Goal: Task Accomplishment & Management: Complete application form

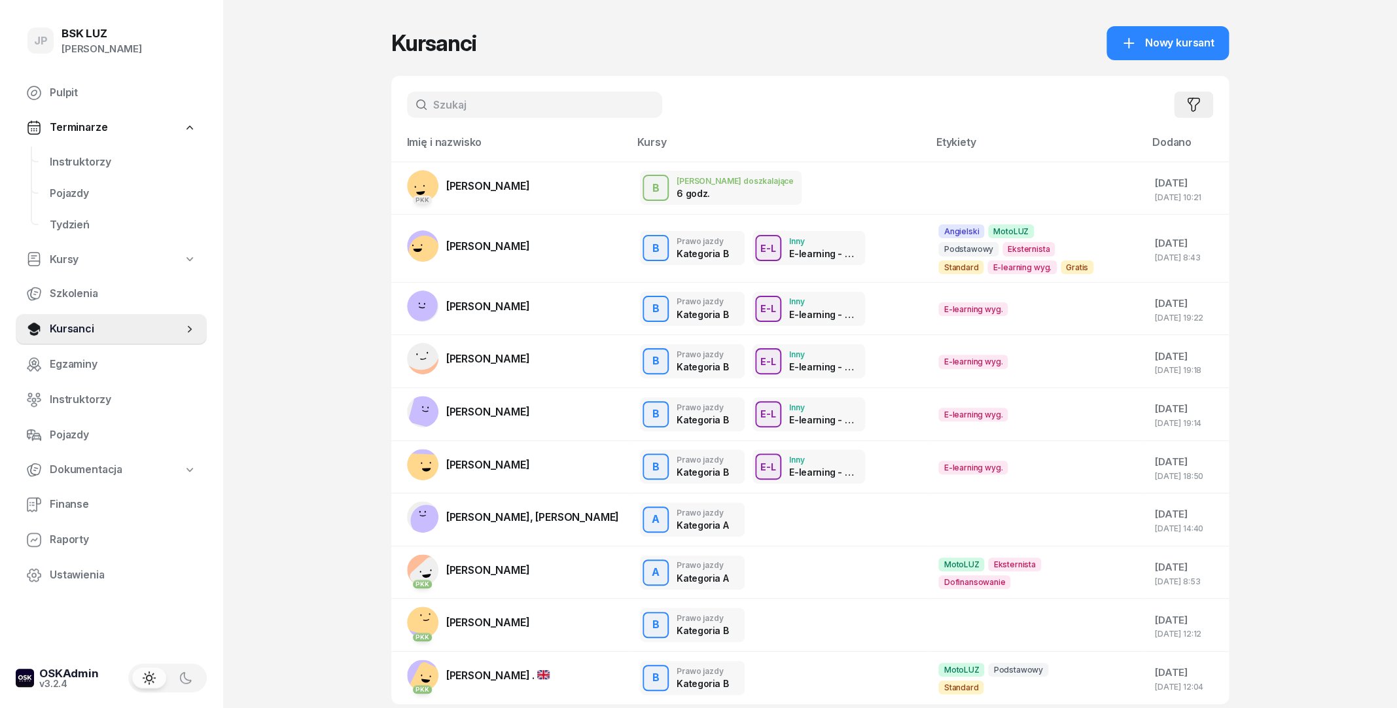
click at [1197, 103] on icon "button" at bounding box center [1193, 105] width 16 height 16
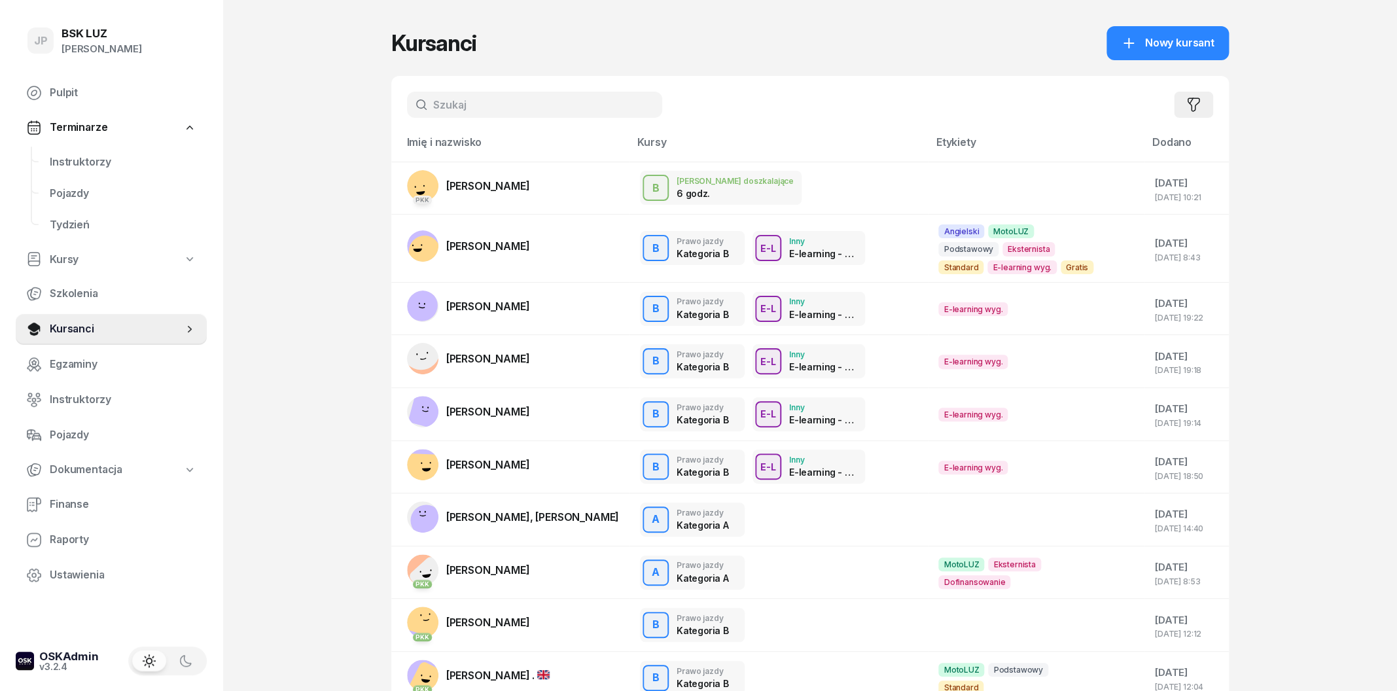
select select "createdAt-desc"
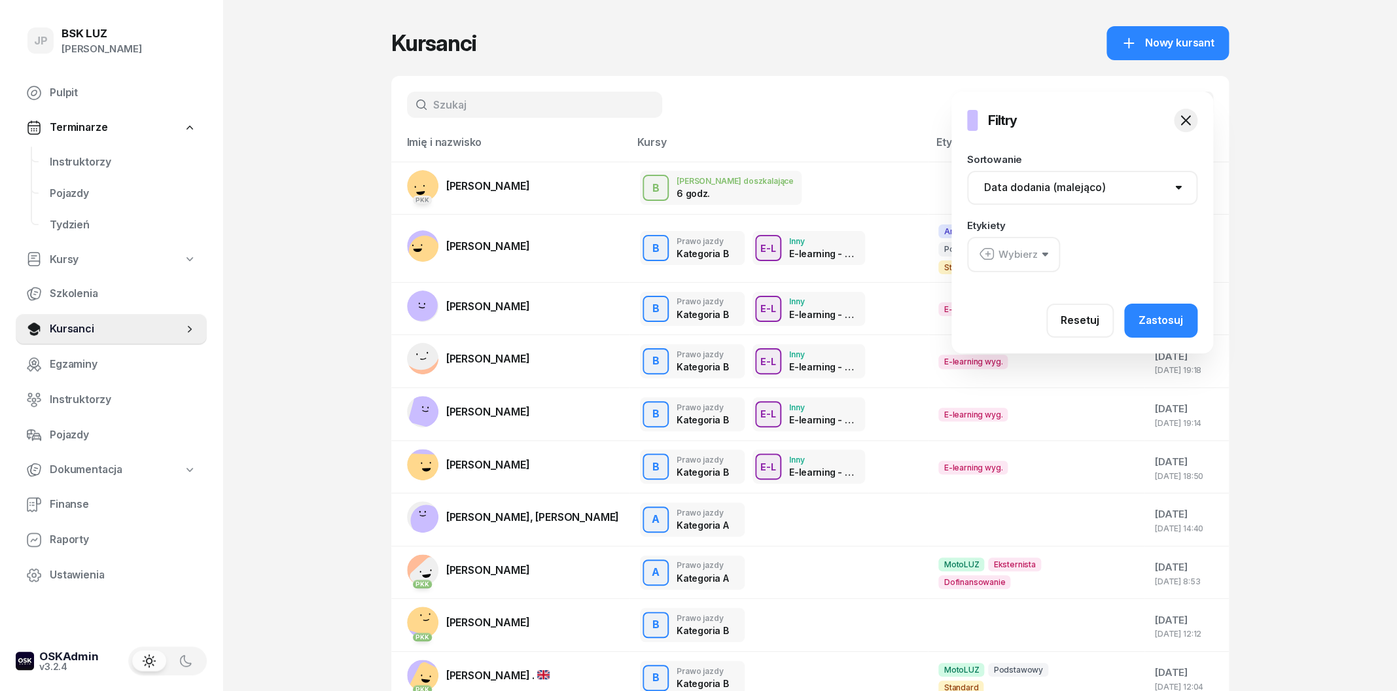
click at [967, 171] on select "Nazwisko (A-Z) Nazwisko (Z-A) Data dodania (rosnąco) Data dodania (malejąco)" at bounding box center [1082, 188] width 230 height 34
click at [1025, 198] on select "Nazwisko (A-Z) Nazwisko (Z-A) Data dodania (rosnąco) Data dodania (malejąco)" at bounding box center [1082, 188] width 230 height 34
click at [997, 255] on div "Wybierz" at bounding box center [1008, 254] width 59 height 17
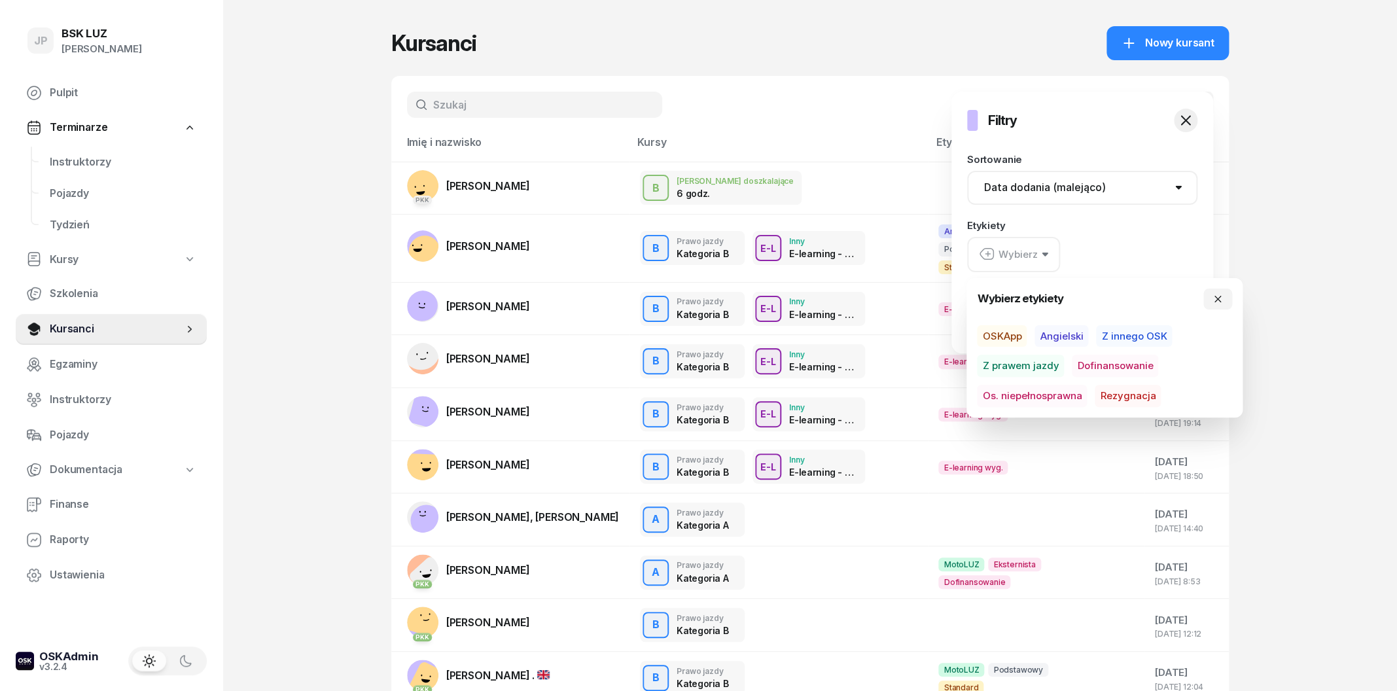
click at [846, 94] on div at bounding box center [1089, 421] width 1397 height 691
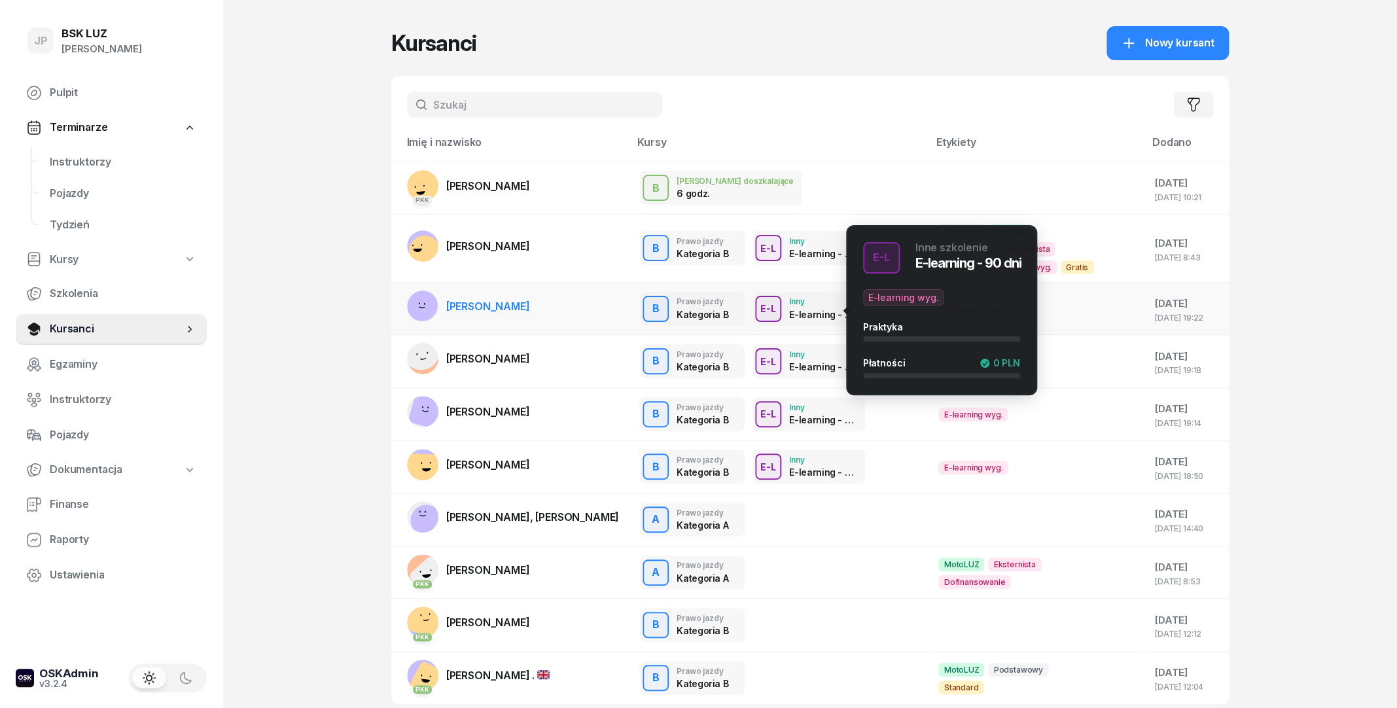
scroll to position [96, 0]
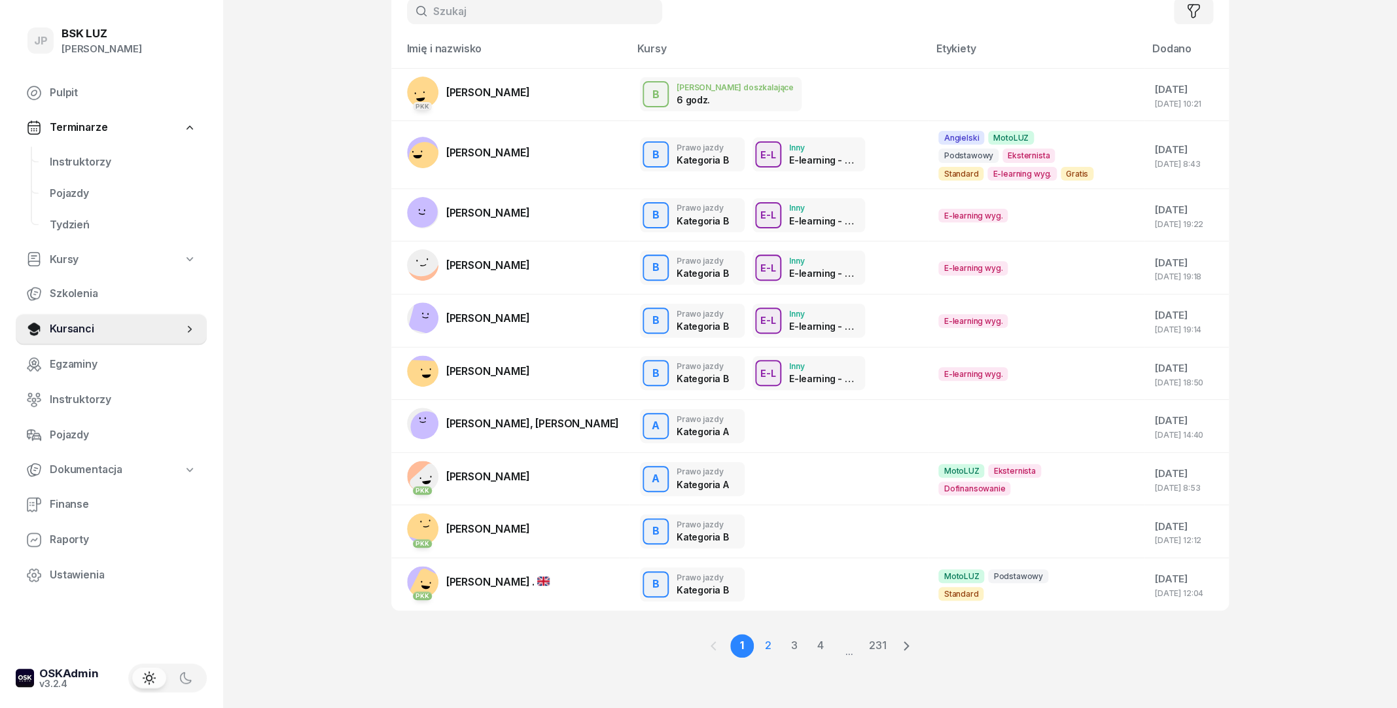
click at [782, 651] on link "2" at bounding box center [794, 646] width 24 height 24
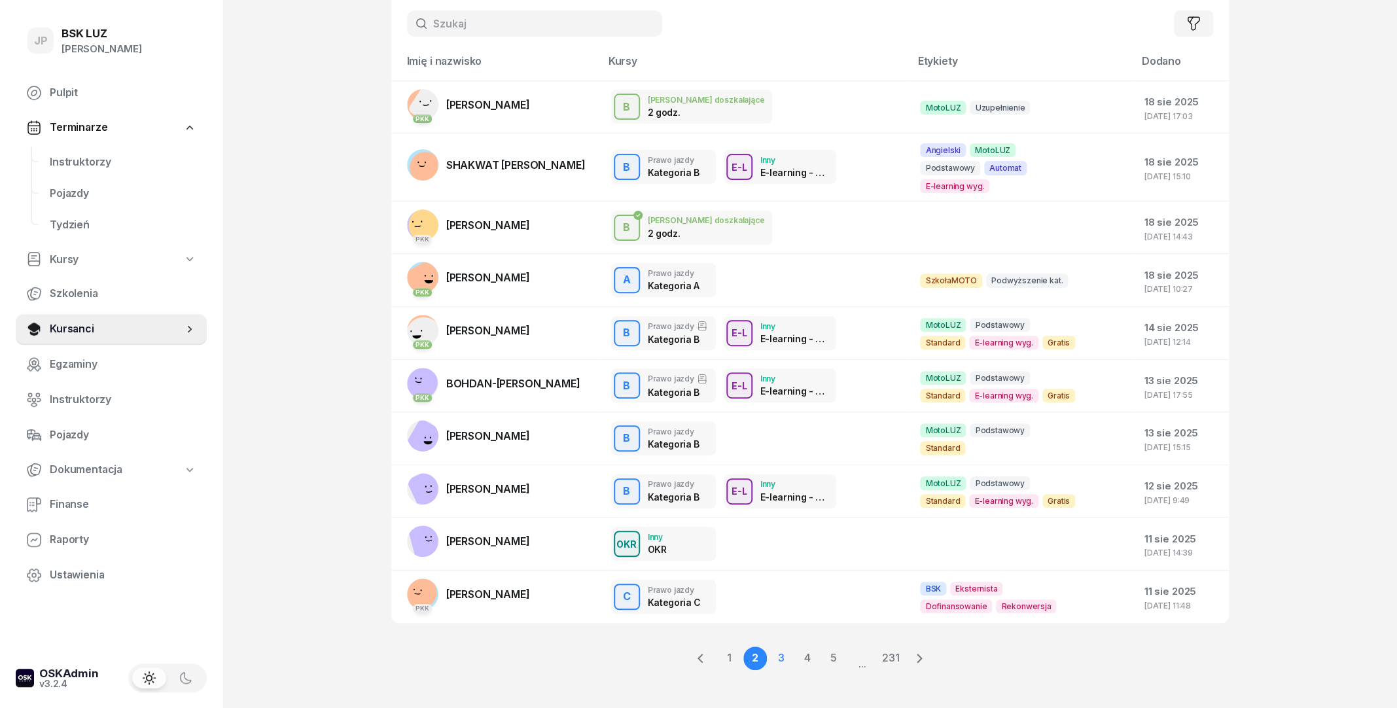
click at [796, 650] on link "3" at bounding box center [808, 658] width 24 height 24
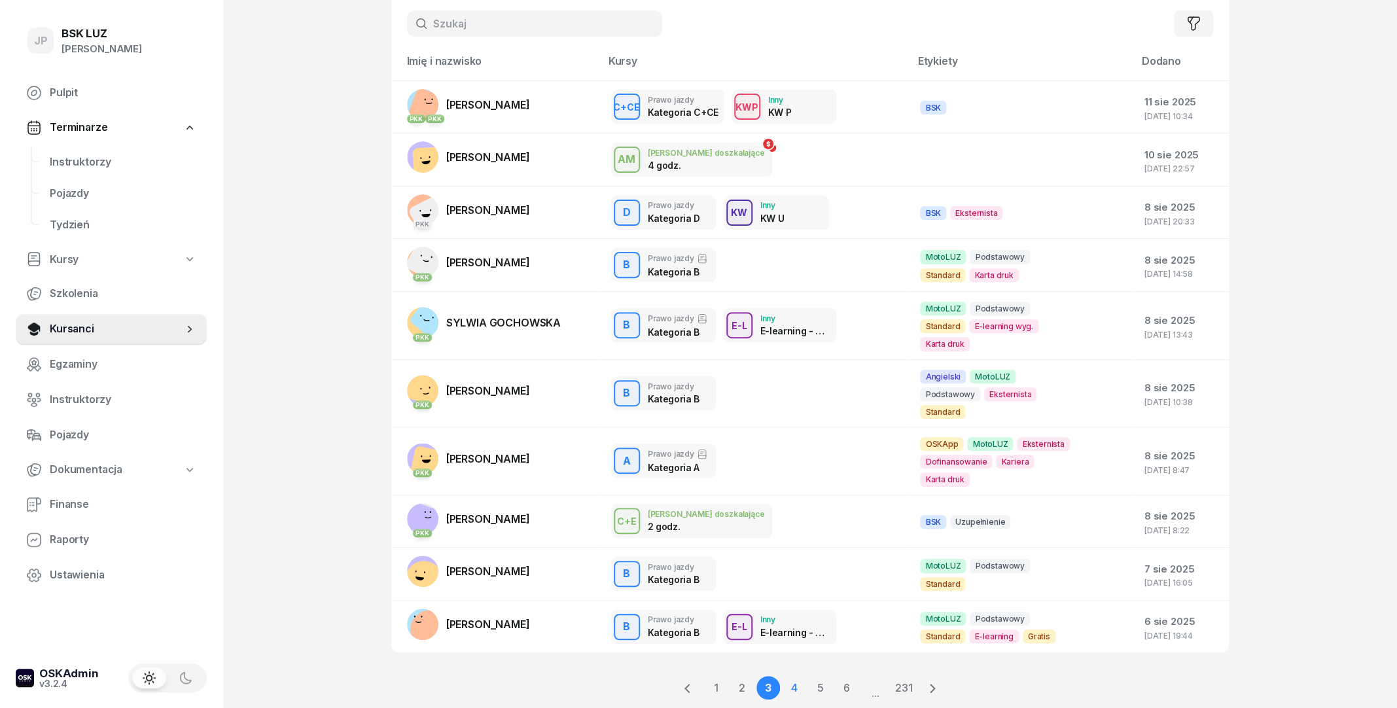
click at [809, 676] on link "4" at bounding box center [821, 688] width 24 height 24
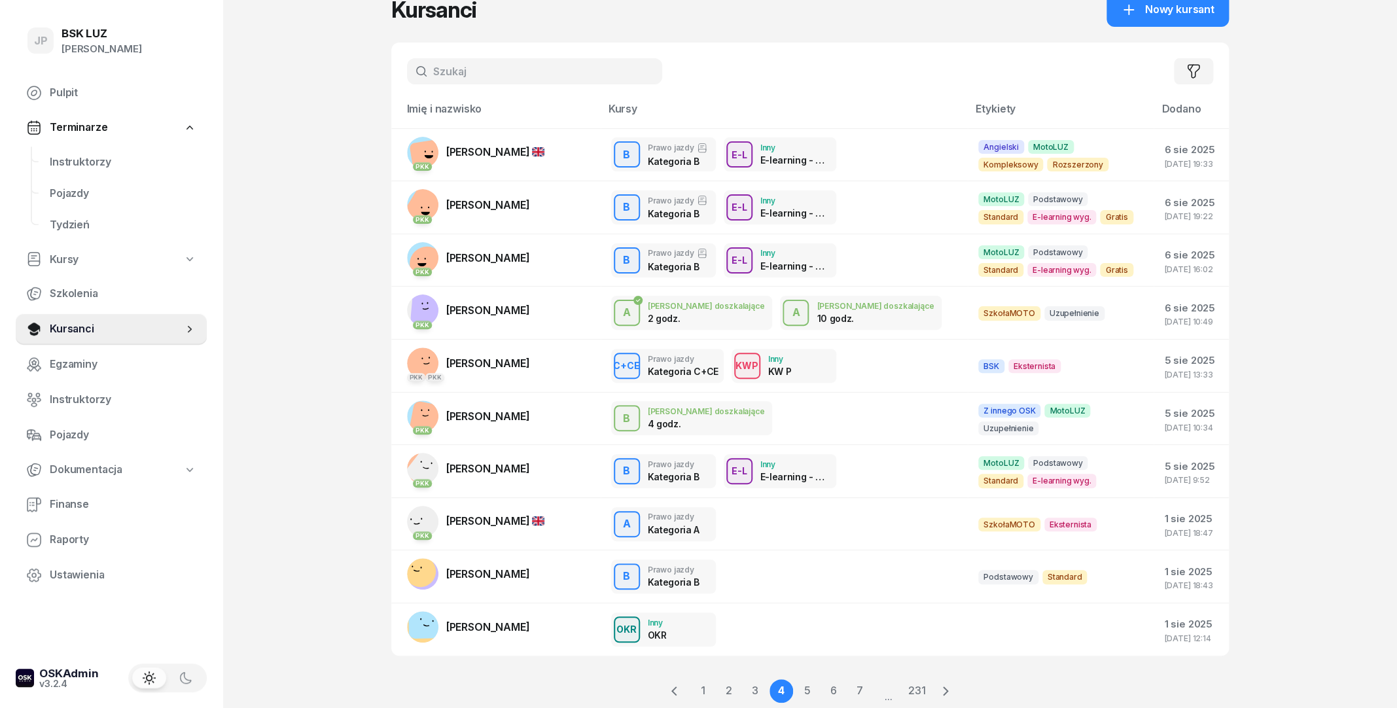
scroll to position [10, 0]
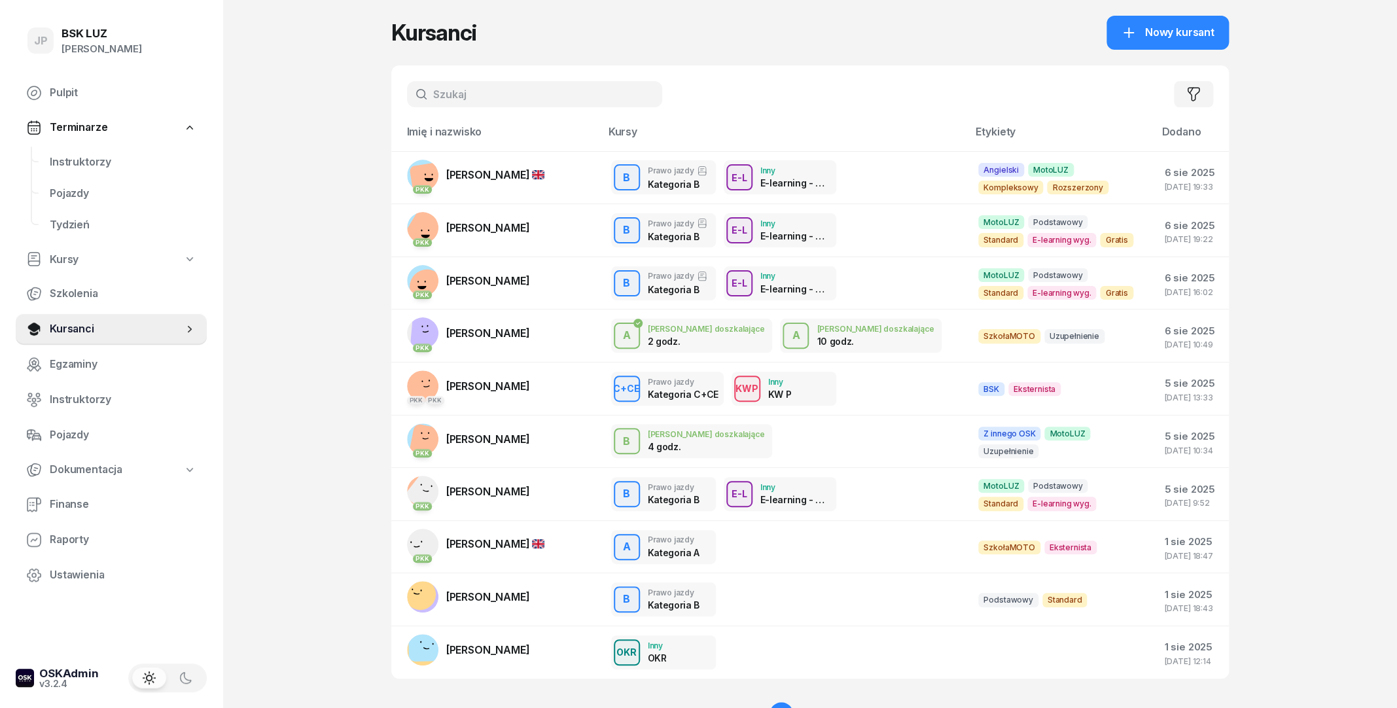
click at [491, 94] on input "text" at bounding box center [534, 94] width 255 height 26
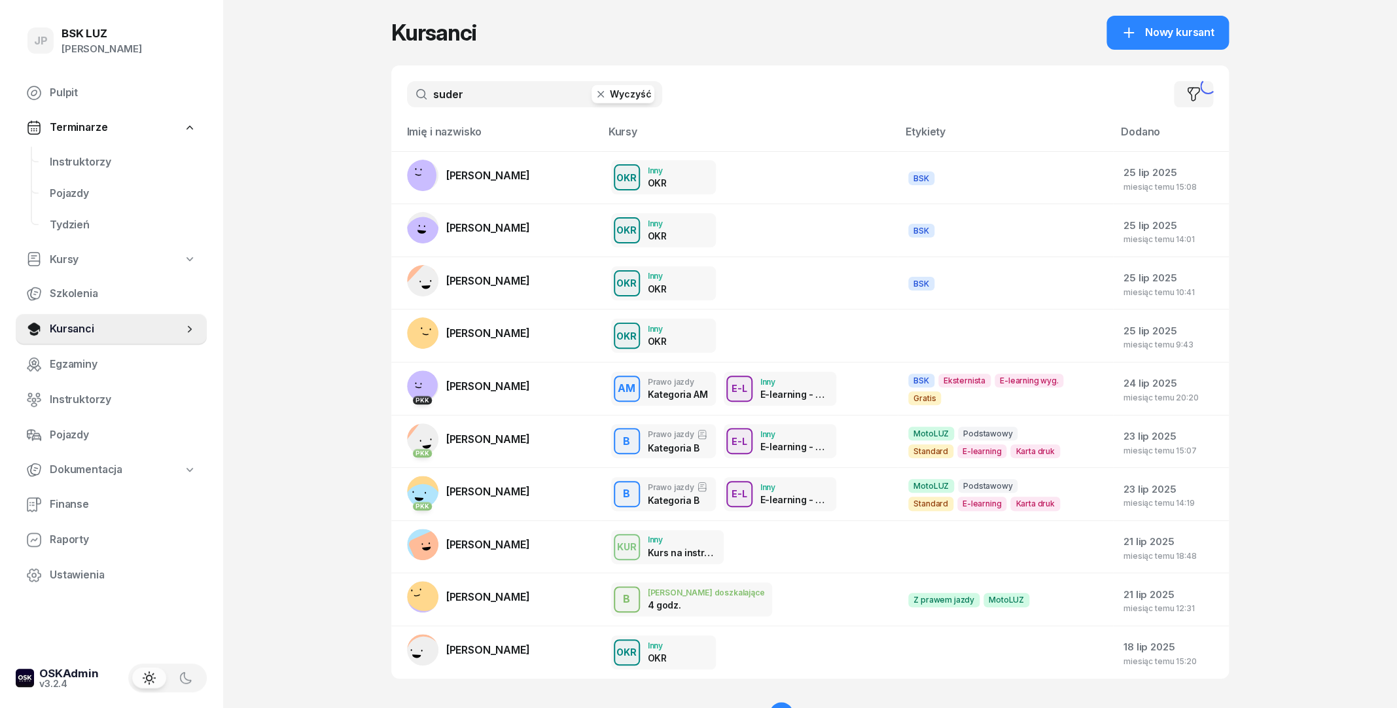
type input "suder"
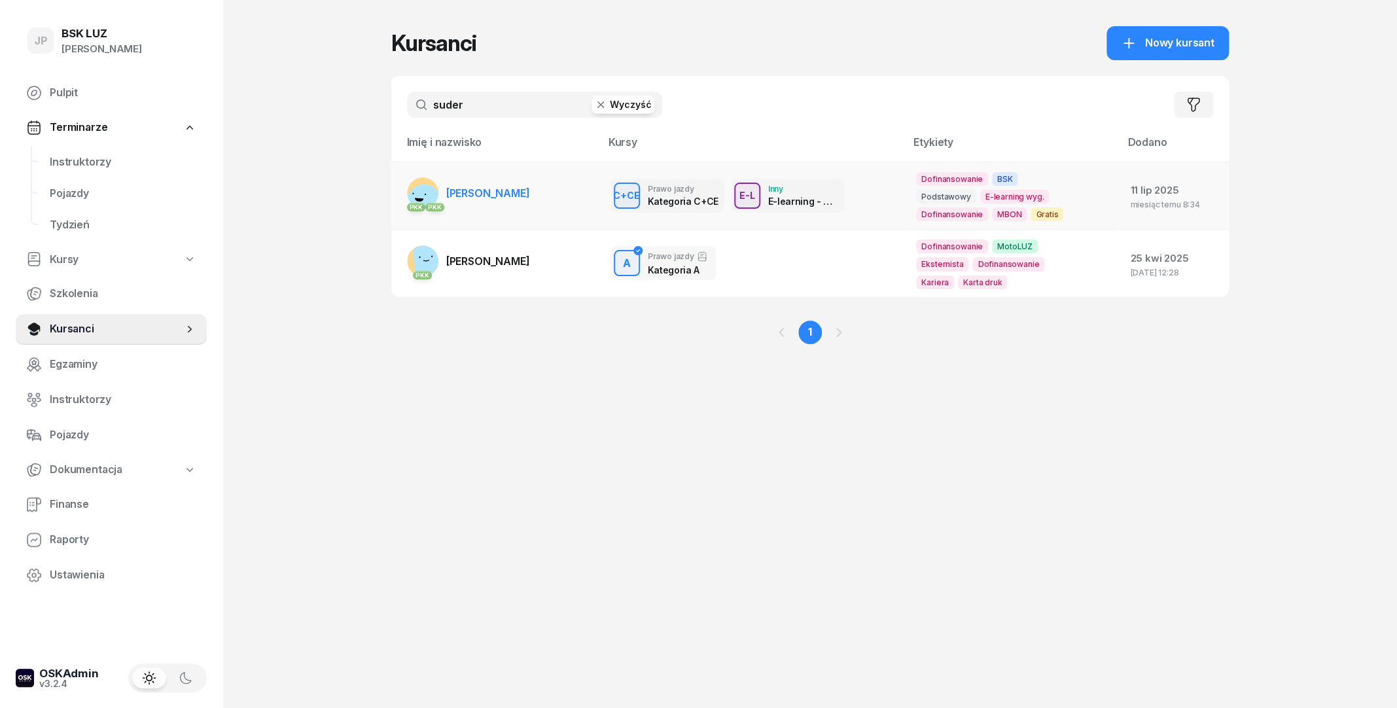
click at [508, 200] on span "[PERSON_NAME]" at bounding box center [488, 192] width 84 height 13
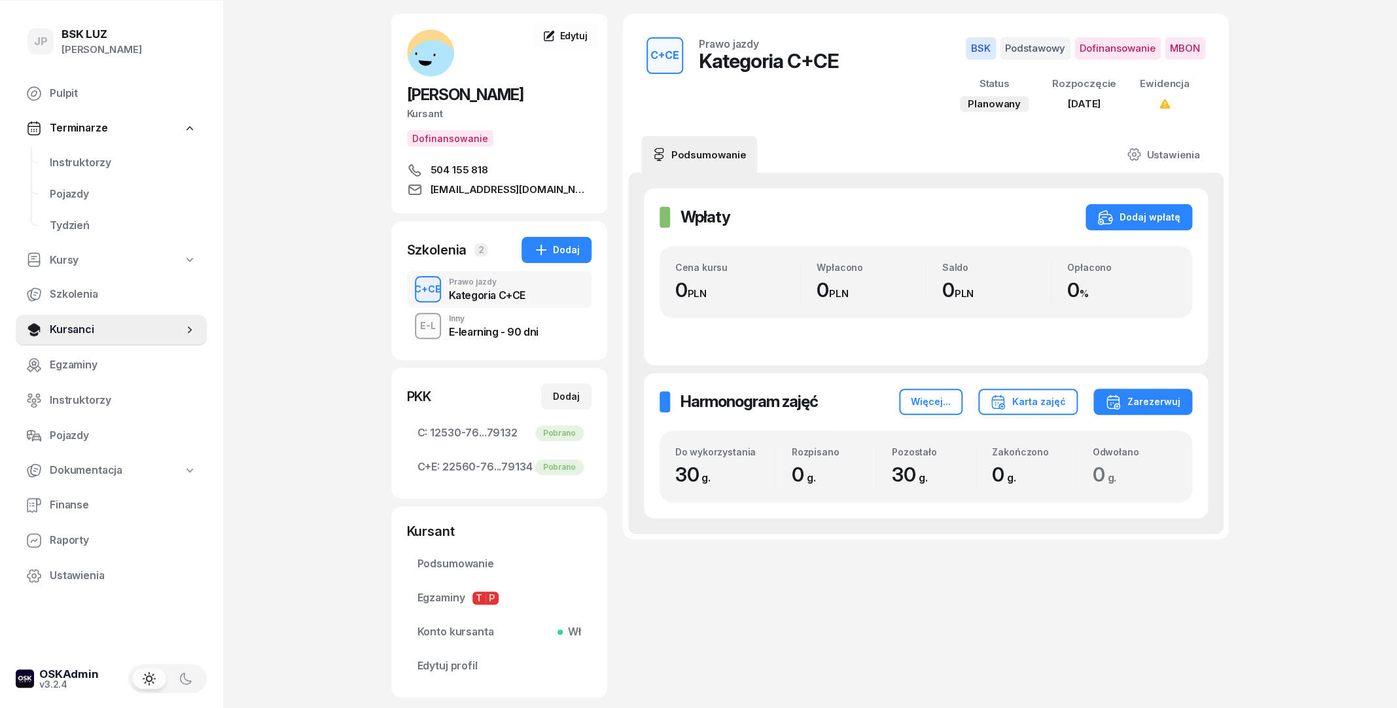
scroll to position [71, 0]
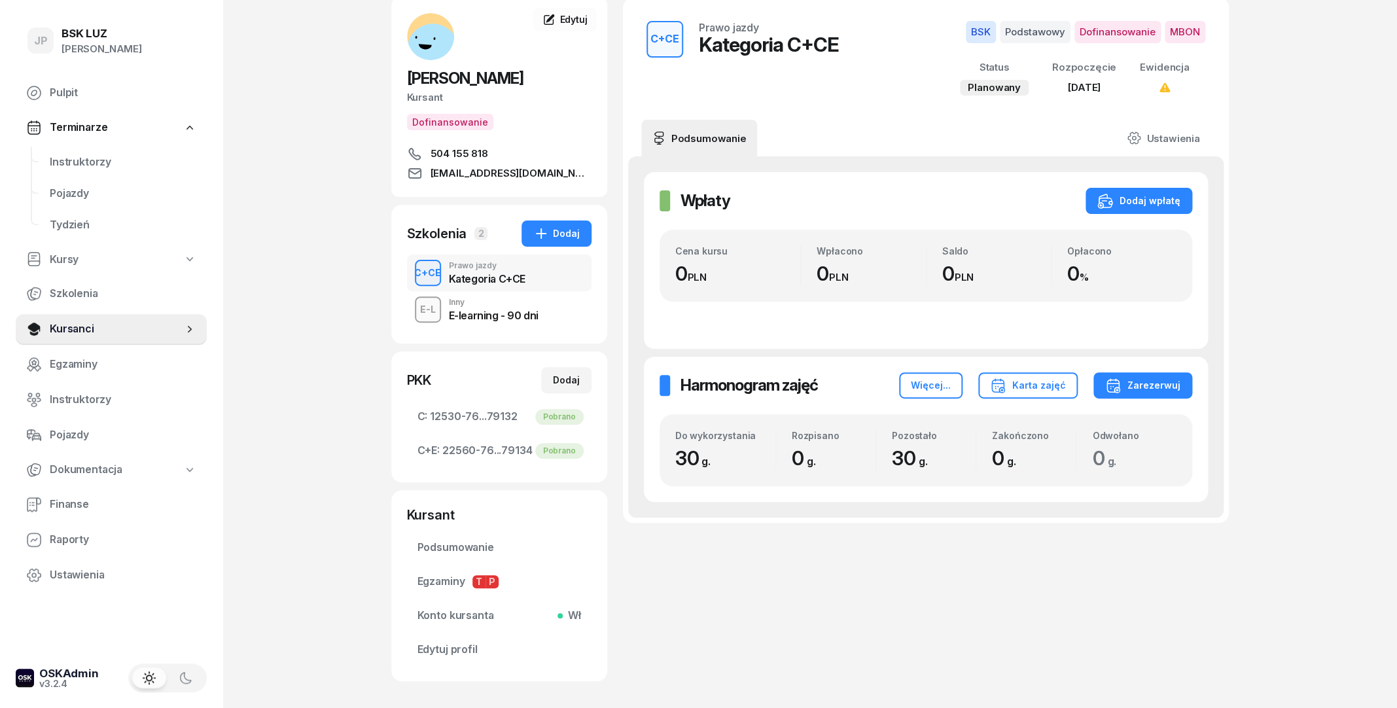
click at [516, 321] on div "E-learning - 90 dni" at bounding box center [494, 315] width 90 height 10
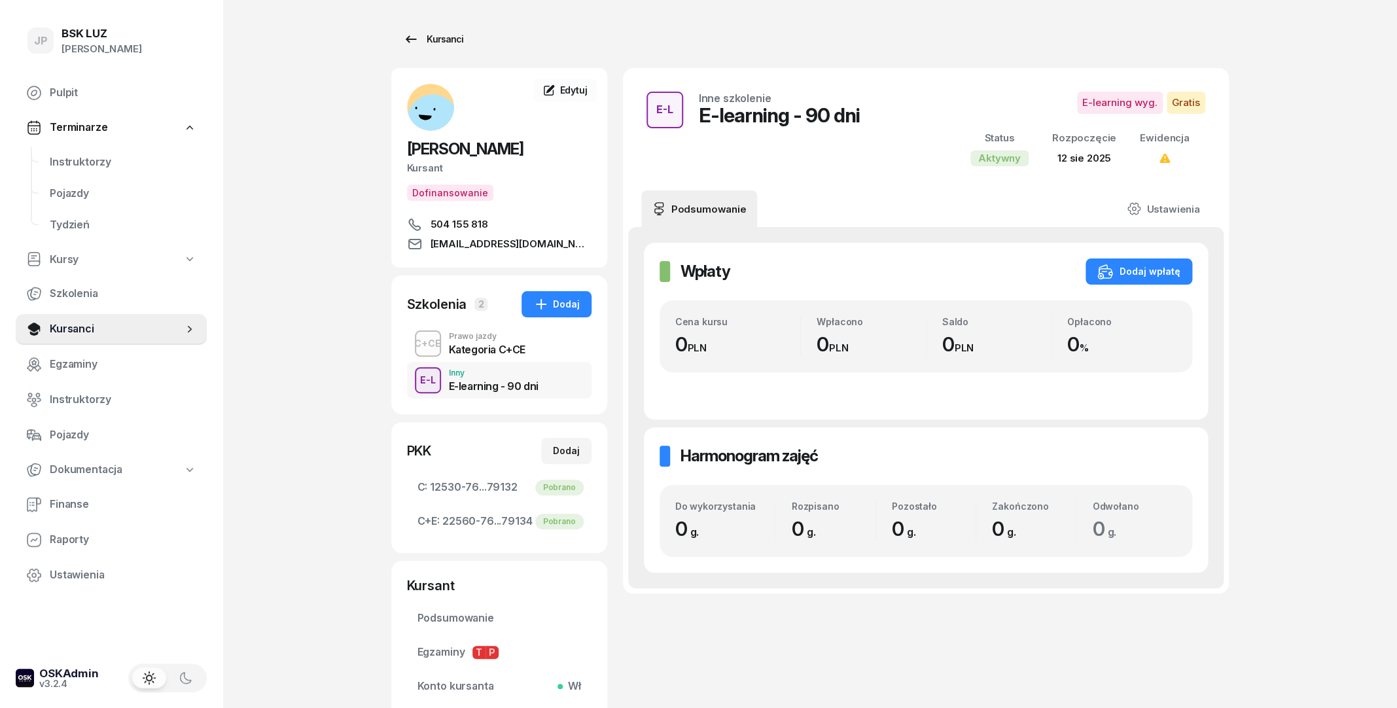
click at [423, 49] on link "Kursanci" at bounding box center [433, 39] width 84 height 26
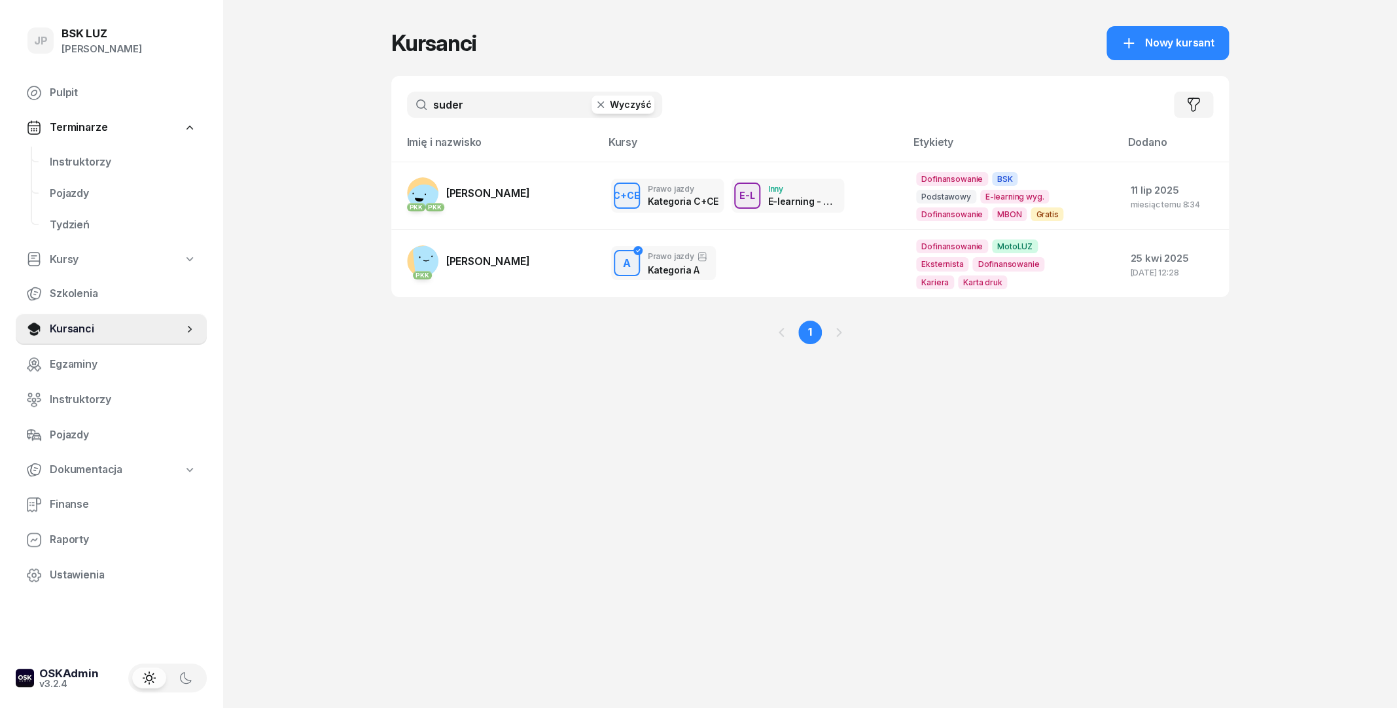
click at [616, 107] on button "Wyczyść" at bounding box center [622, 105] width 63 height 18
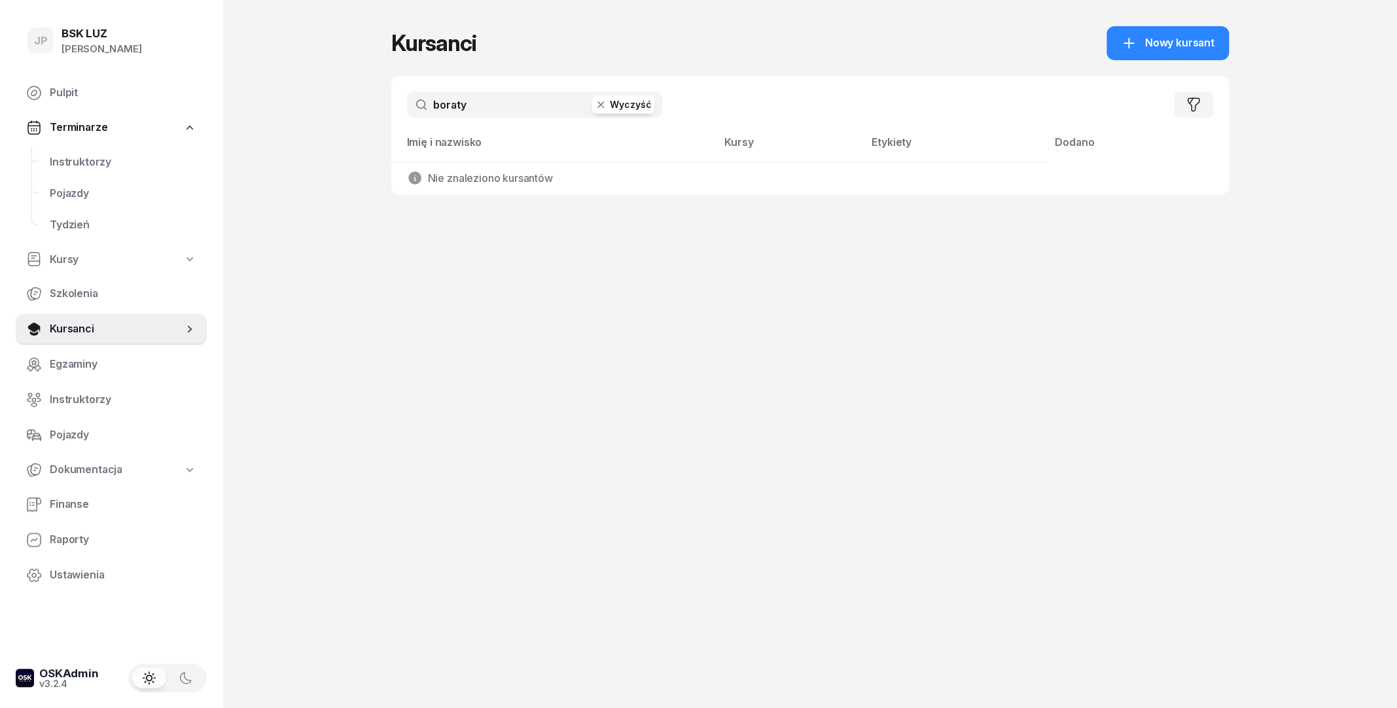
type input "boraty"
click at [643, 108] on button "Wyczyść" at bounding box center [622, 105] width 63 height 18
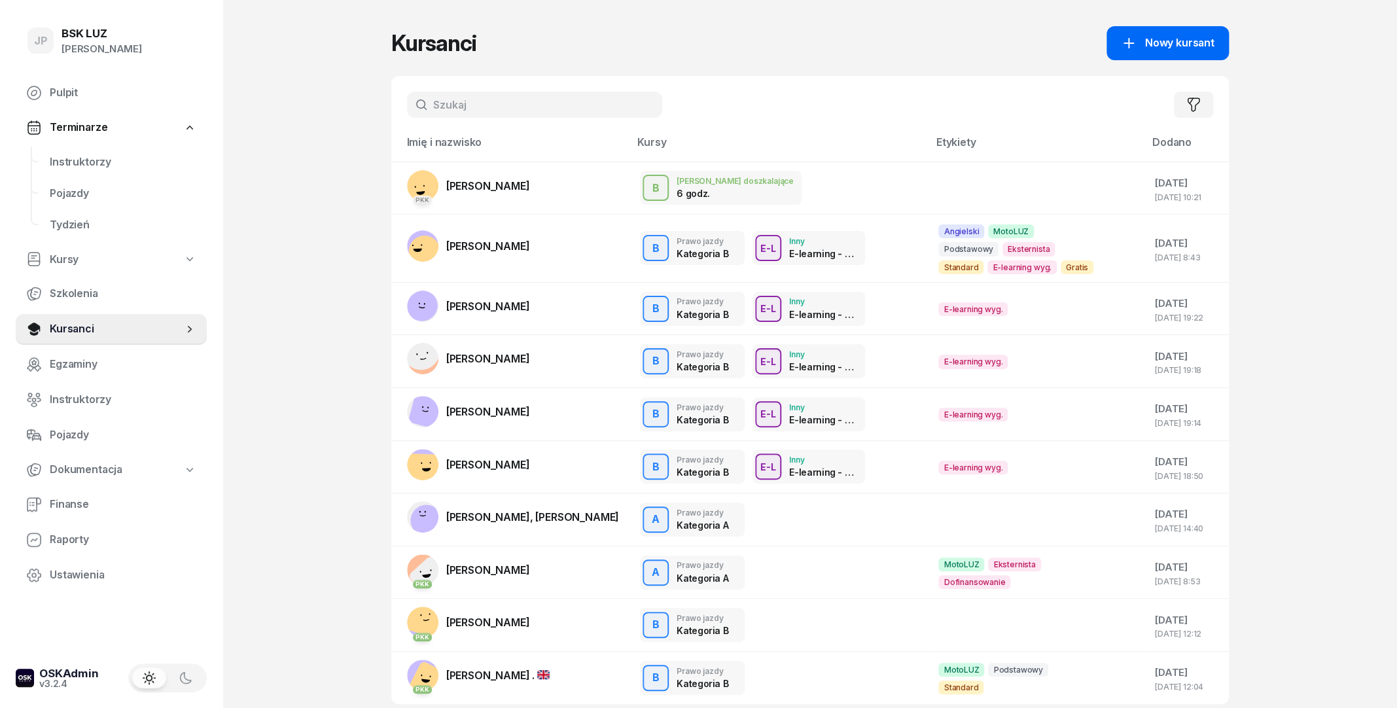
click at [1134, 41] on icon at bounding box center [1129, 43] width 16 height 16
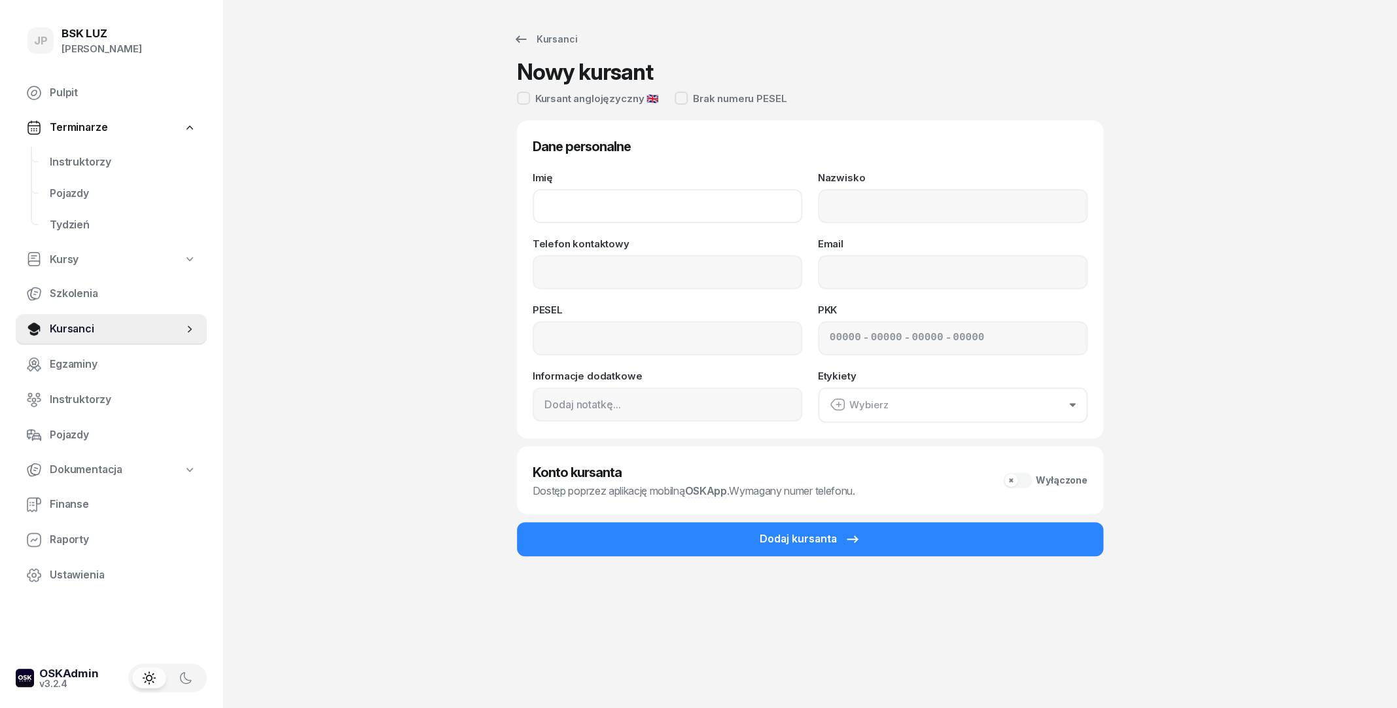
click at [605, 210] on input "Imię" at bounding box center [668, 206] width 270 height 34
type input "Jakub"
click at [864, 196] on input "Nazwisko" at bounding box center [953, 206] width 270 height 34
type input "Boratyński"
click at [634, 272] on input "Telefon kontaktowy" at bounding box center [668, 272] width 270 height 34
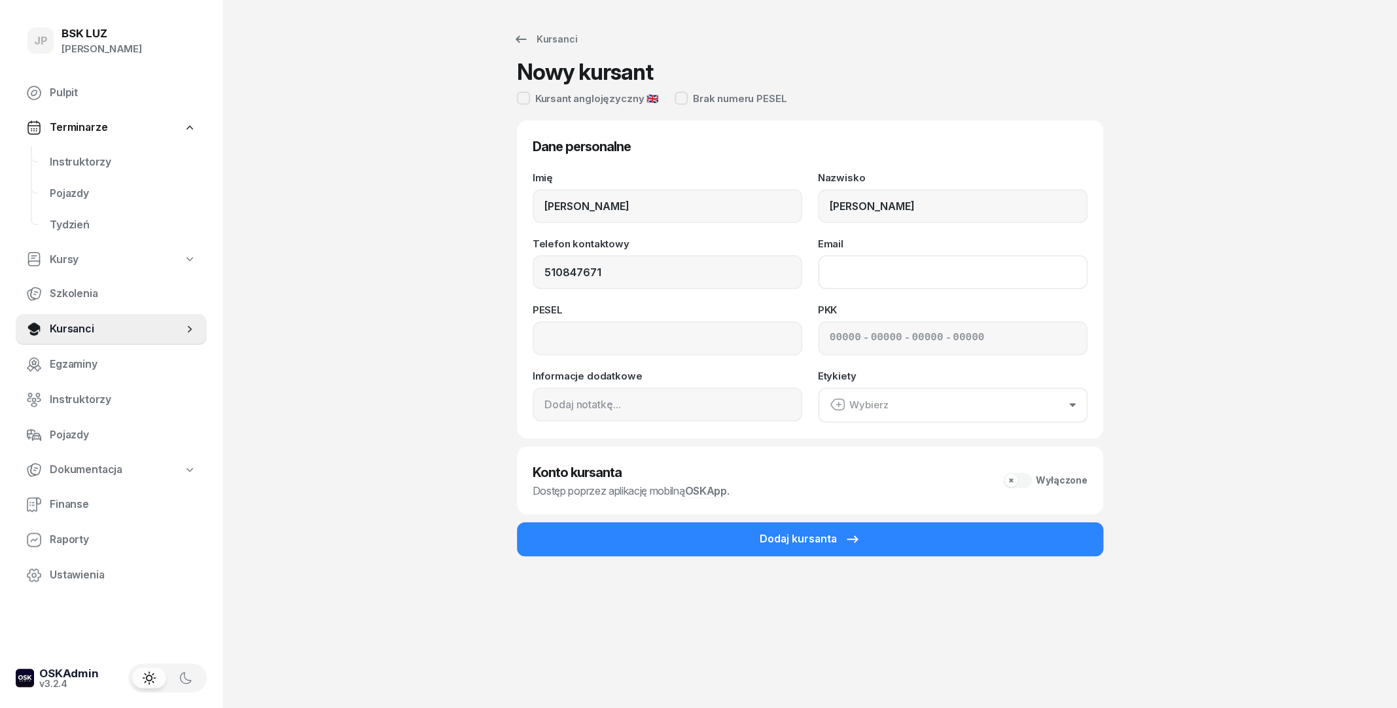
type input "510 847 671"
click at [879, 272] on input "Email" at bounding box center [953, 272] width 270 height 34
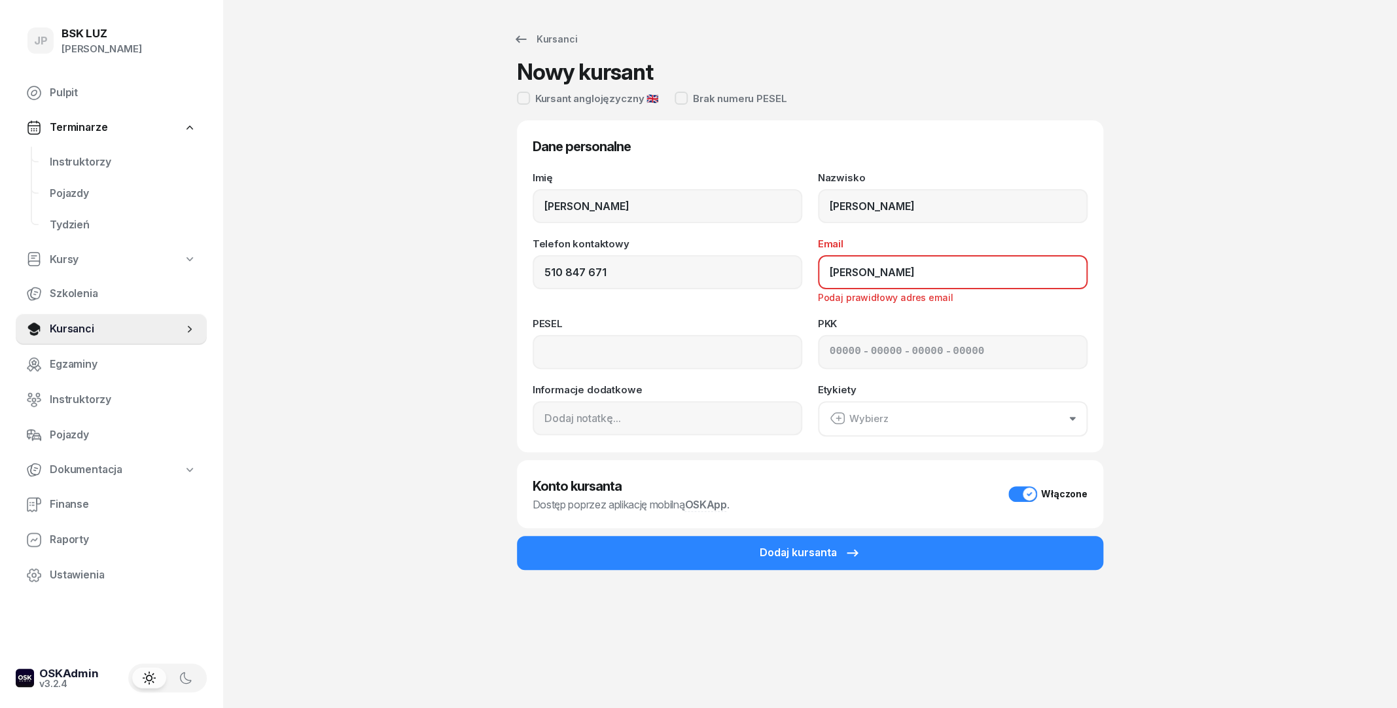
type input "j.boratynski"
click at [644, 283] on input "510 847 671" at bounding box center [668, 272] width 270 height 34
type input "510 847 770"
click at [548, 331] on div "PESEL" at bounding box center [668, 344] width 270 height 50
click at [552, 347] on input at bounding box center [668, 352] width 270 height 34
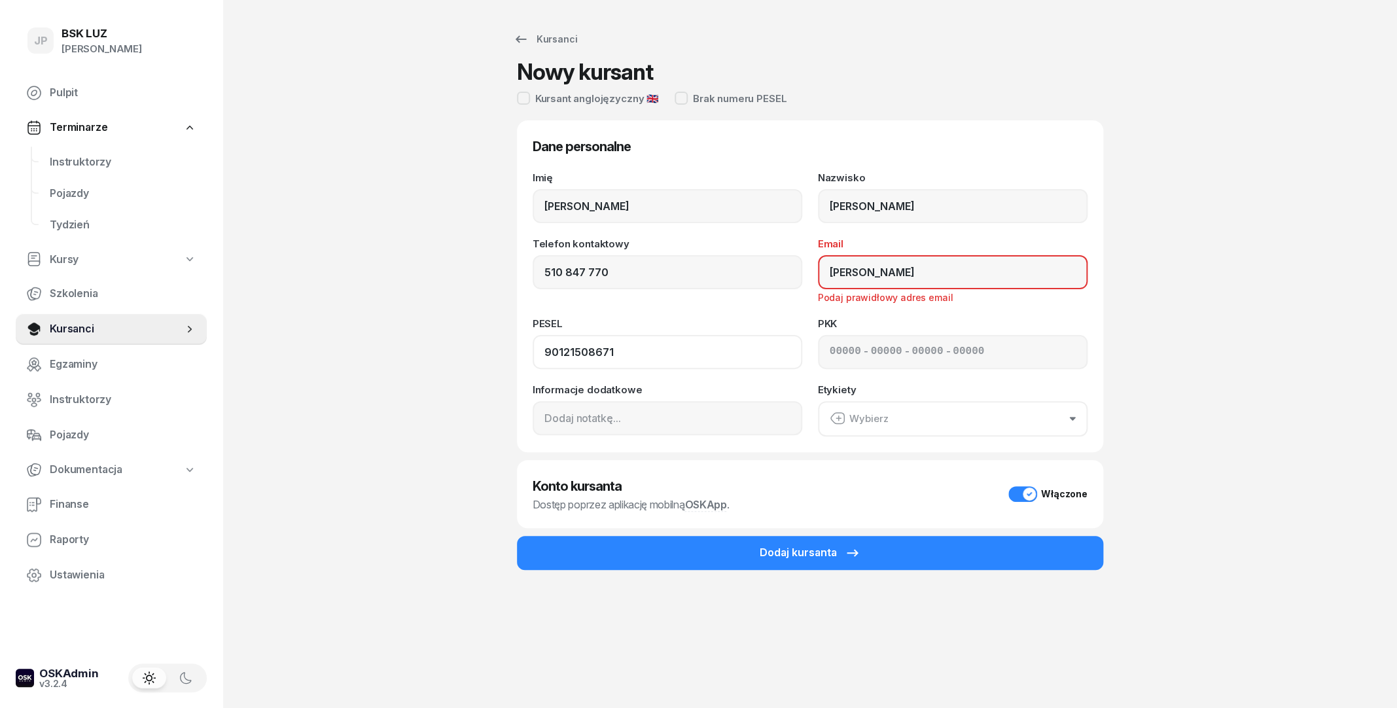
type input "90121508671"
click at [934, 285] on input "j.boratynski" at bounding box center [953, 272] width 270 height 34
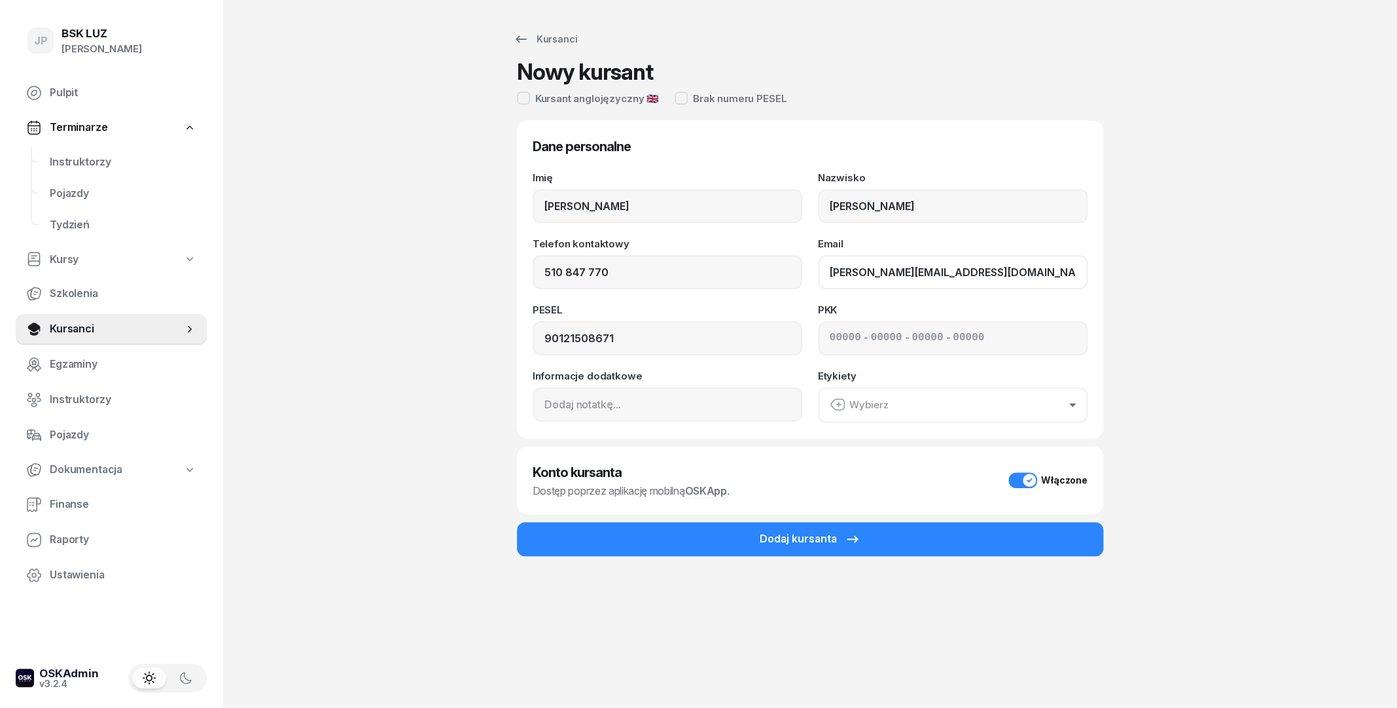
type input "j.boratynski@o2.pl"
click at [866, 410] on div "Wybierz" at bounding box center [859, 404] width 59 height 17
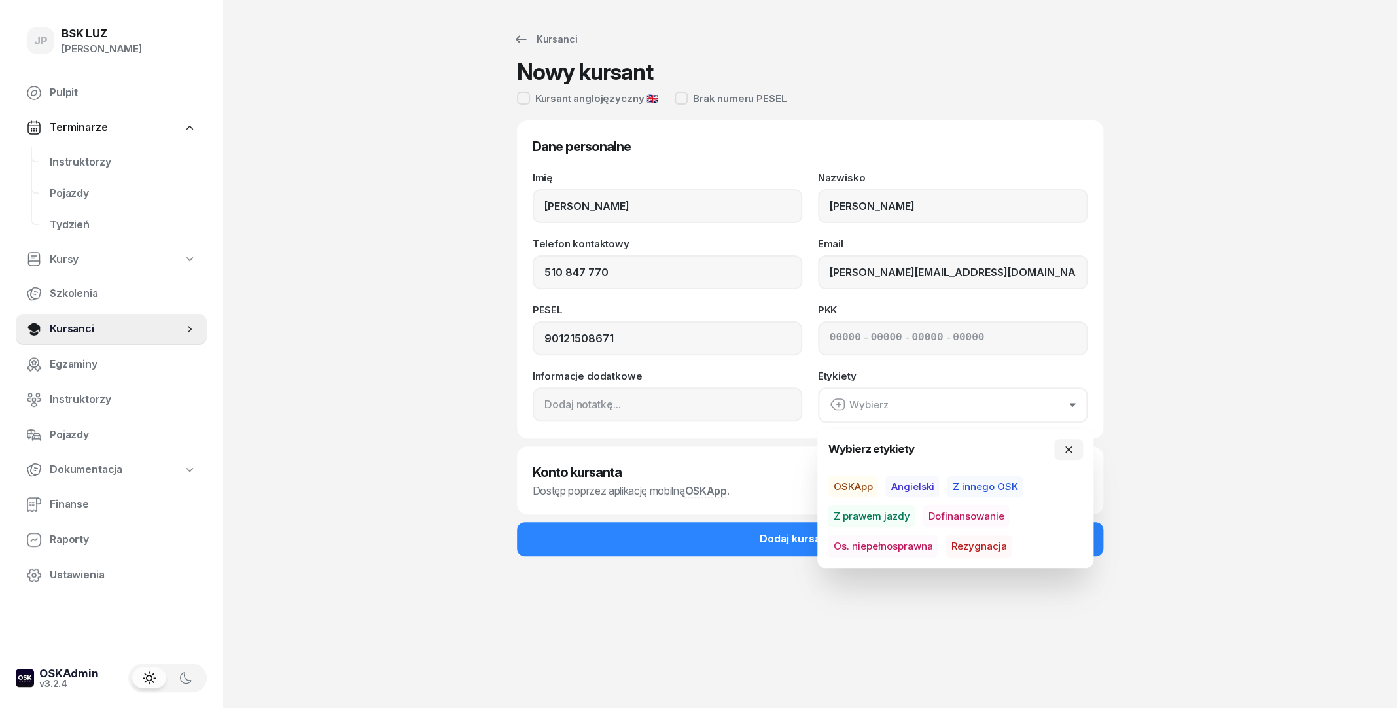
click at [942, 519] on span "Dofinansowanie" at bounding box center [965, 516] width 86 height 22
click at [1203, 423] on div "Kursanci Nowy kursant Kursant anglojęzyczny 🇬🇧 Brak numeru PESEL Dane personaln…" at bounding box center [809, 354] width 837 height 708
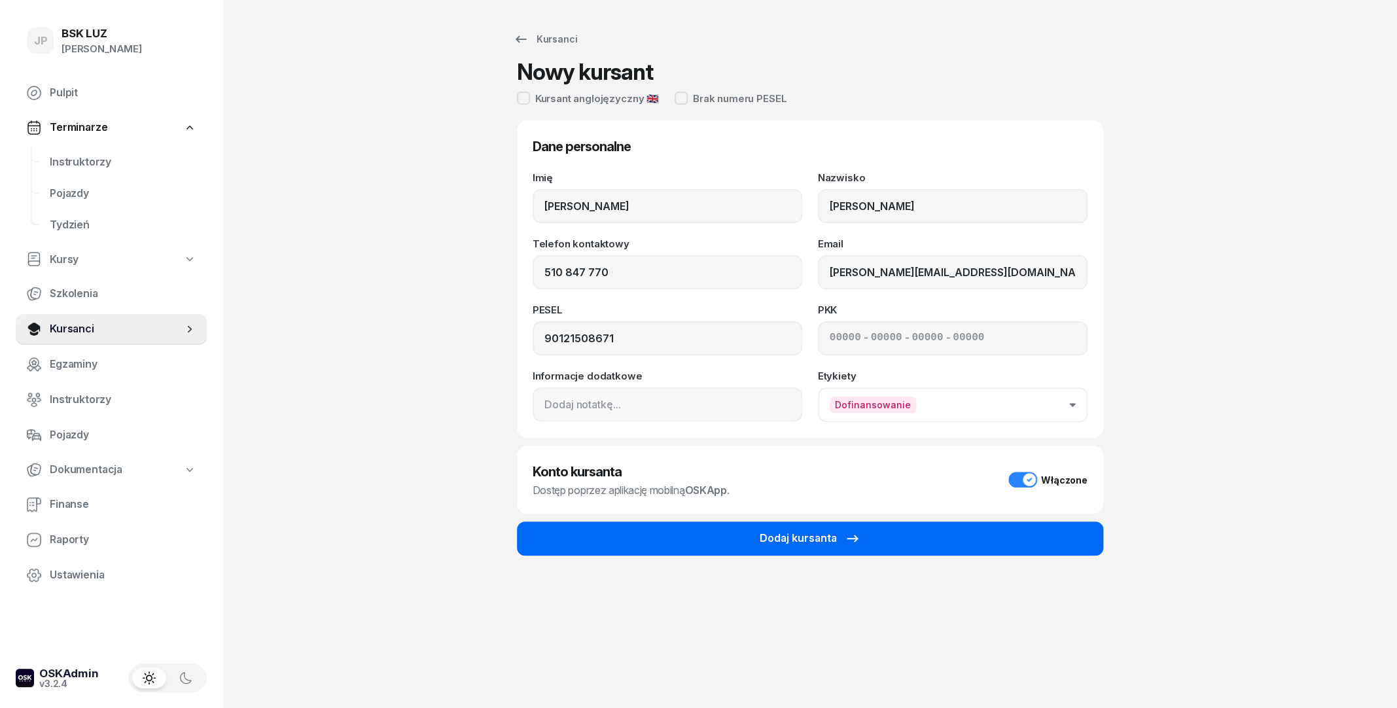
click at [748, 538] on button "Dodaj kursanta" at bounding box center [810, 538] width 586 height 34
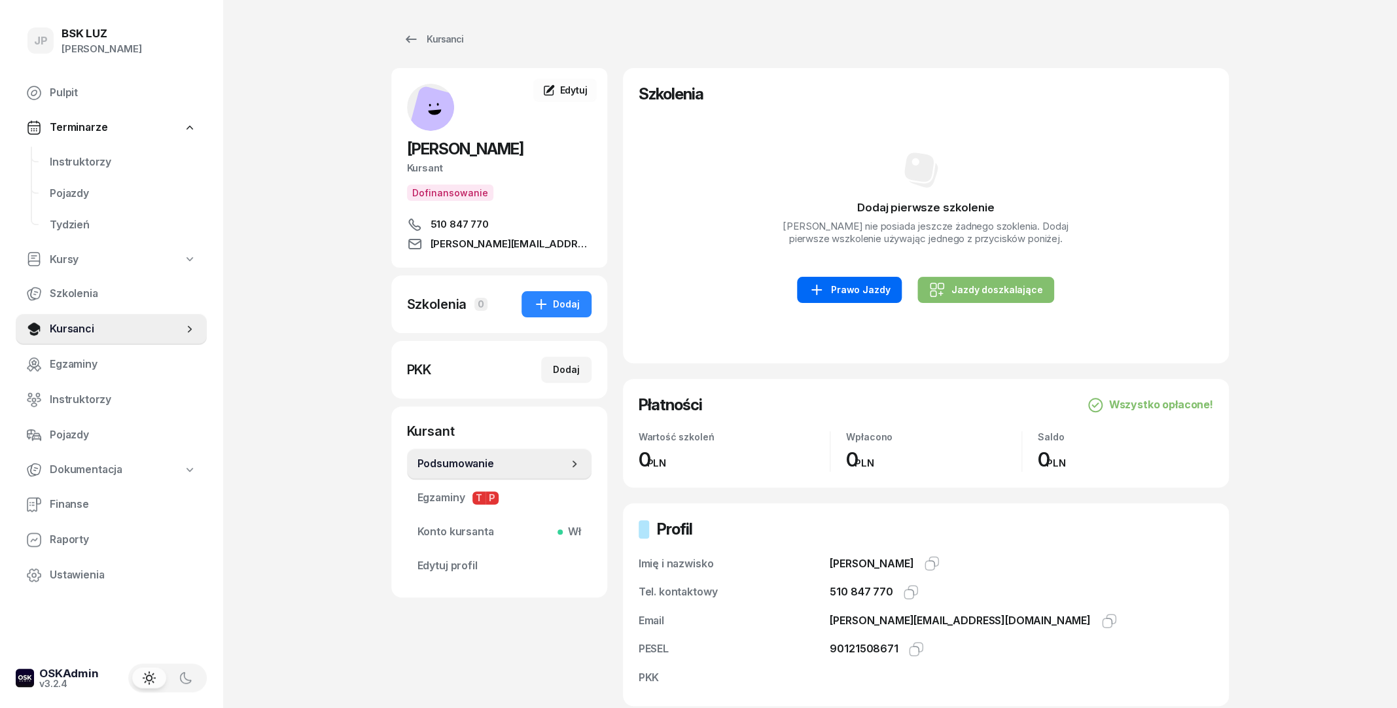
click at [860, 289] on div "Prawo Jazdy" at bounding box center [849, 290] width 81 height 16
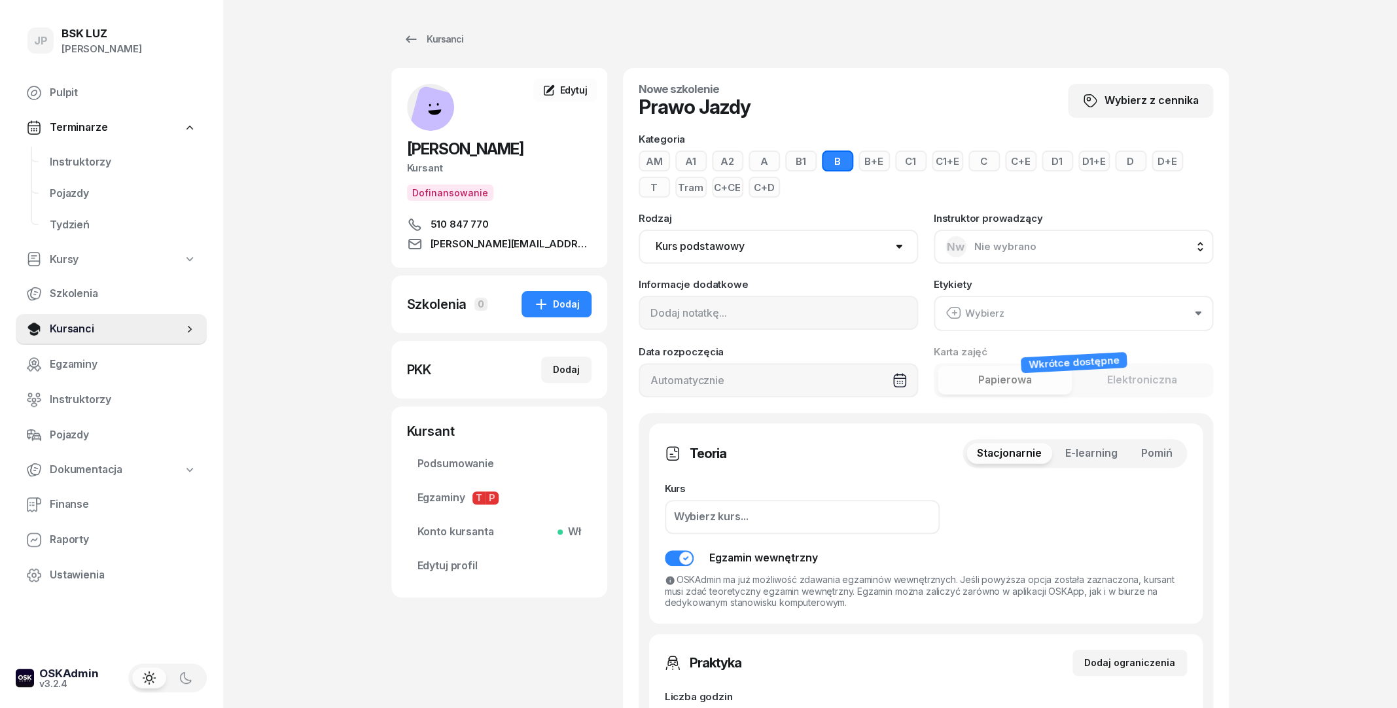
click at [718, 188] on button "C+CE" at bounding box center [727, 187] width 31 height 21
click at [639, 230] on select "Kurs podstawowy Kurs uzupełniający" at bounding box center [778, 247] width 279 height 34
click at [753, 245] on select "Kurs podstawowy Kurs uzupełniający" at bounding box center [778, 247] width 279 height 34
click at [1009, 316] on button "Wybierz" at bounding box center [1073, 313] width 279 height 35
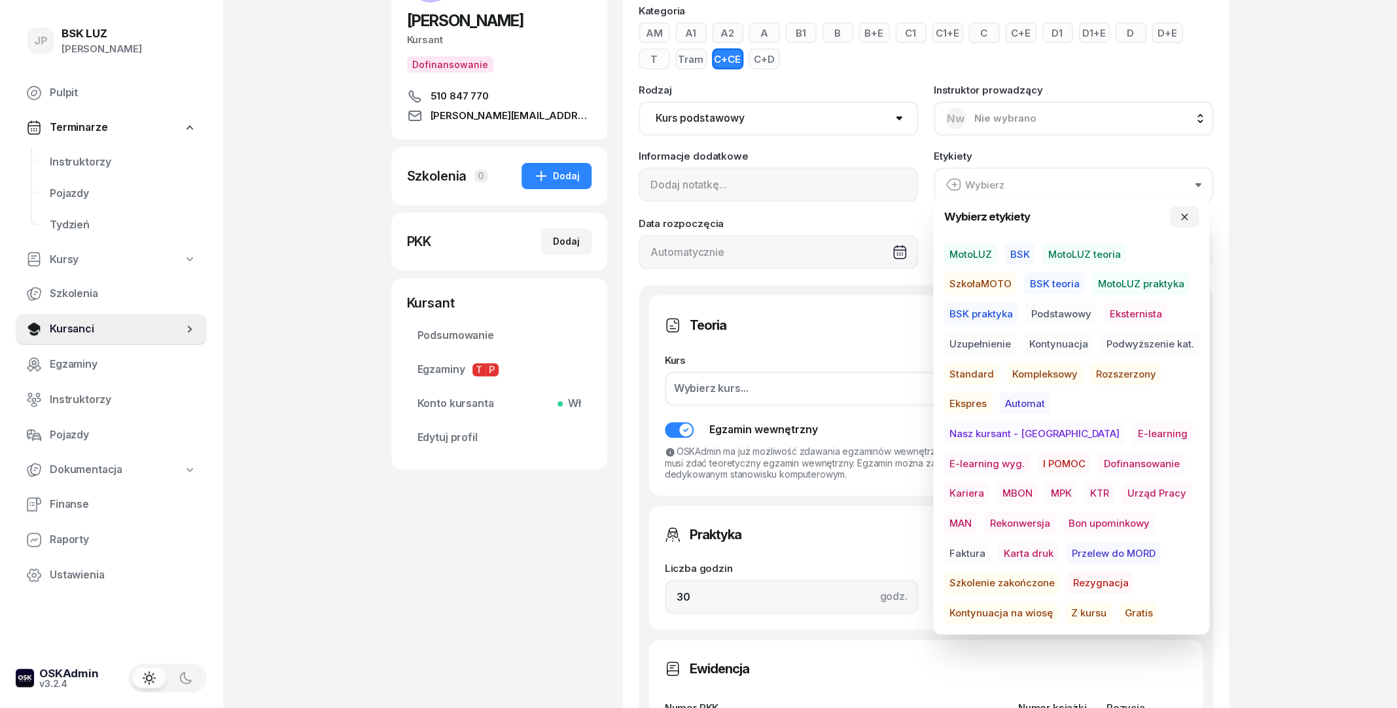
scroll to position [141, 0]
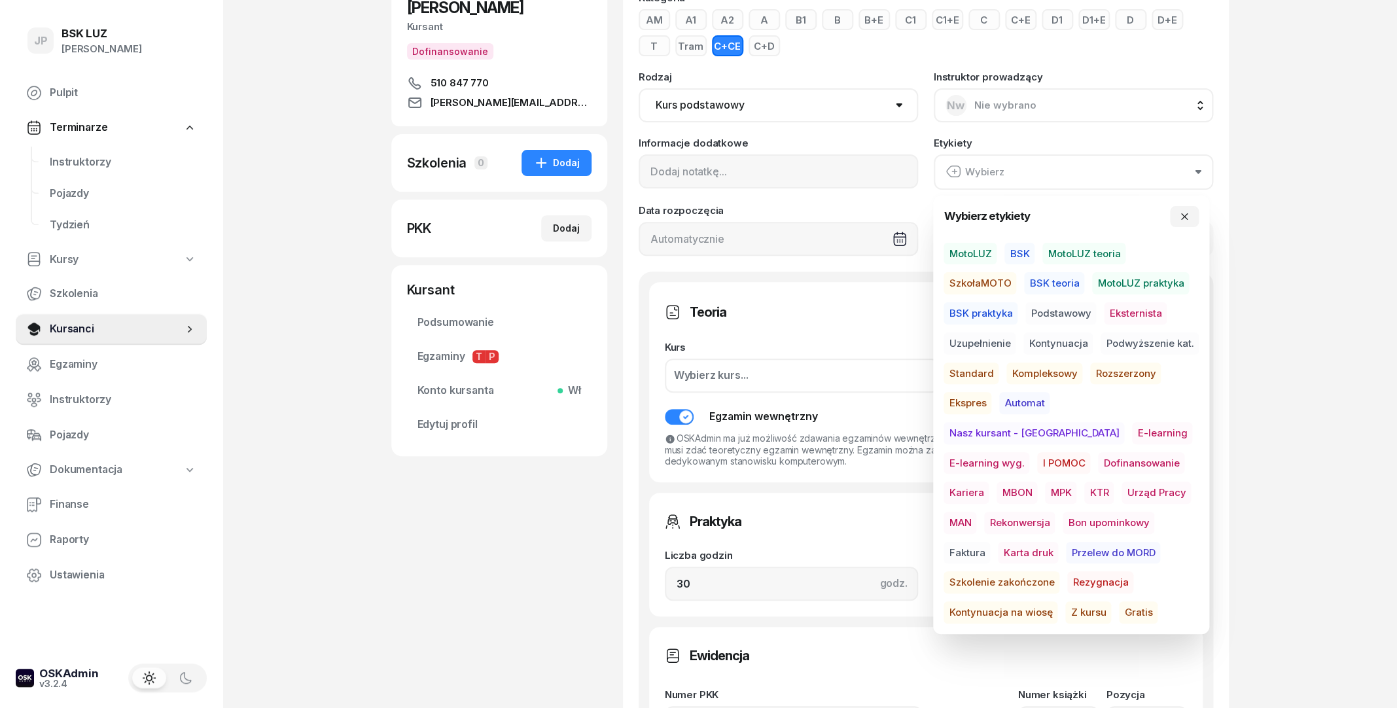
click at [1037, 482] on span "MBON" at bounding box center [1016, 493] width 41 height 22
click at [1171, 212] on button "button" at bounding box center [1184, 215] width 29 height 21
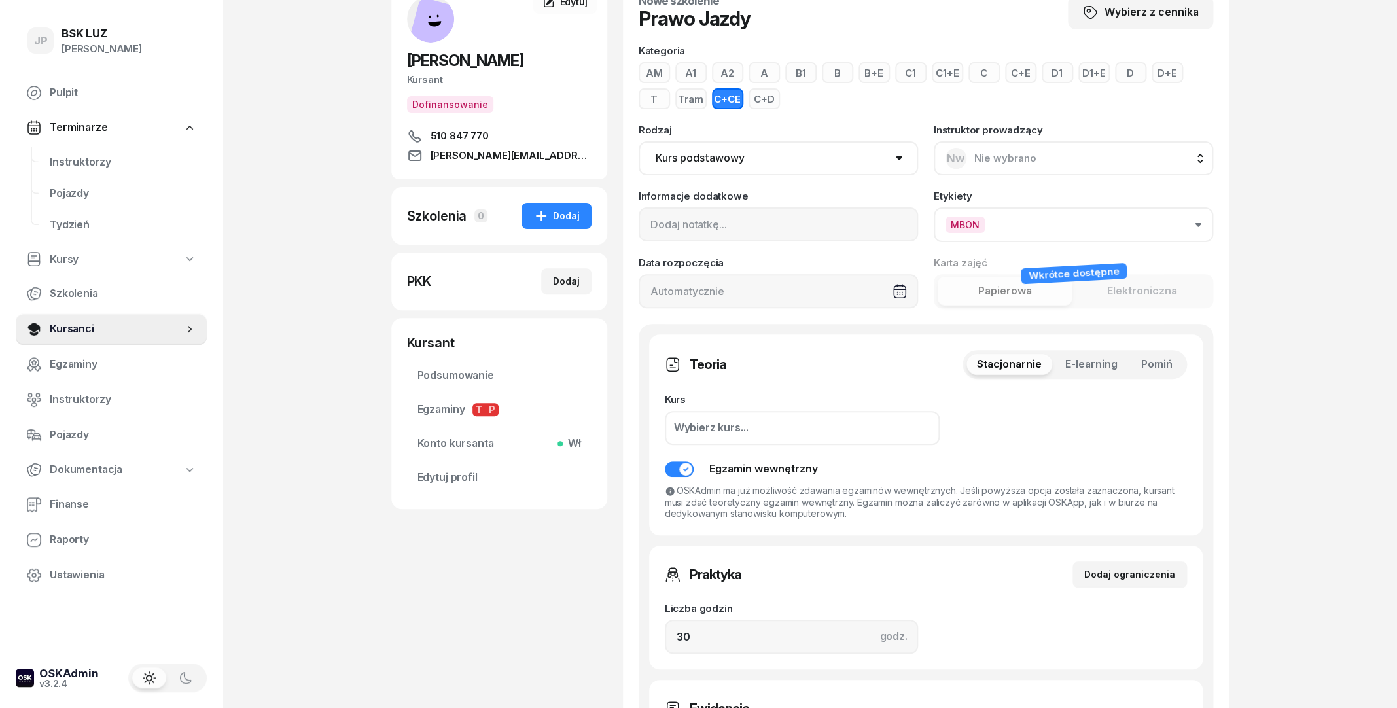
scroll to position [71, 0]
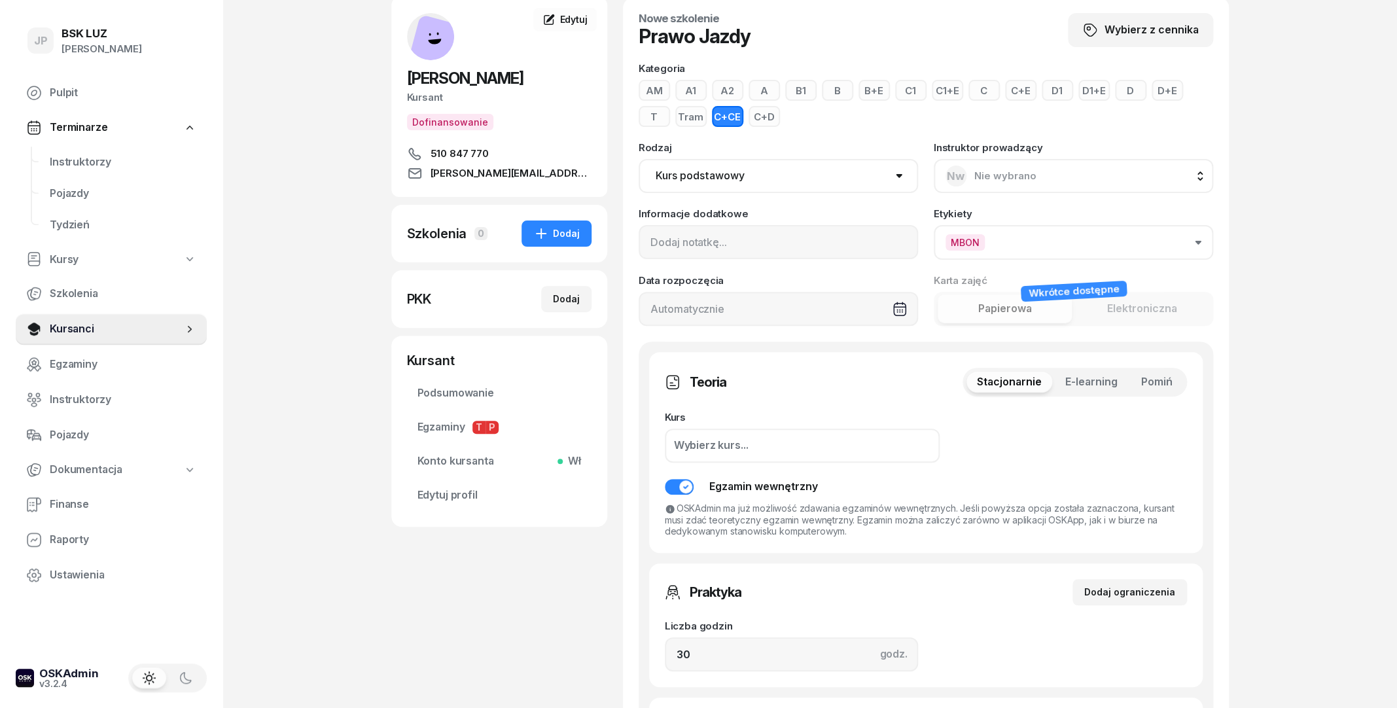
click at [1085, 385] on span "E-learning" at bounding box center [1091, 382] width 52 height 17
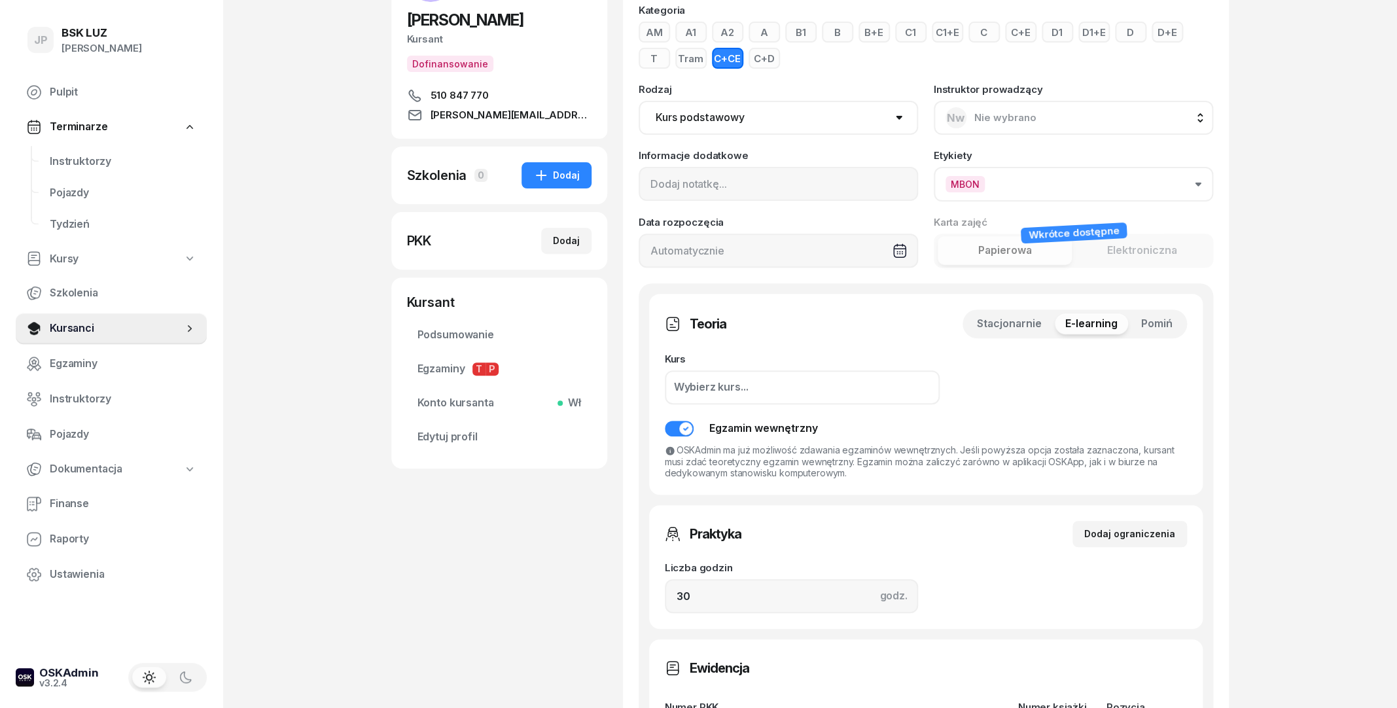
scroll to position [141, 0]
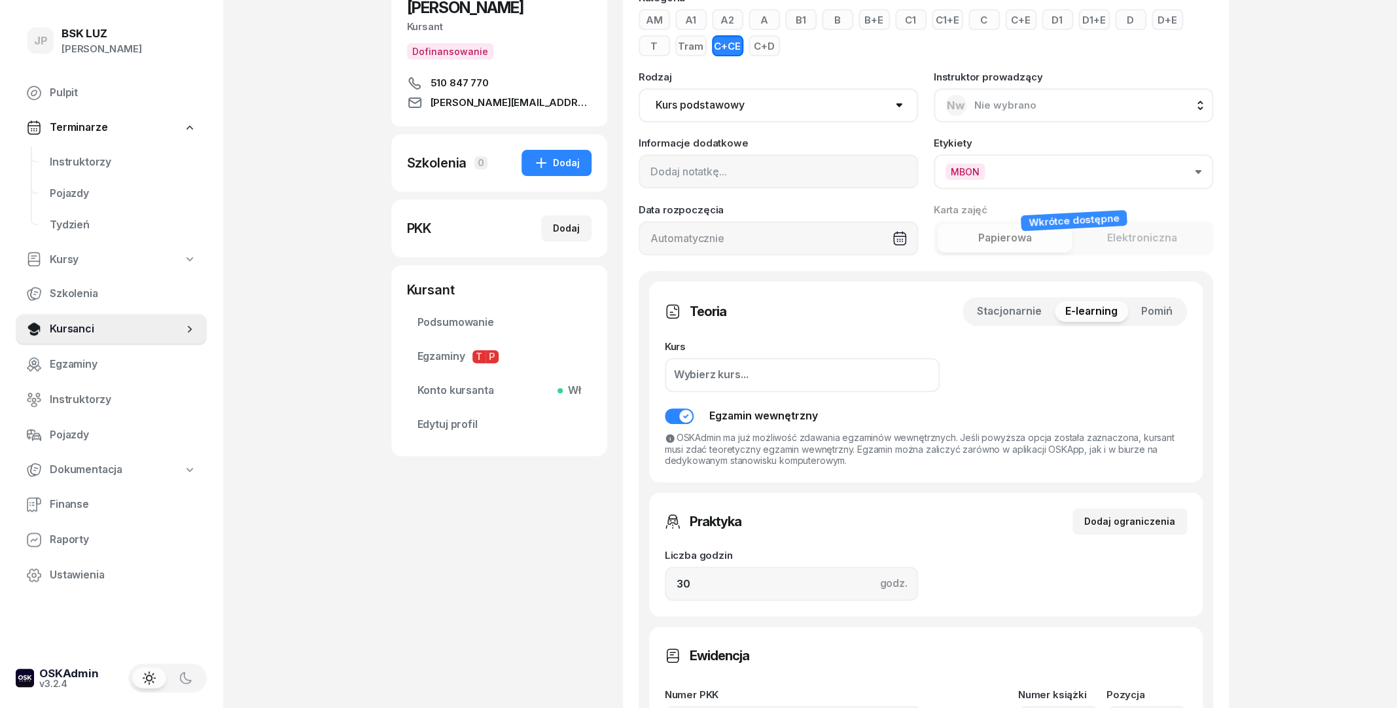
click at [846, 378] on div "Wybierz kurs..." at bounding box center [802, 375] width 275 height 34
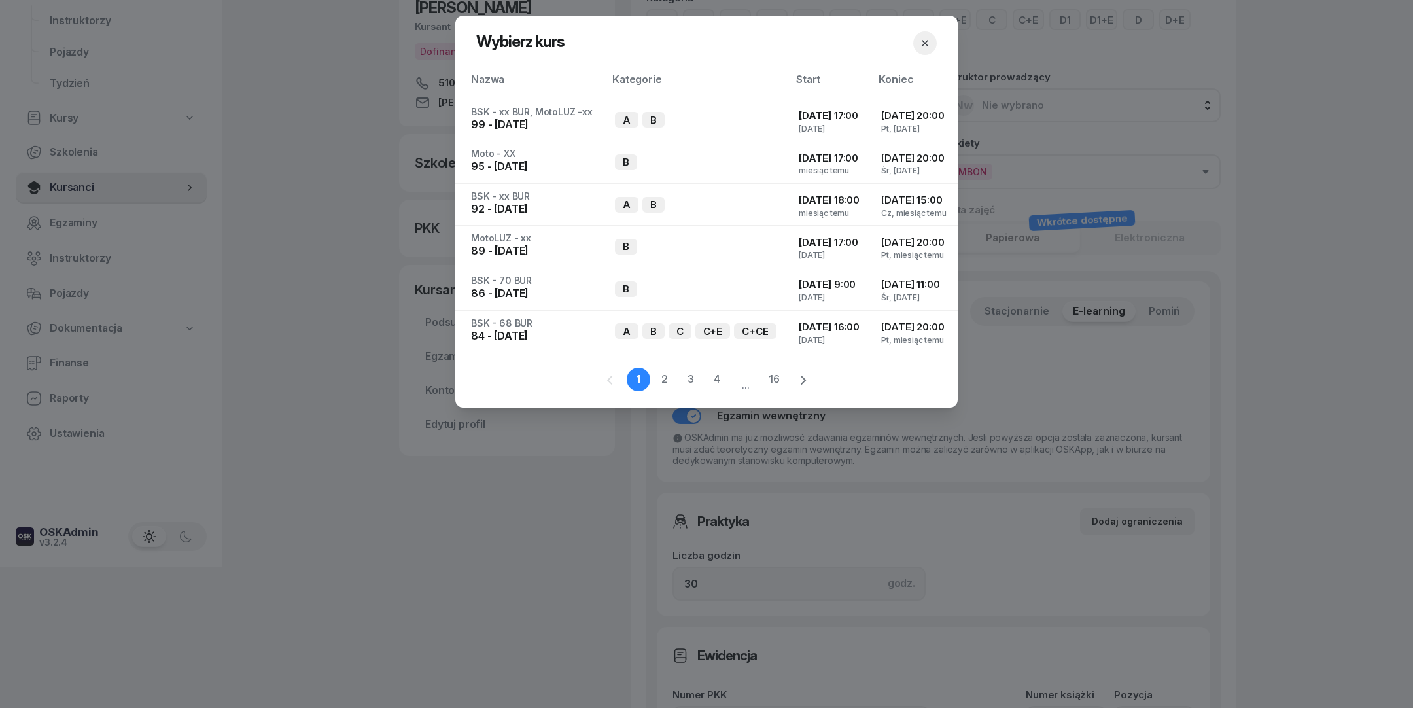
click at [932, 47] on icon "button" at bounding box center [925, 43] width 13 height 13
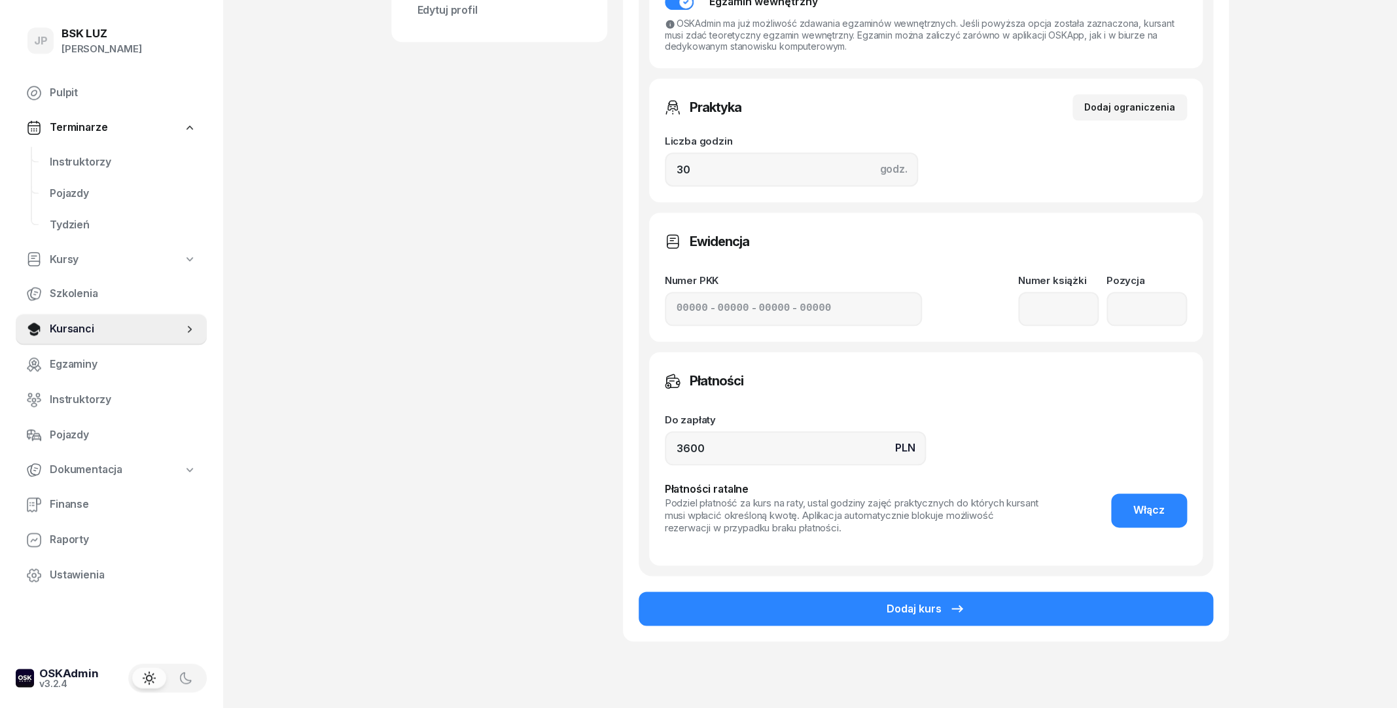
scroll to position [565, 0]
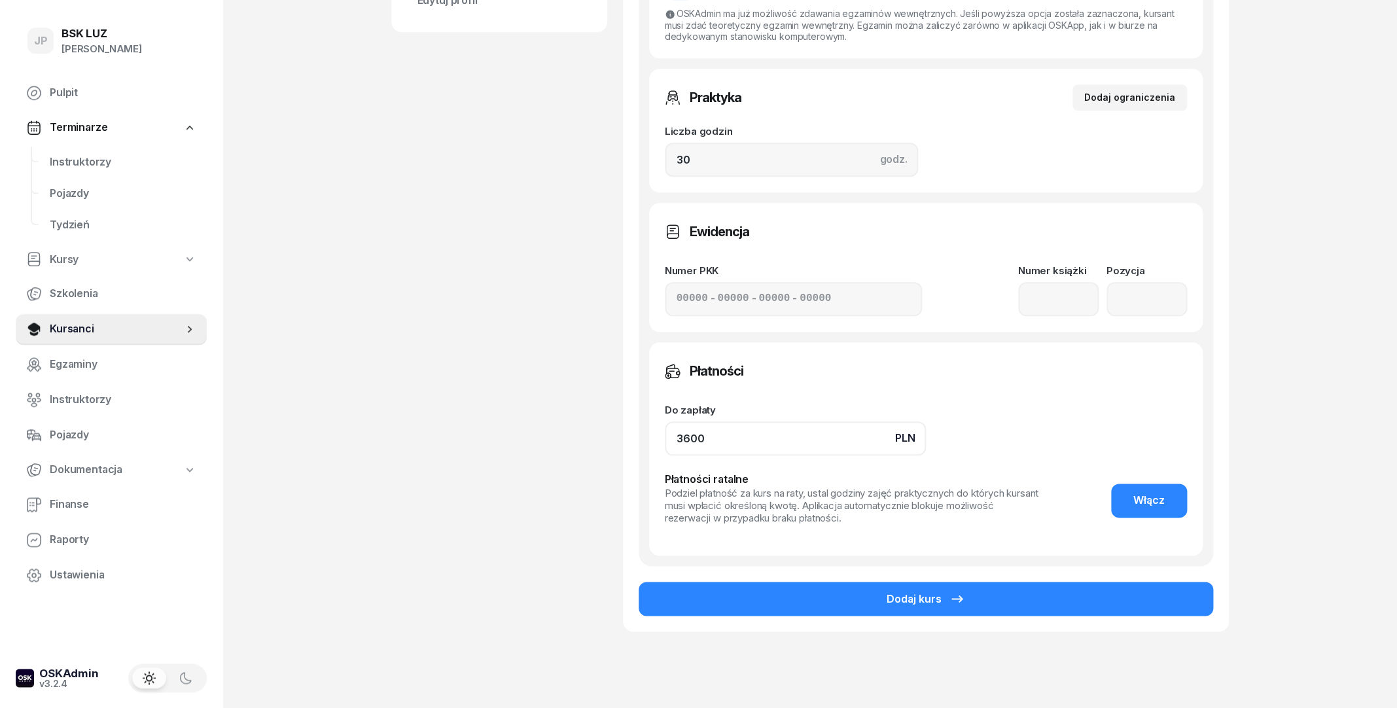
drag, startPoint x: 808, startPoint y: 439, endPoint x: 608, endPoint y: 440, distance: 199.5
click at [665, 440] on input "3600" at bounding box center [795, 438] width 261 height 34
type input "9900"
click at [899, 394] on div "Płatności Do zapłaty PLN 9900 Płatności ratalne Podziel płatność za kurs na rat…" at bounding box center [925, 449] width 553 height 214
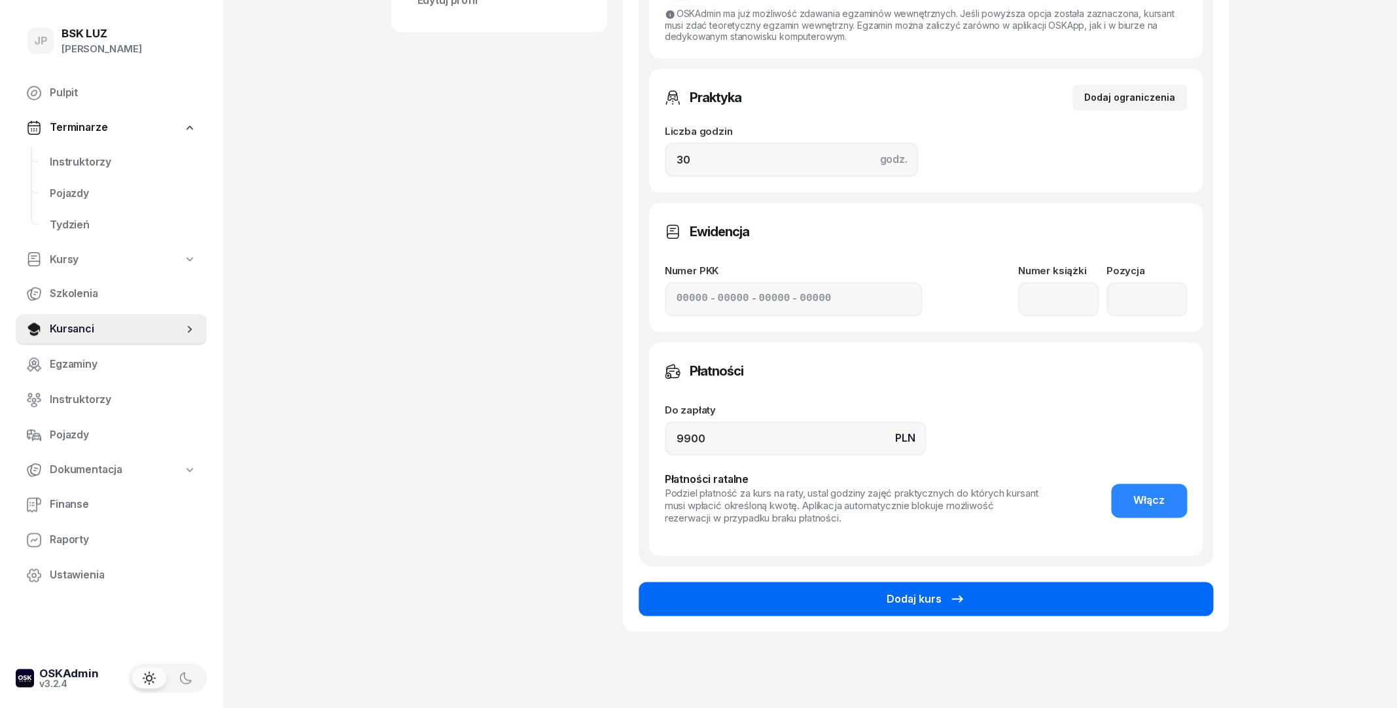
click at [869, 590] on button "Dodaj kurs" at bounding box center [926, 599] width 574 height 34
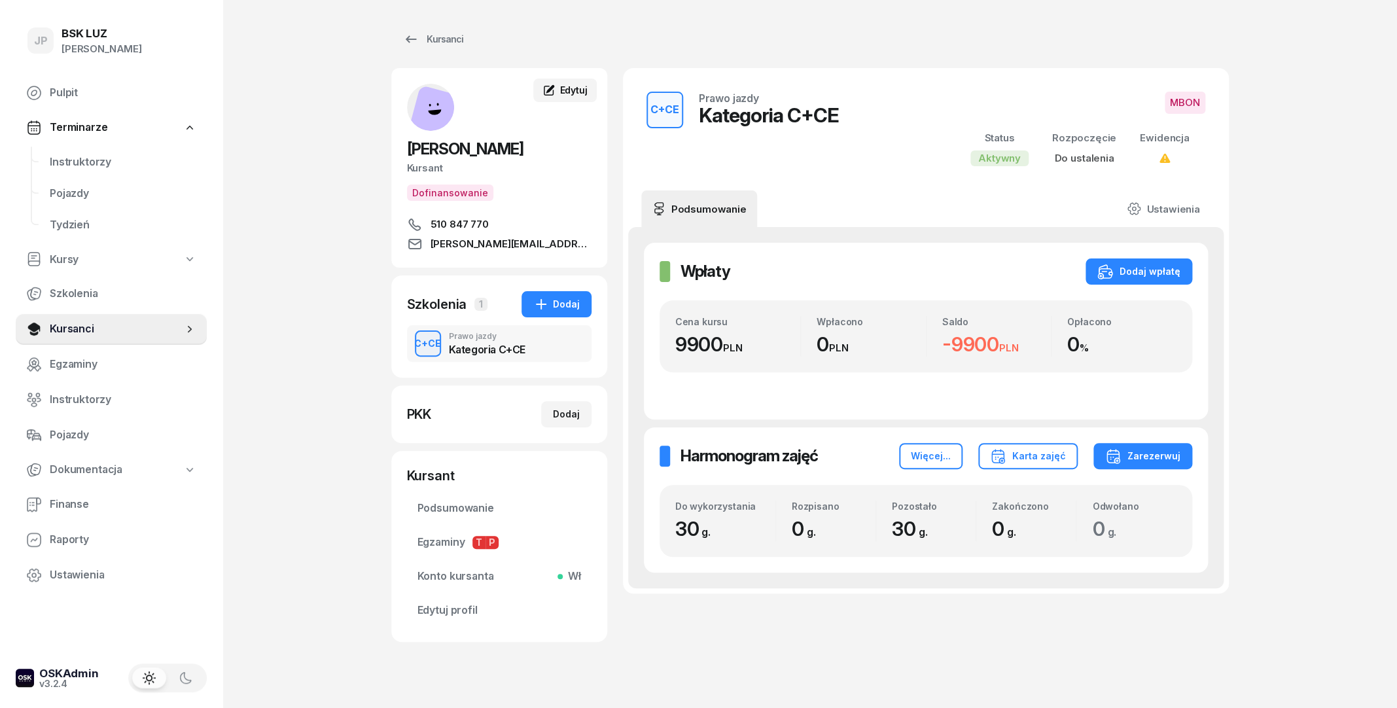
click at [561, 92] on span "Edytuj" at bounding box center [572, 89] width 27 height 11
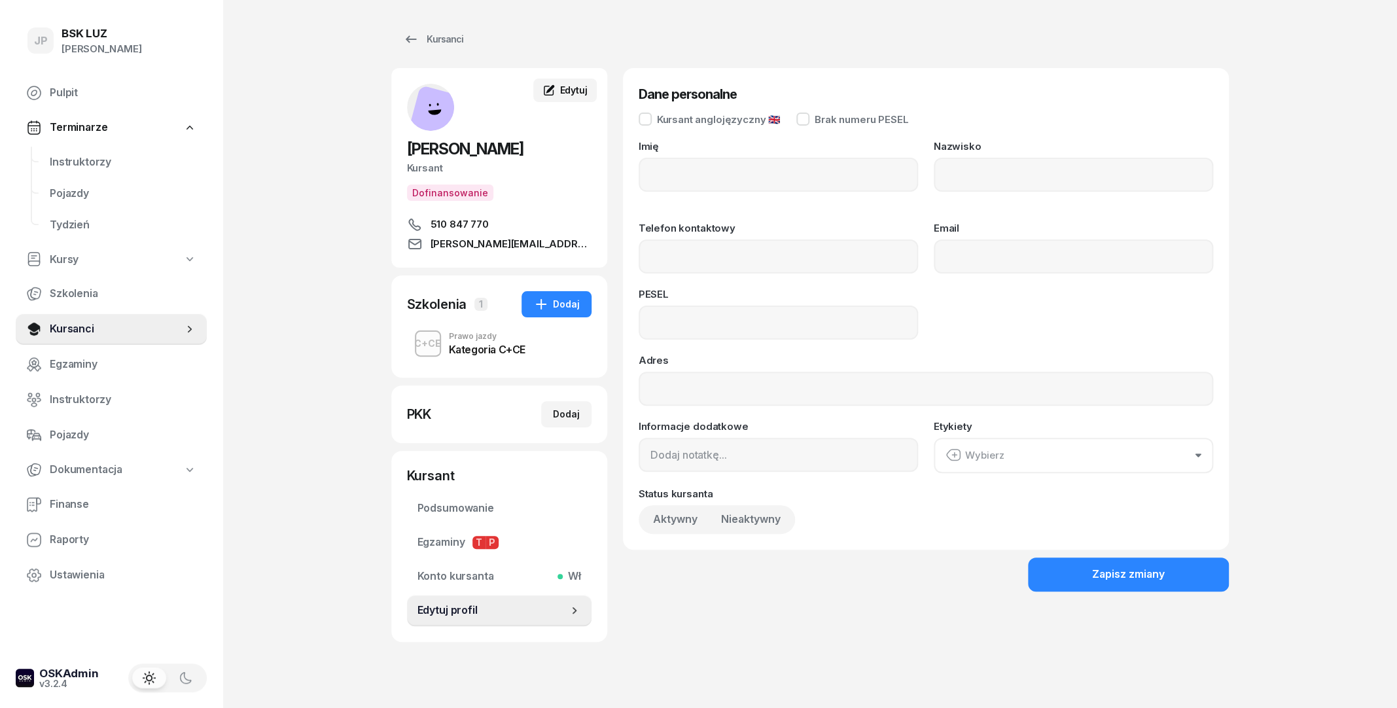
type input "Jakub"
type input "Boratyński"
type input "510847770"
type input "j.boratynski@o2.pl"
type input "90121508671"
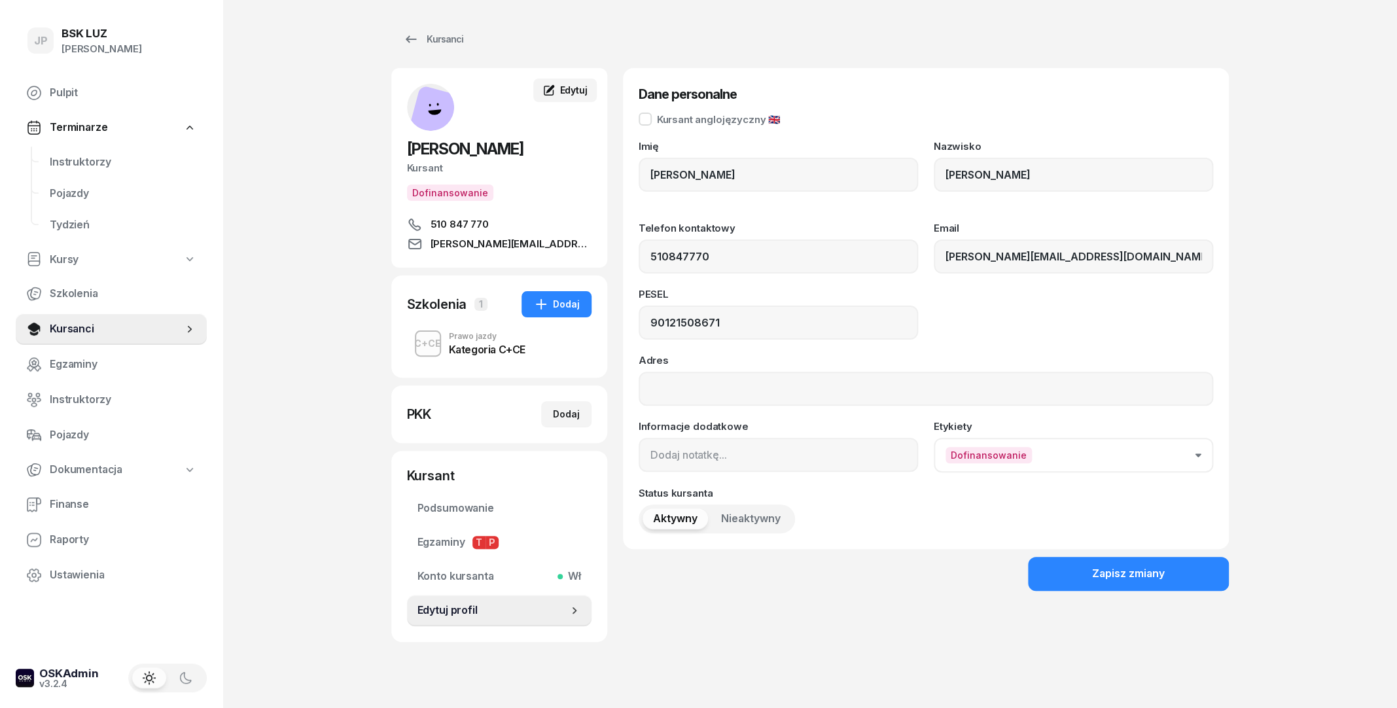
click at [561, 92] on span "Edytuj" at bounding box center [572, 89] width 27 height 11
drag, startPoint x: 353, startPoint y: 278, endPoint x: 404, endPoint y: 304, distance: 57.1
click at [351, 279] on div "JP BSK LUZ Joanna Piątkiewicz Pulpit Terminarze Instruktorzy Pojazdy Tydzień Ku…" at bounding box center [698, 365] width 1397 height 731
click at [1119, 583] on button "Zapisz zmiany" at bounding box center [1128, 574] width 201 height 34
drag, startPoint x: 922, startPoint y: 586, endPoint x: 881, endPoint y: 586, distance: 41.9
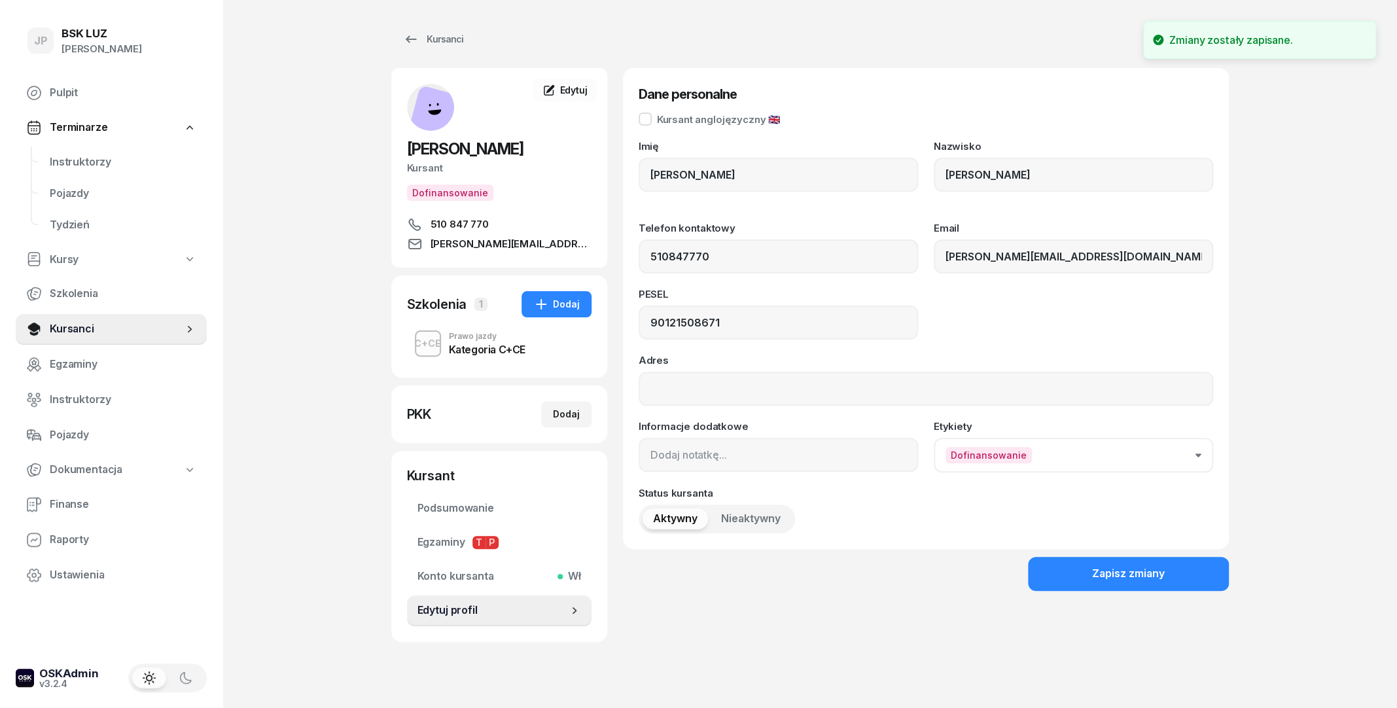
click at [921, 586] on div "Zapisz zmiany" at bounding box center [926, 574] width 606 height 34
click at [500, 606] on span "Edytuj profil" at bounding box center [492, 610] width 150 height 17
click at [437, 149] on span "[PERSON_NAME]" at bounding box center [465, 148] width 116 height 19
click at [419, 45] on div "Kursanci" at bounding box center [433, 39] width 60 height 16
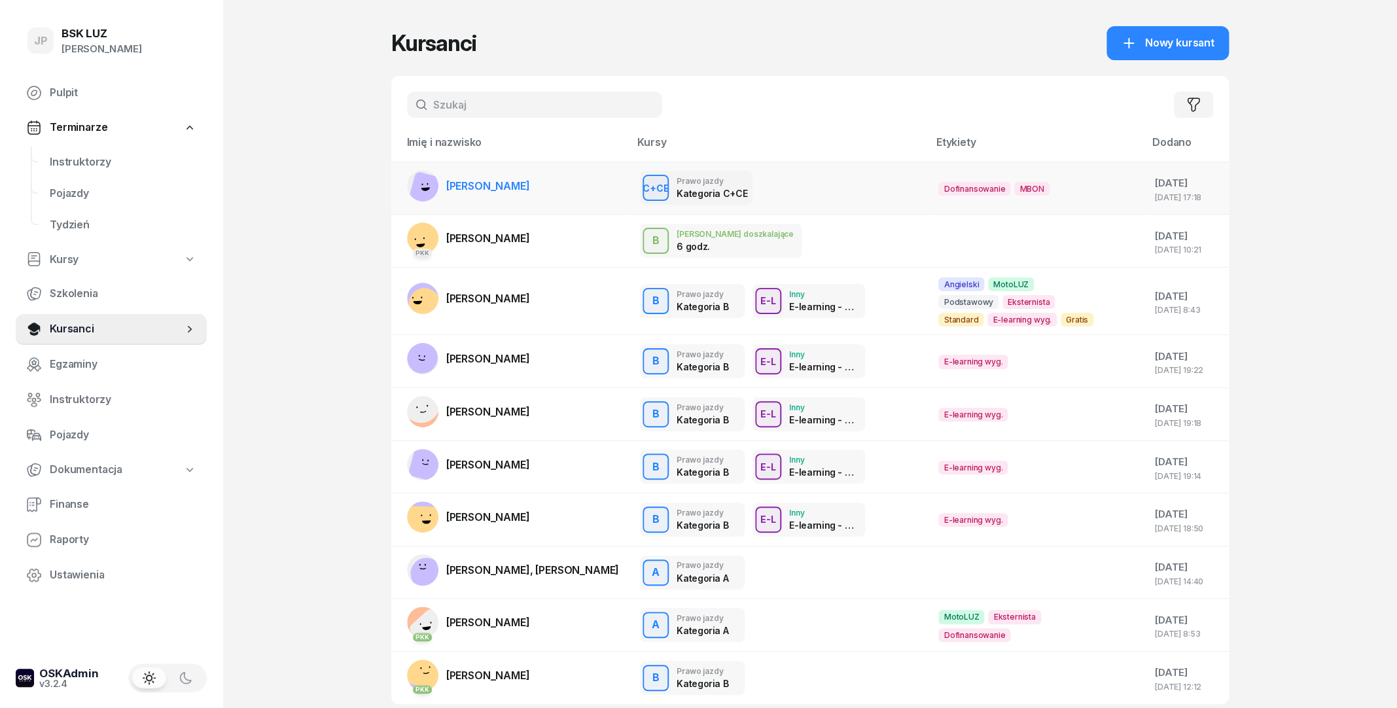
click at [467, 184] on span "[PERSON_NAME]" at bounding box center [488, 185] width 84 height 13
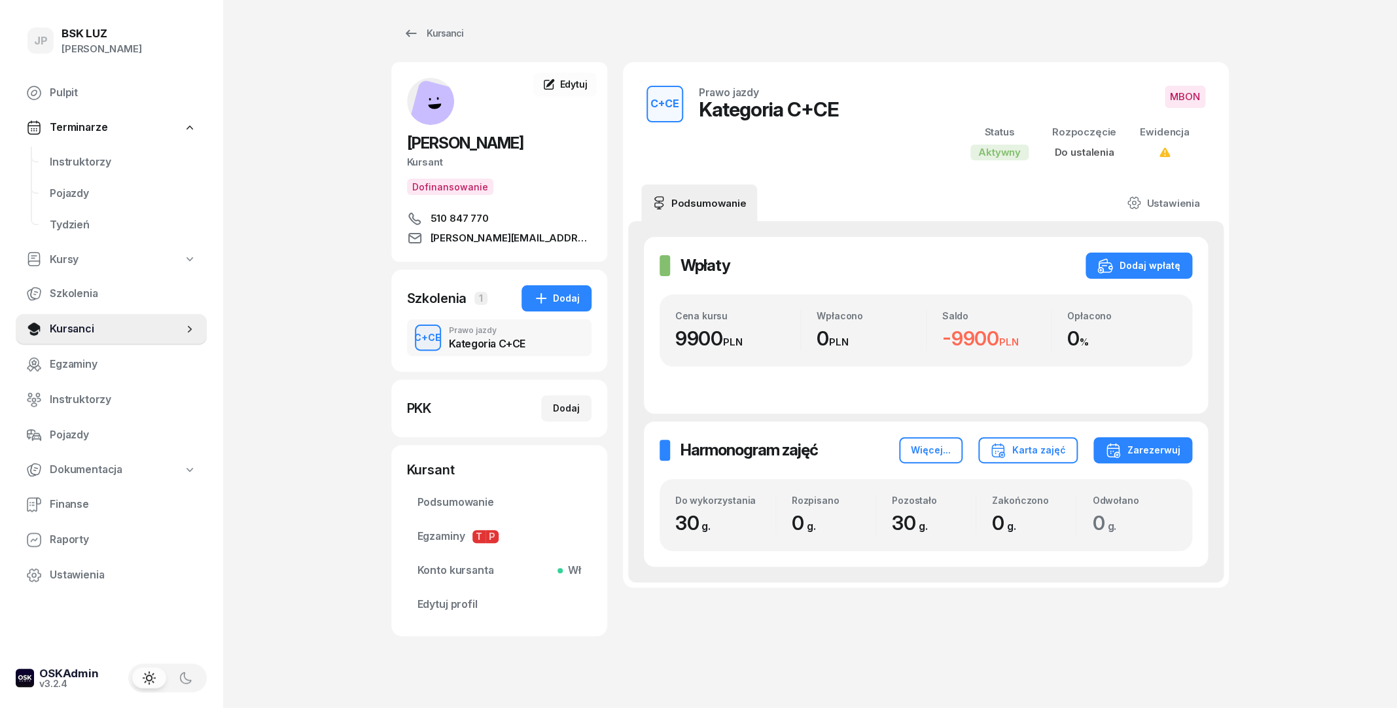
scroll to position [24, 0]
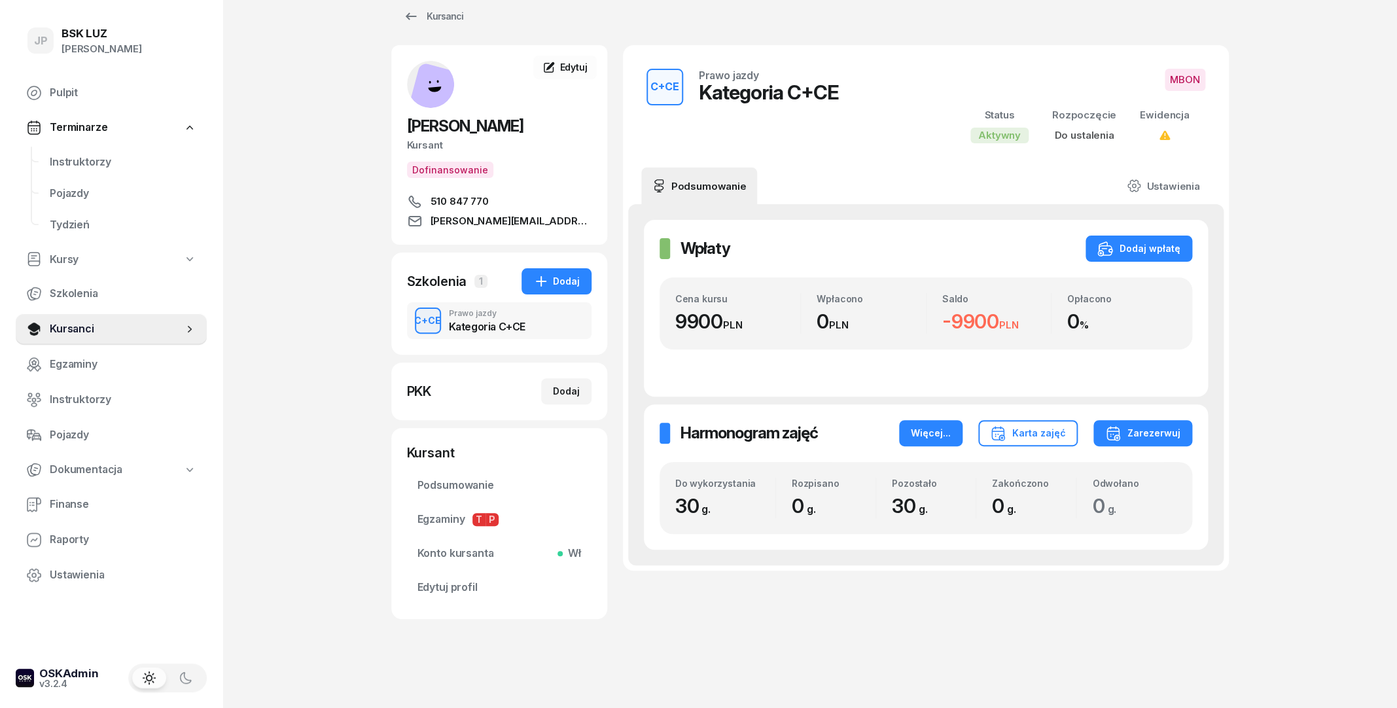
click at [934, 431] on div "Więcej..." at bounding box center [931, 433] width 40 height 16
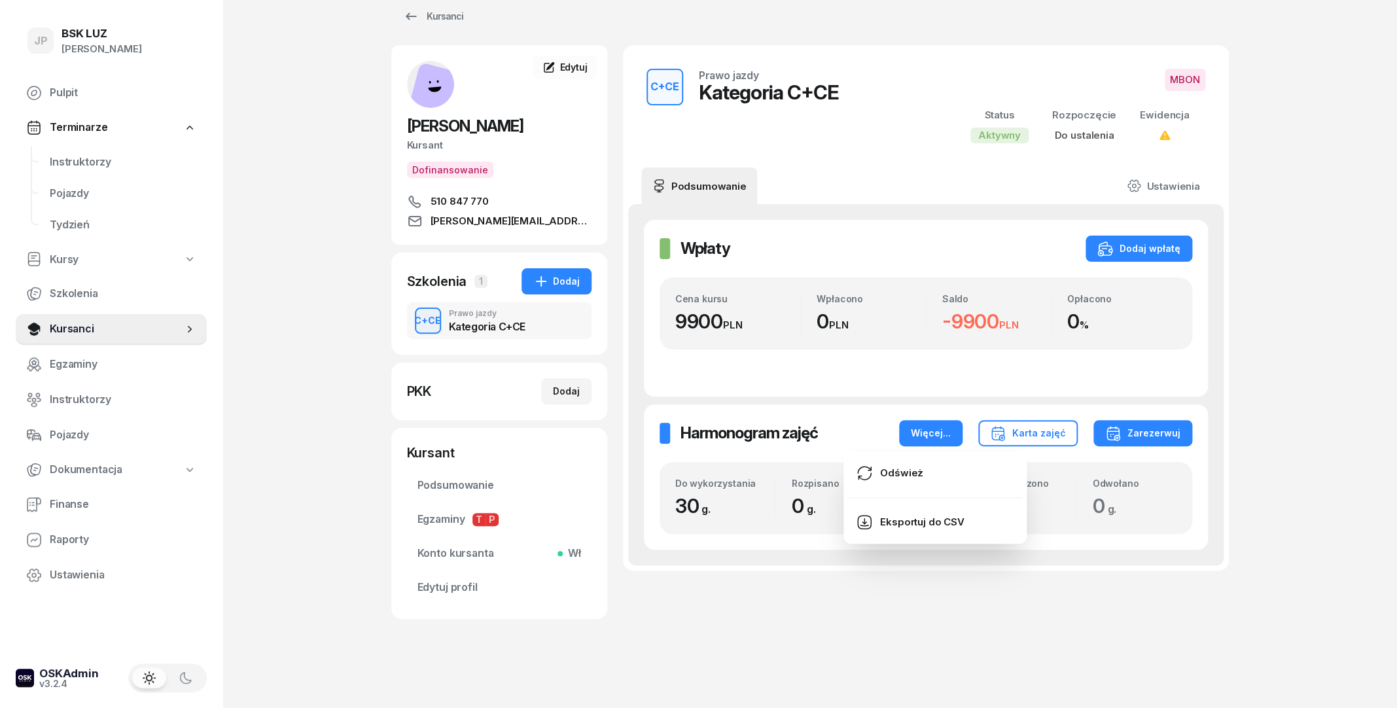
click at [898, 433] on div "Harmonogram zajęć Harmonogram zajęć Więcej... Karta zajęć Zarezerwuj" at bounding box center [925, 433] width 533 height 26
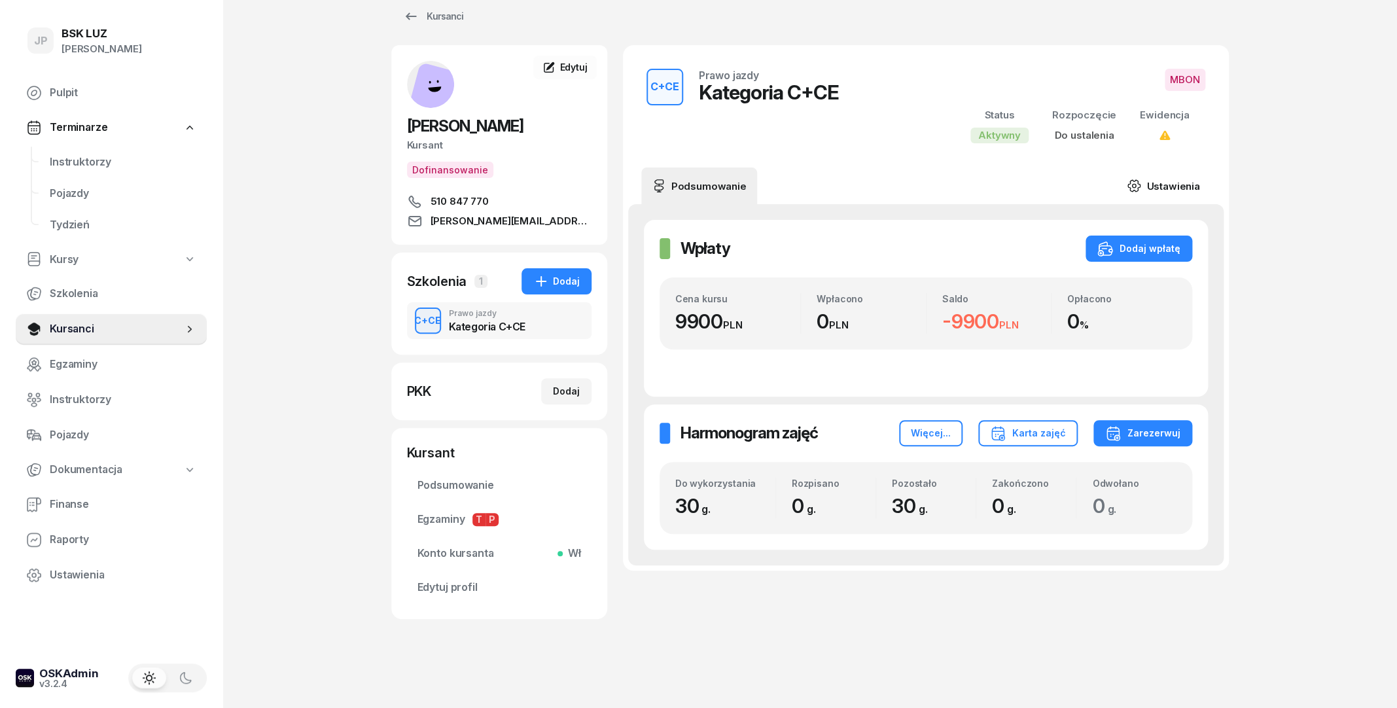
click at [1150, 192] on link "Ustawienia" at bounding box center [1163, 185] width 94 height 37
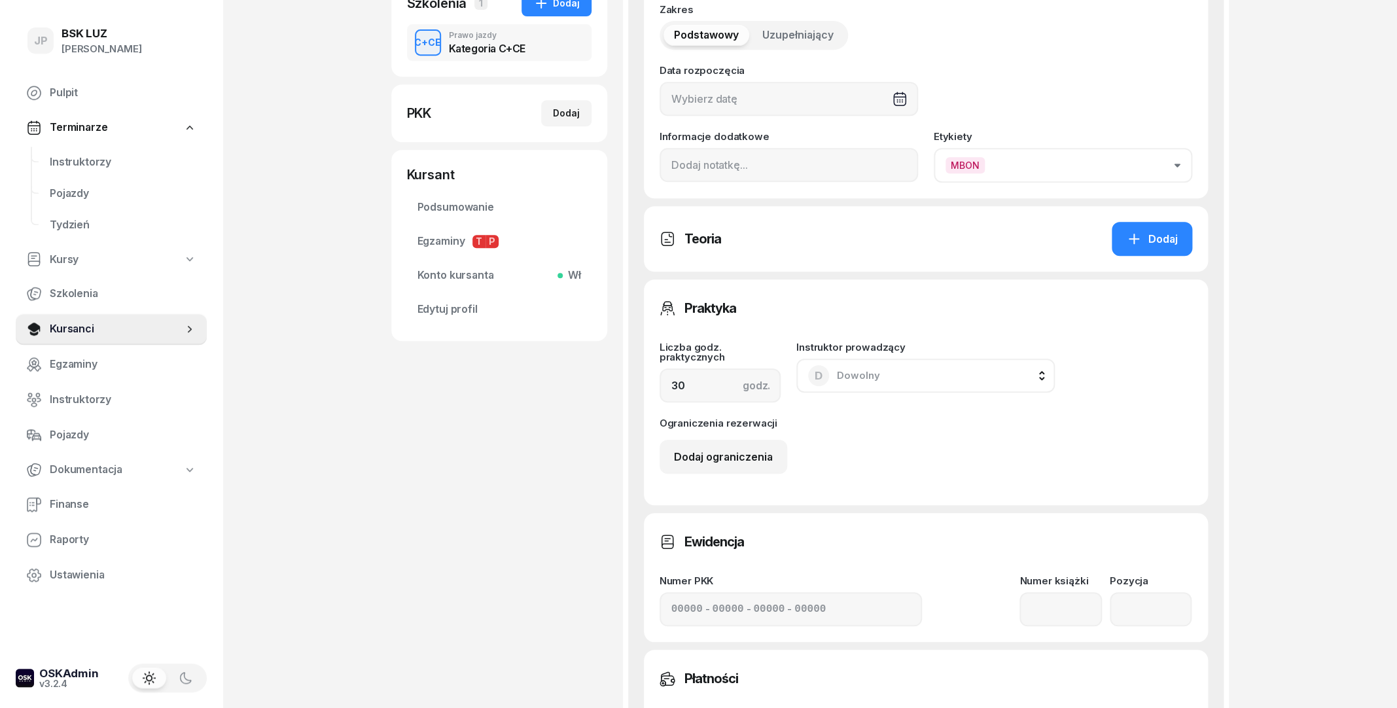
scroll to position [306, 0]
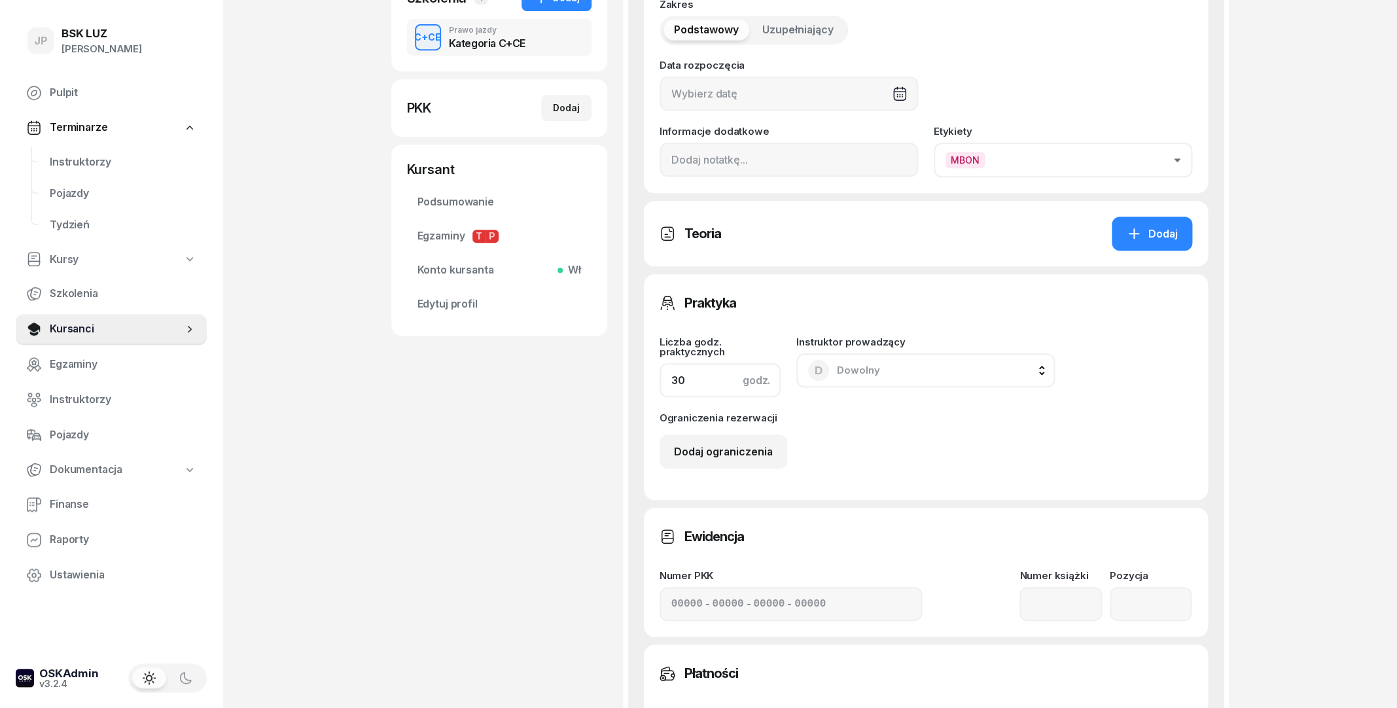
click at [690, 379] on input "30" at bounding box center [720, 380] width 122 height 34
type input "3"
type input "5"
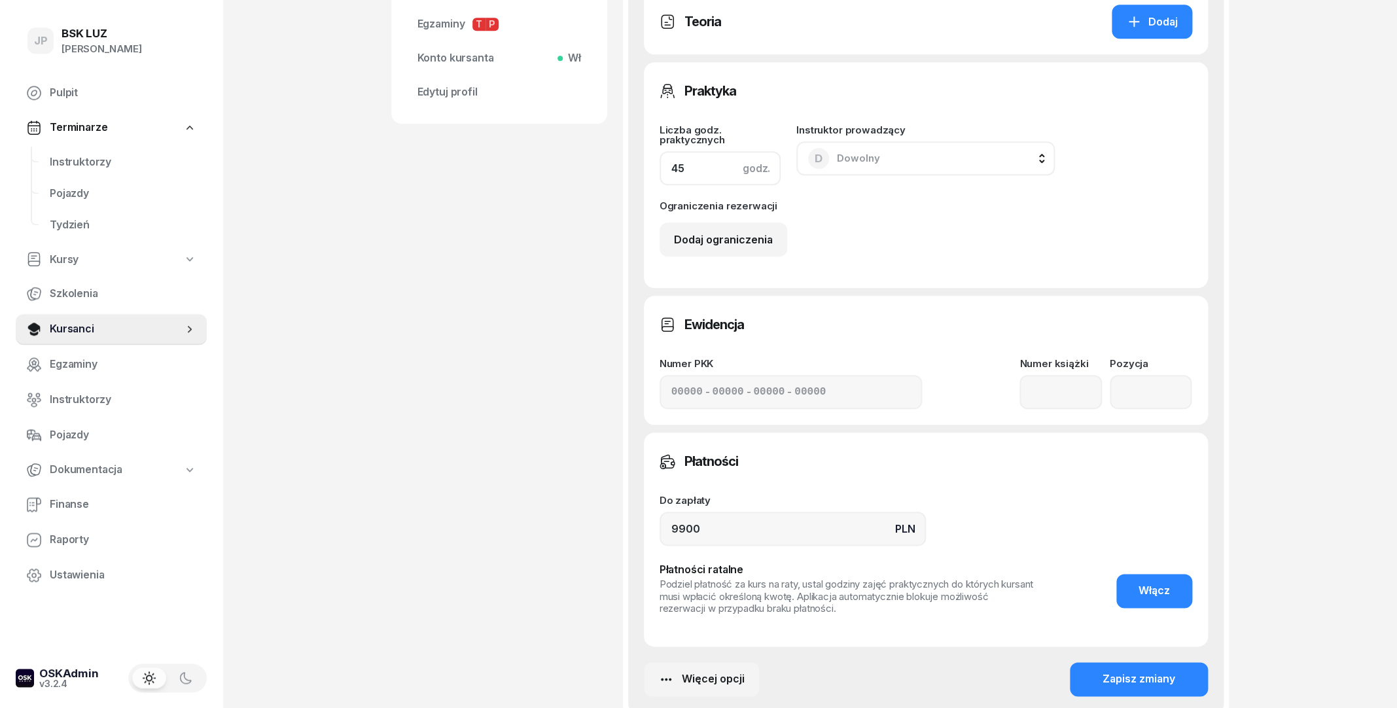
type input "45"
click at [1264, 432] on div "JP BSK LUZ Joanna Piątkiewicz Pulpit Terminarze Instruktorzy Pojazdy Tydzień Ku…" at bounding box center [698, 163] width 1397 height 1363
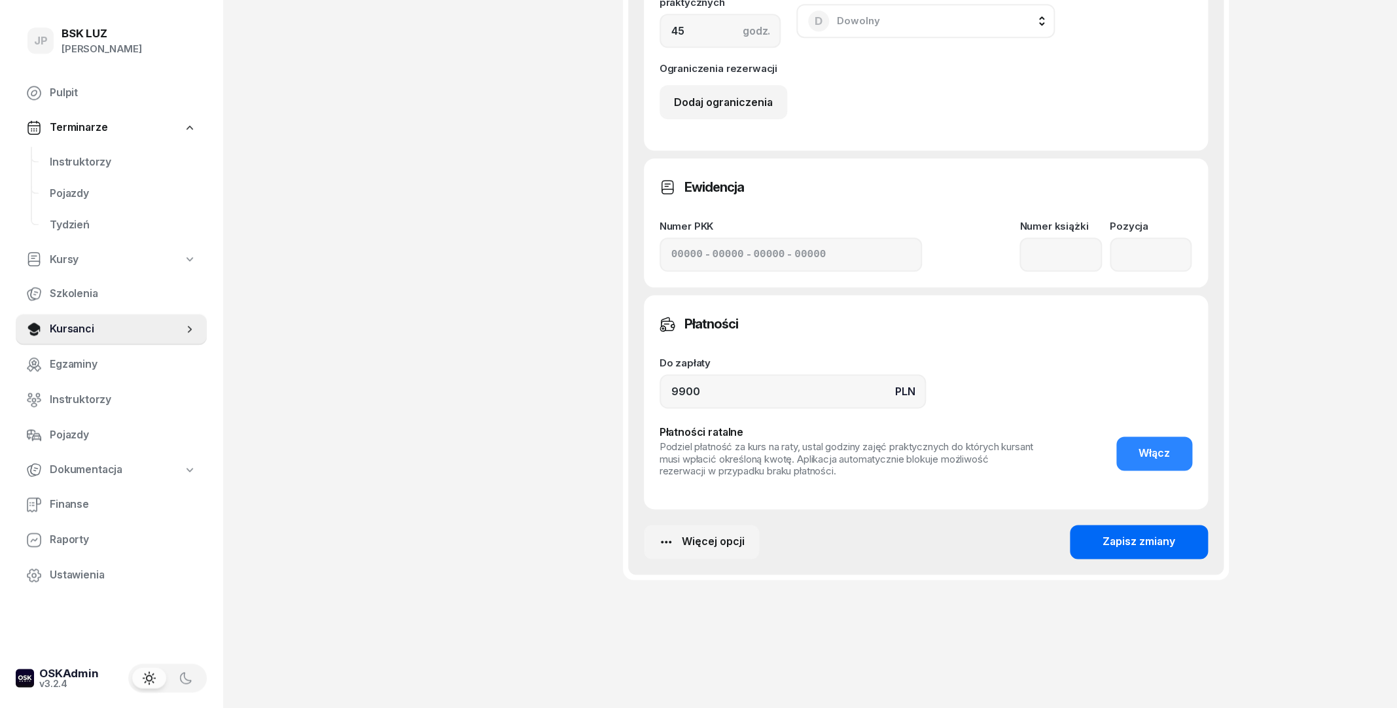
click at [1163, 551] on button "Zapisz zmiany" at bounding box center [1139, 542] width 138 height 34
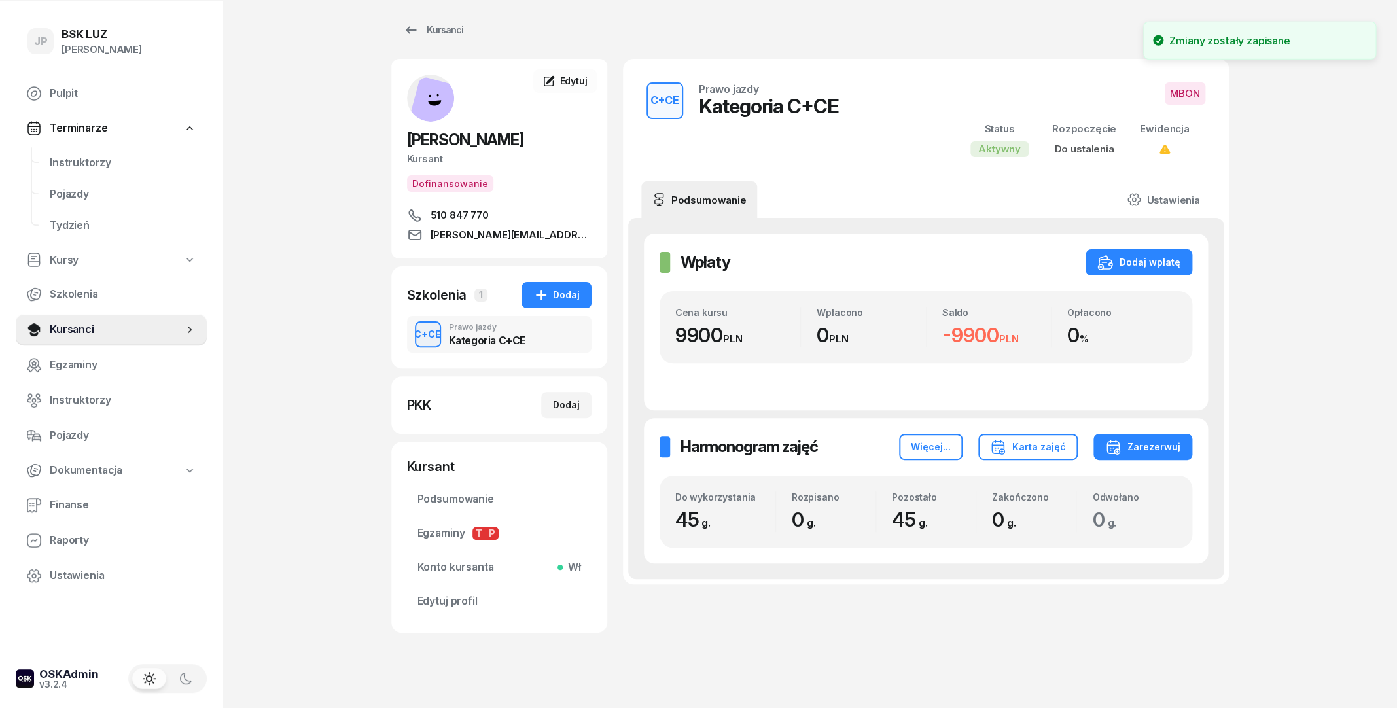
scroll to position [0, 0]
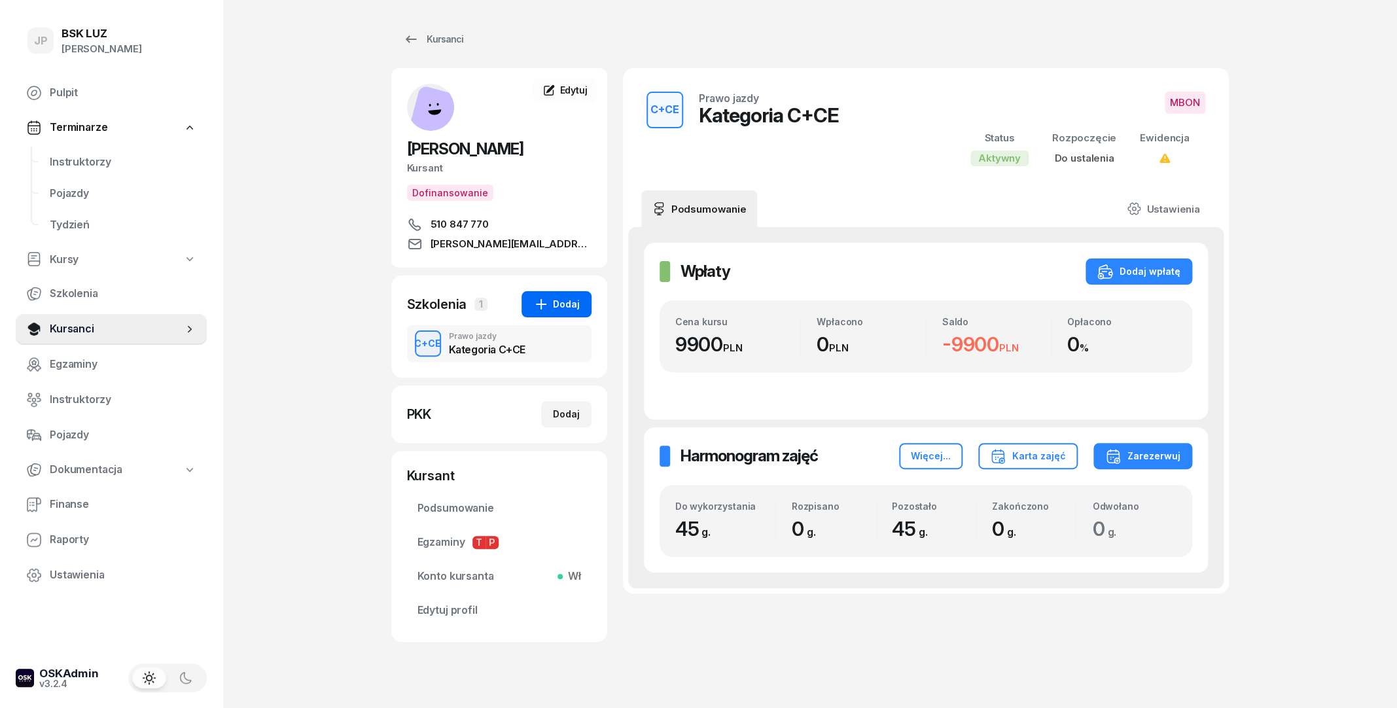
click at [557, 302] on div "Dodaj" at bounding box center [556, 304] width 46 height 16
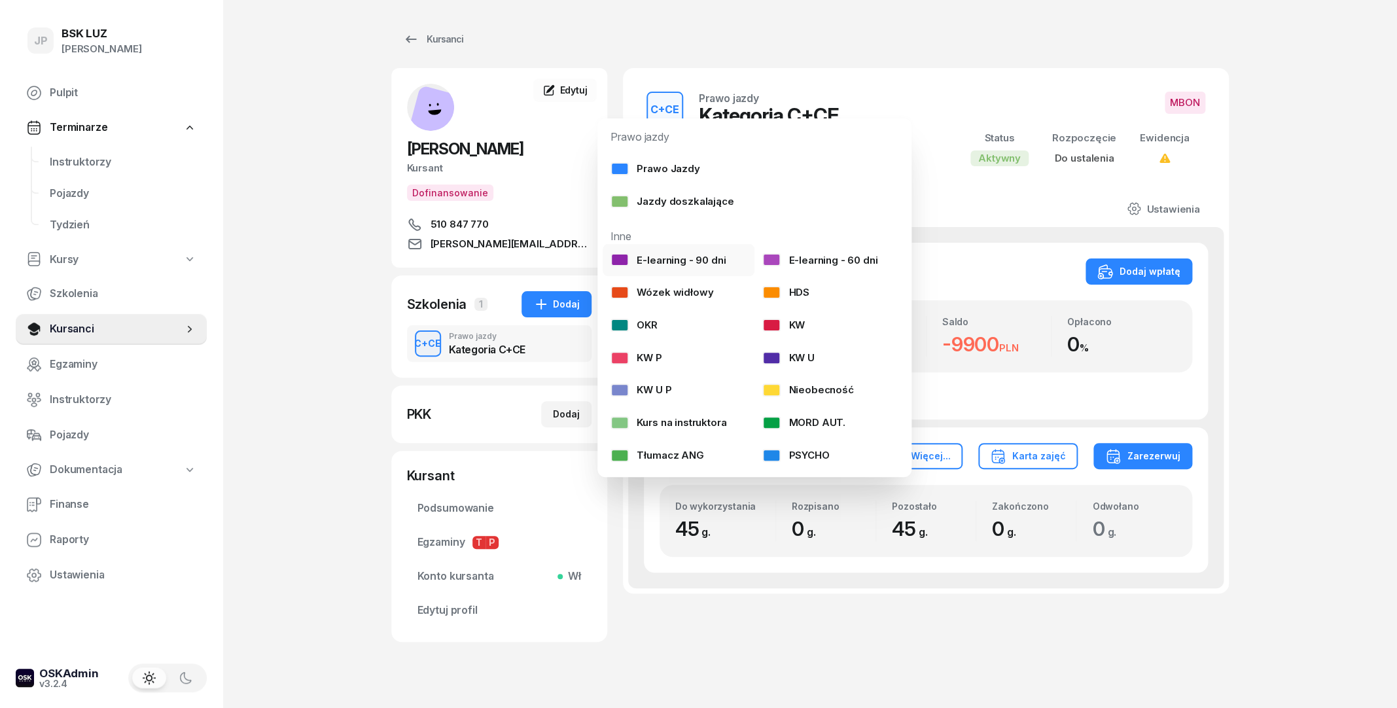
click at [722, 264] on div "E-learning - 90 dni" at bounding box center [667, 260] width 115 height 17
select select
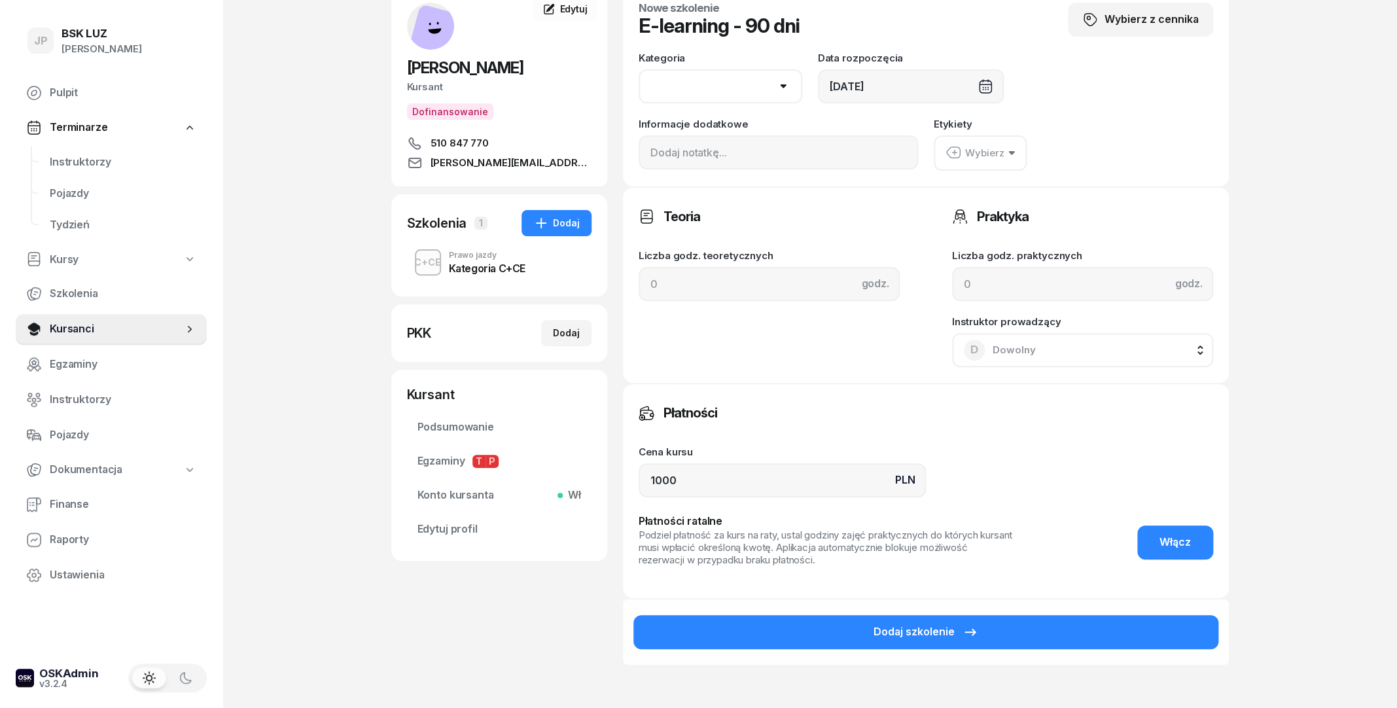
scroll to position [71, 0]
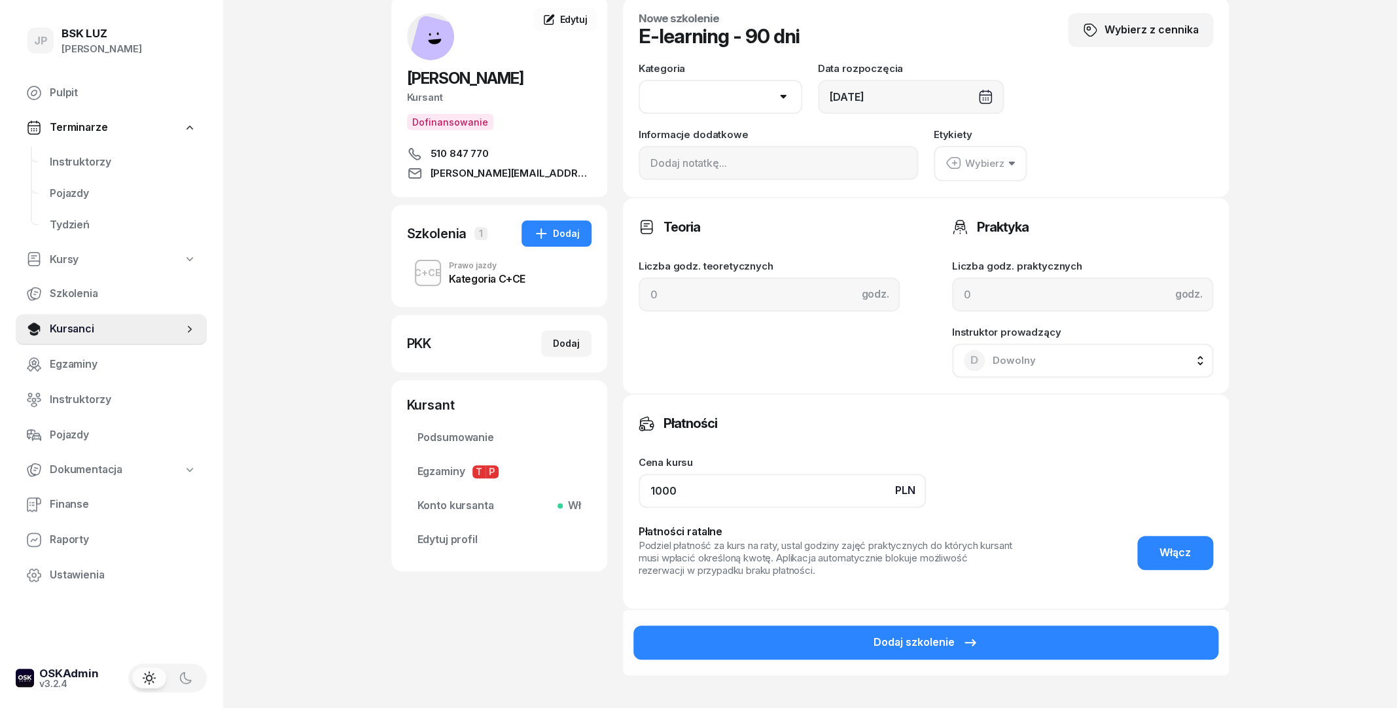
drag, startPoint x: 795, startPoint y: 482, endPoint x: 577, endPoint y: 497, distance: 218.3
click at [639, 497] on input "1000" at bounding box center [782, 491] width 287 height 34
type input "0"
click at [858, 400] on div "Płatności Cena kursu PLN 0 Płatności ratalne Podziel płatność za kurs na raty, …" at bounding box center [926, 500] width 606 height 215
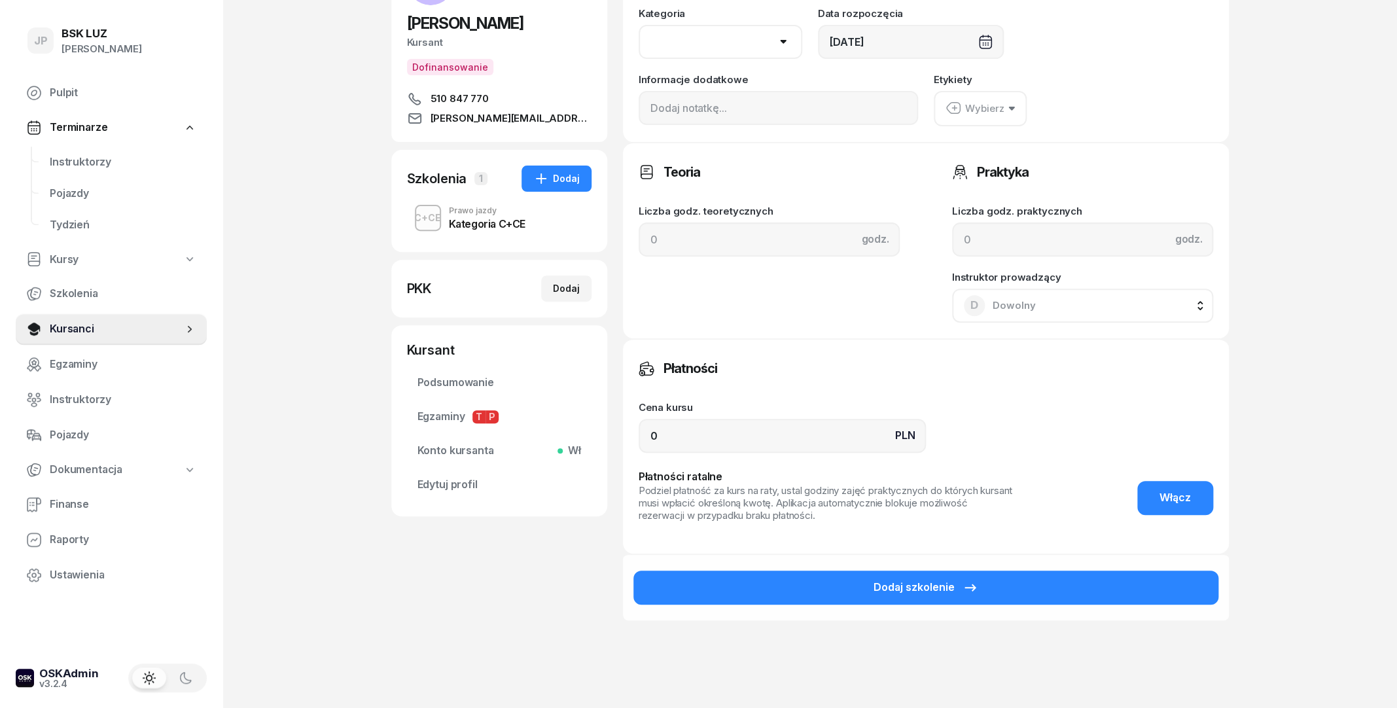
scroll to position [141, 0]
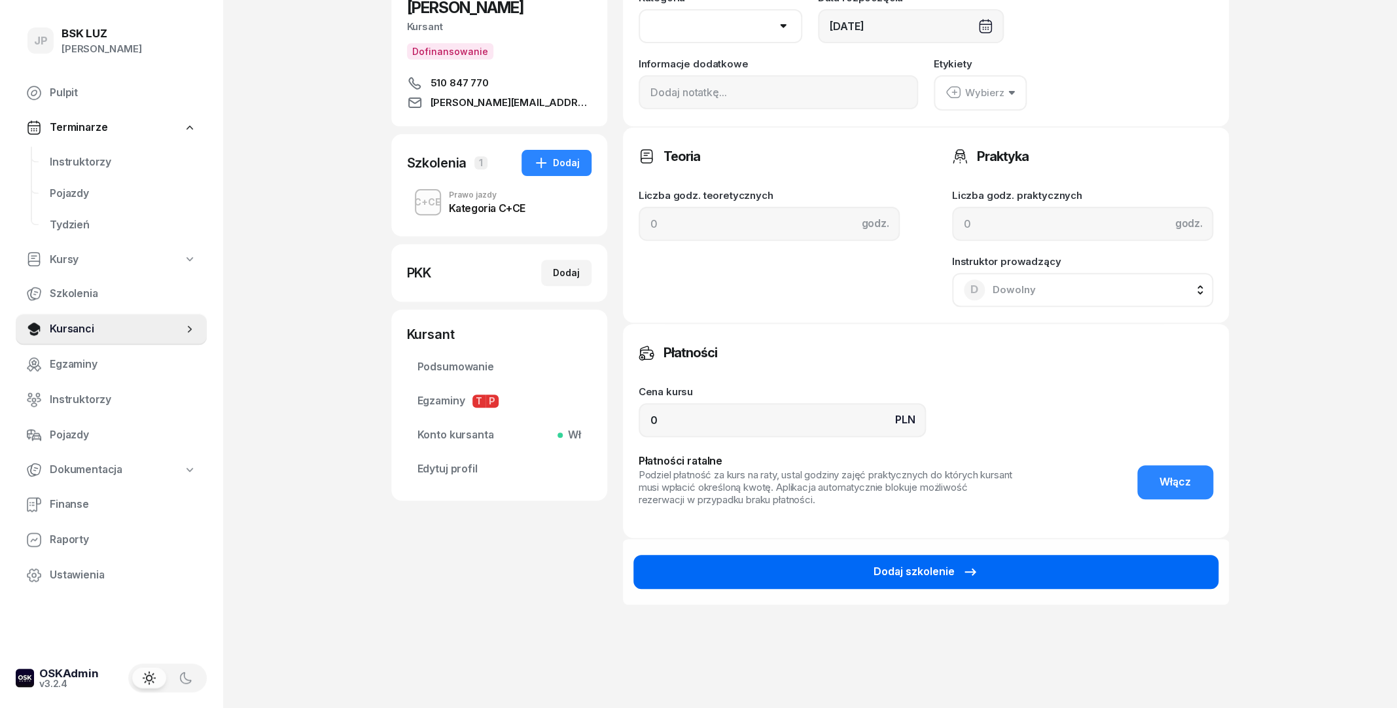
click at [1006, 567] on button "Dodaj szkolenie" at bounding box center [925, 572] width 585 height 34
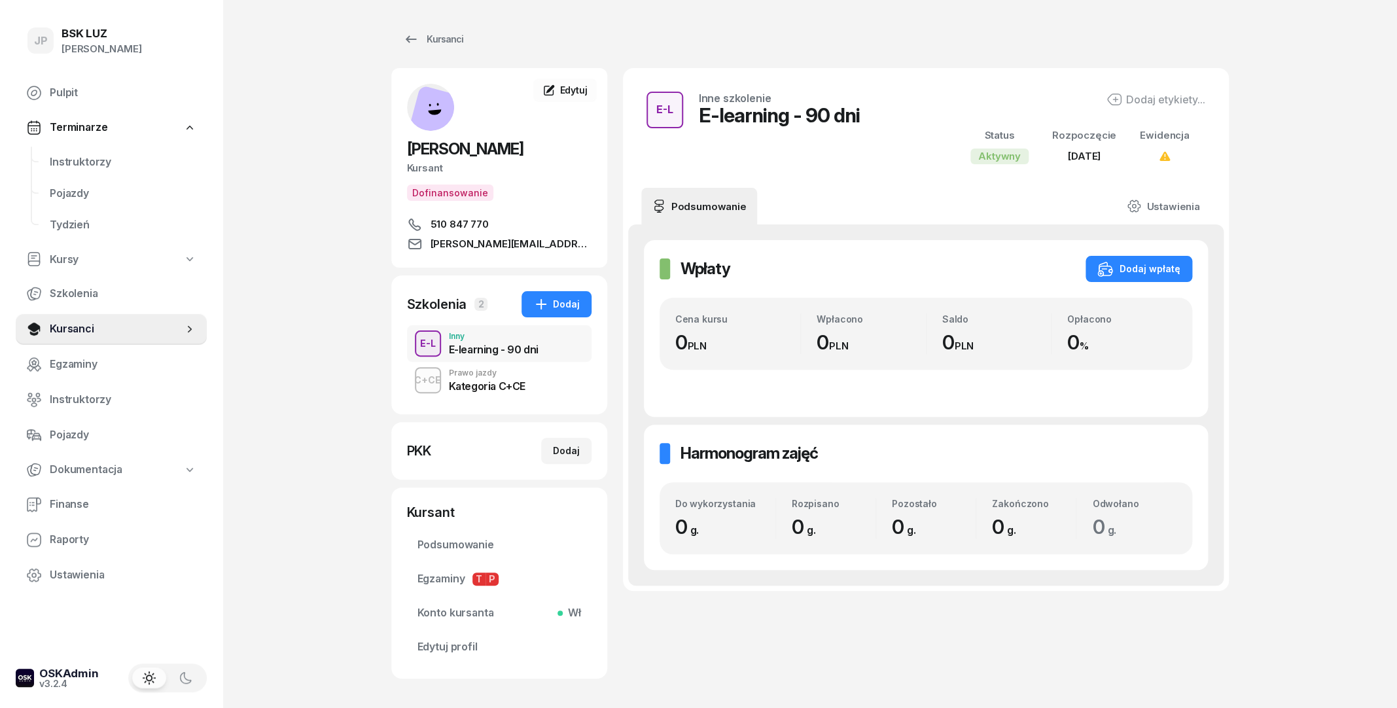
click at [546, 390] on div "C+CE Prawo jazdy Kategoria C+CE" at bounding box center [499, 380] width 184 height 37
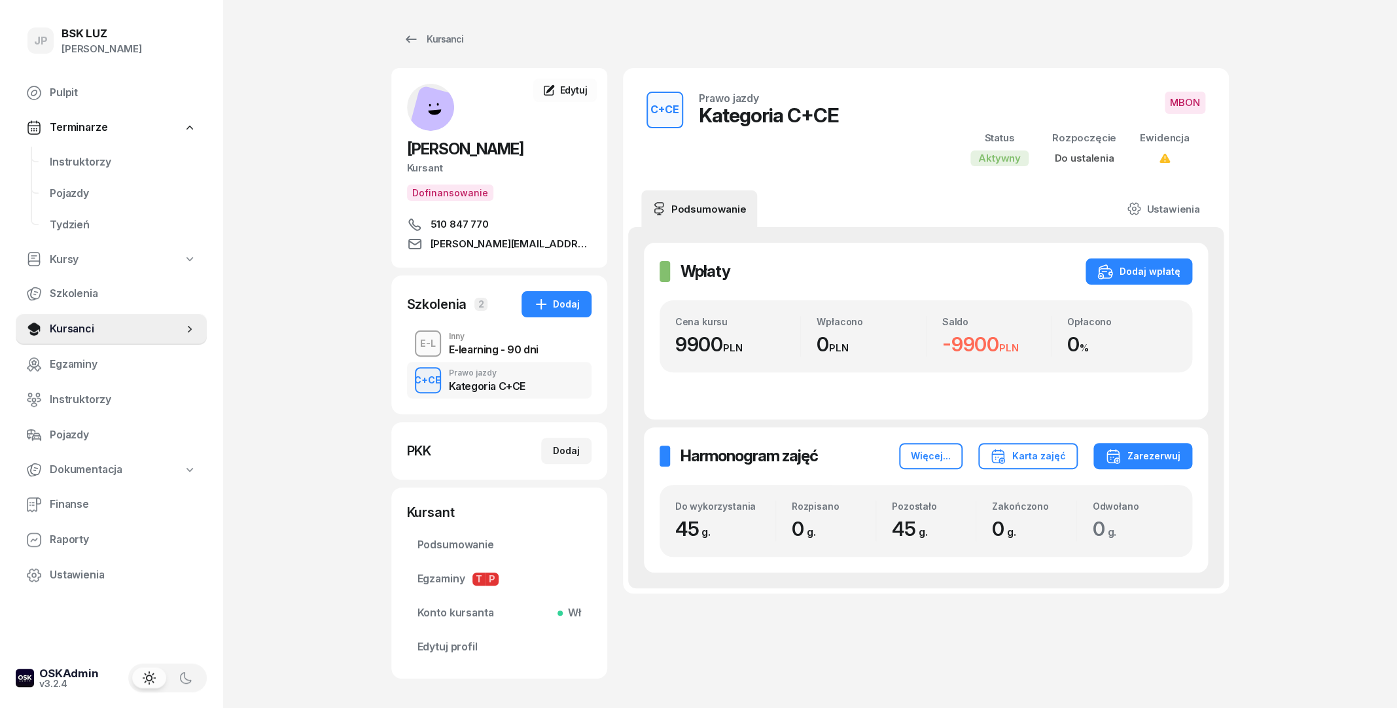
click at [565, 343] on div "E-L Inny E-learning - 90 dni" at bounding box center [499, 343] width 184 height 37
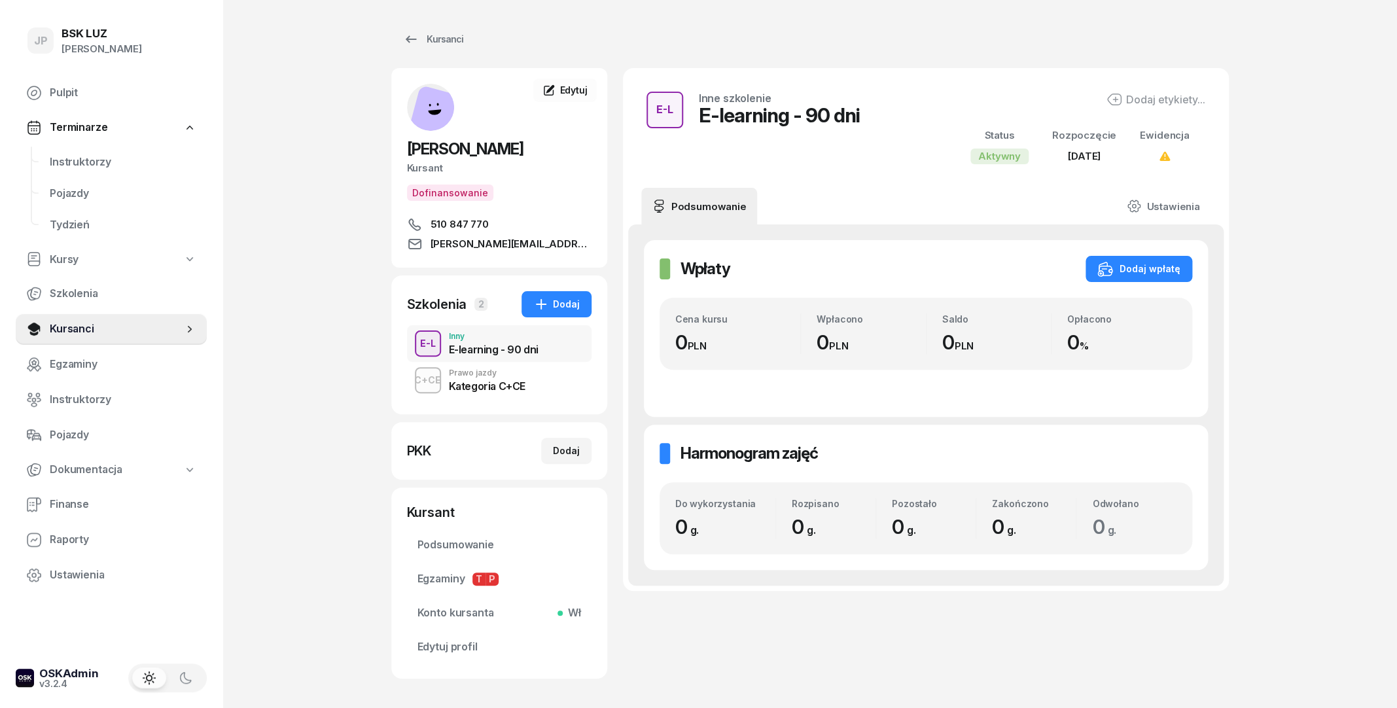
click at [1125, 102] on div "Dodaj etykiety..." at bounding box center [1155, 100] width 99 height 16
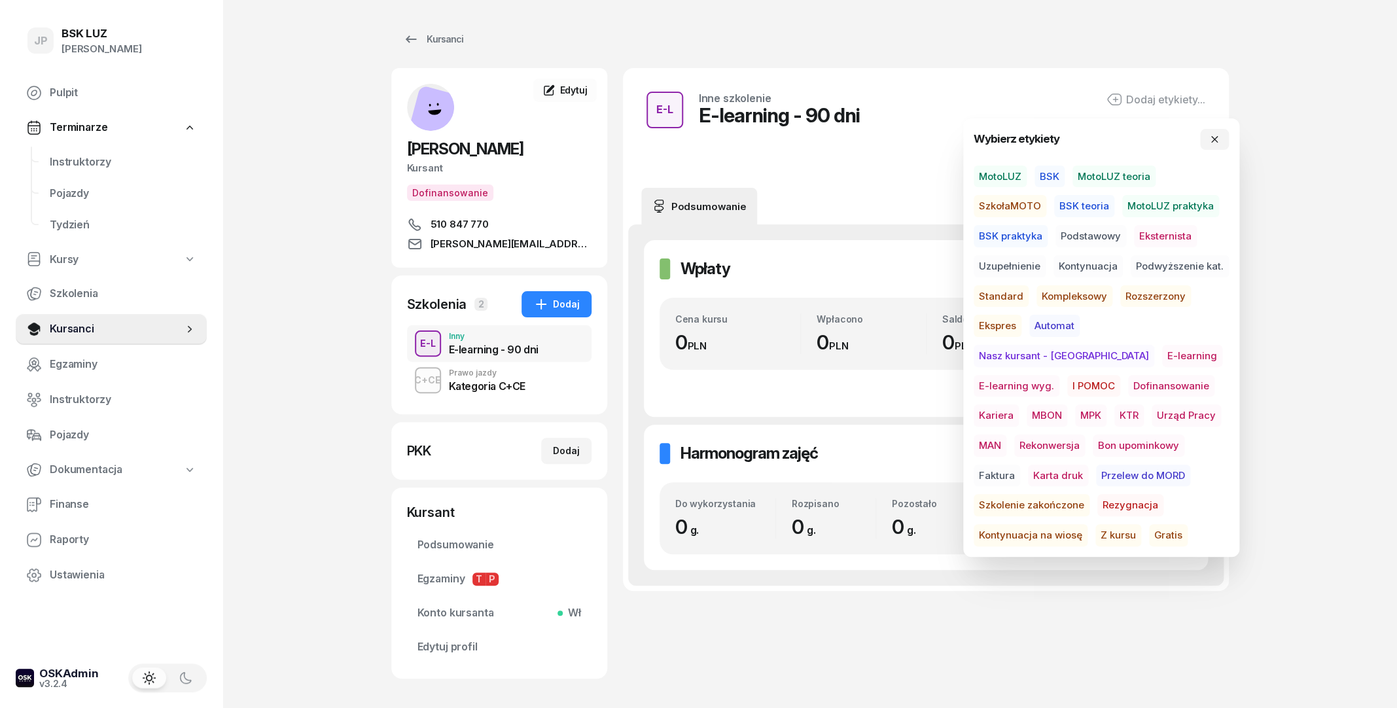
click at [1059, 375] on span "E-learning wyg." at bounding box center [1017, 386] width 86 height 22
click at [1213, 145] on icon "button" at bounding box center [1214, 141] width 10 height 10
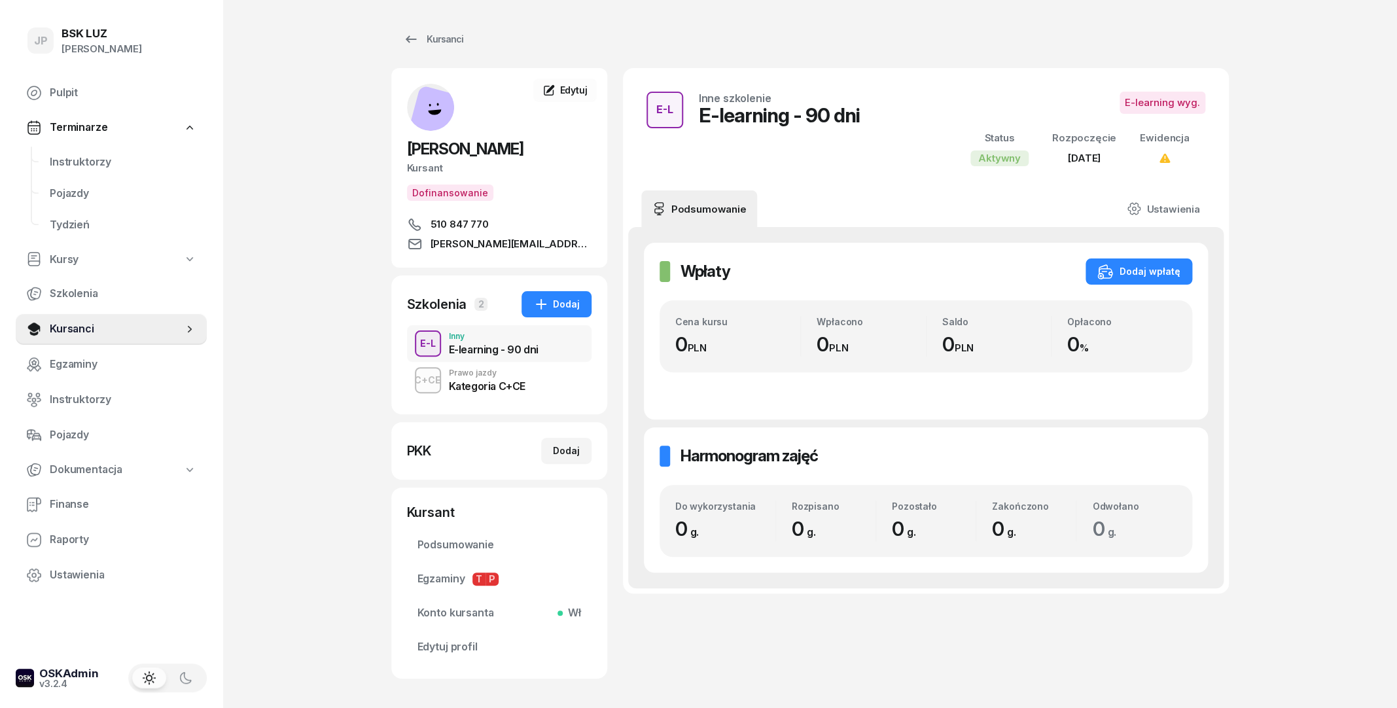
click at [1297, 229] on div "JP BSK LUZ Joanna Piątkiewicz Pulpit Terminarze Instruktorzy Pojazdy Tydzień Ku…" at bounding box center [698, 383] width 1397 height 767
click at [92, 329] on span "Kursanci" at bounding box center [116, 329] width 133 height 17
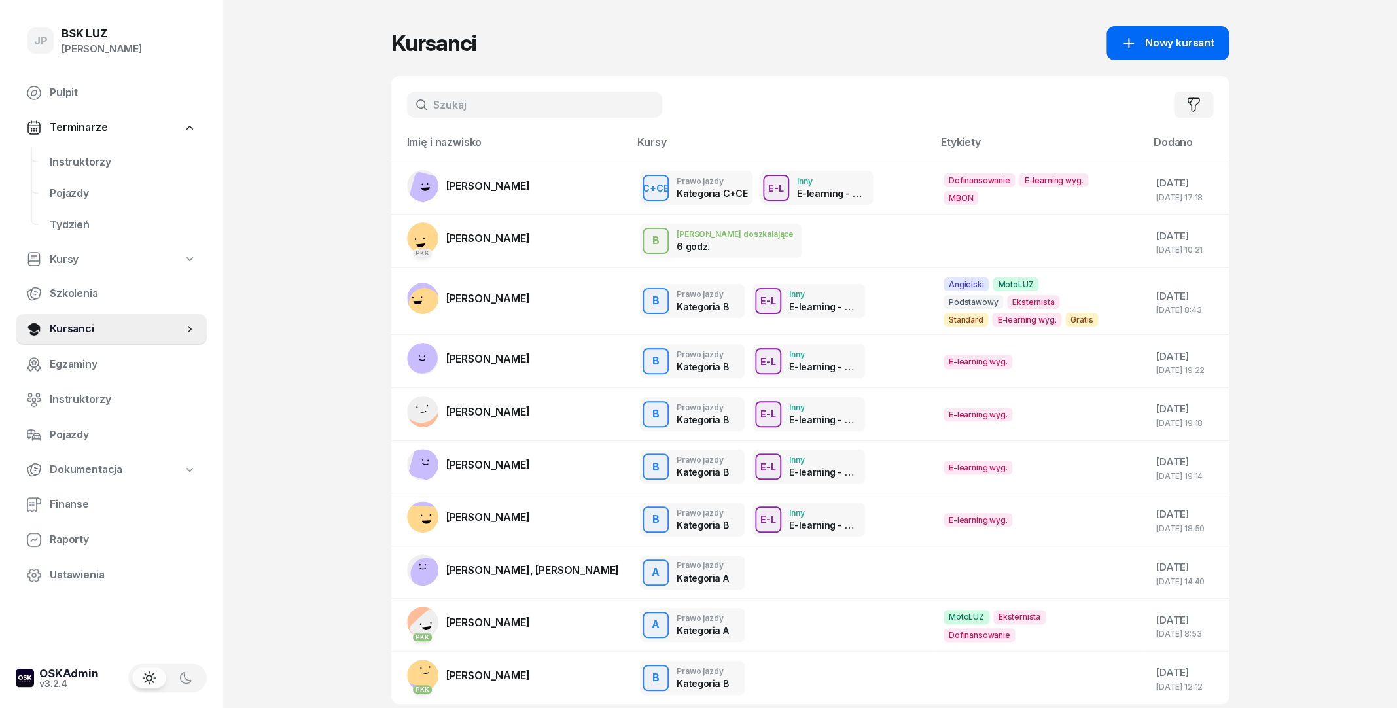
click at [1193, 46] on span "Nowy kursant" at bounding box center [1178, 43] width 69 height 17
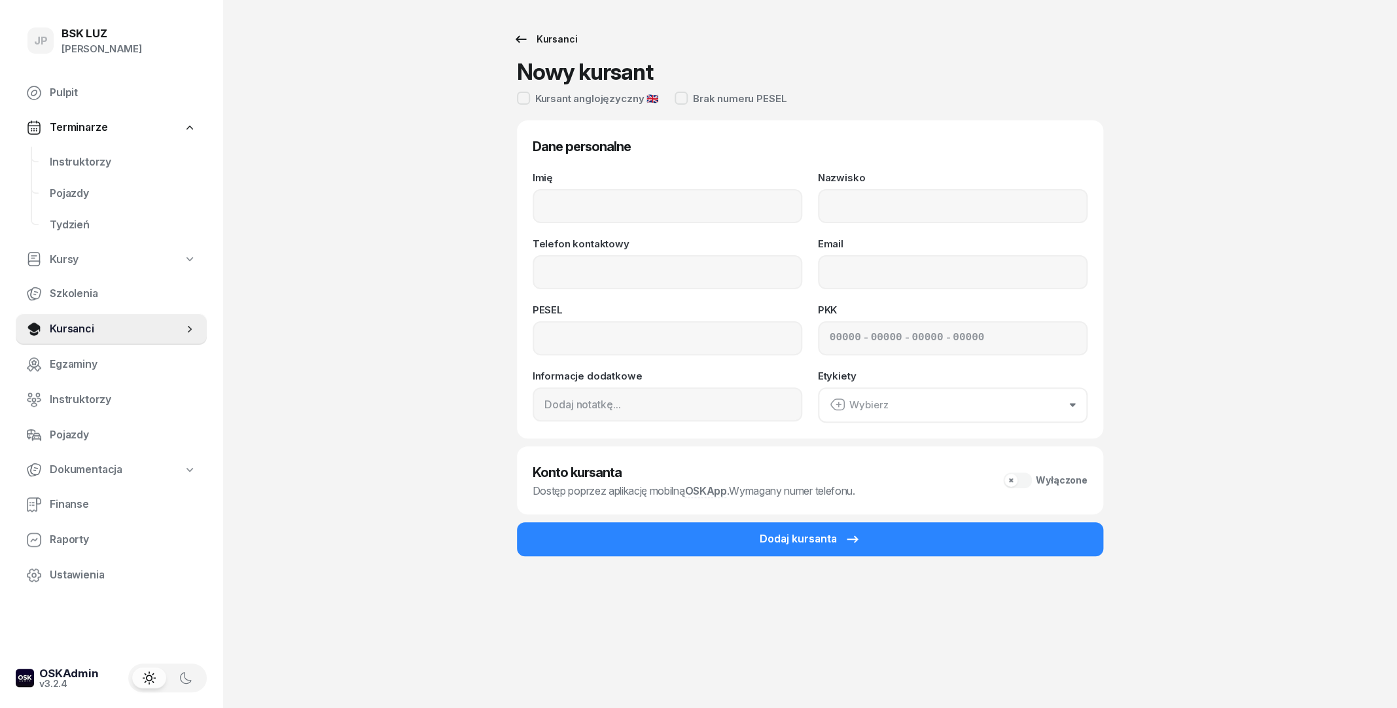
click at [523, 44] on icon at bounding box center [521, 39] width 16 height 16
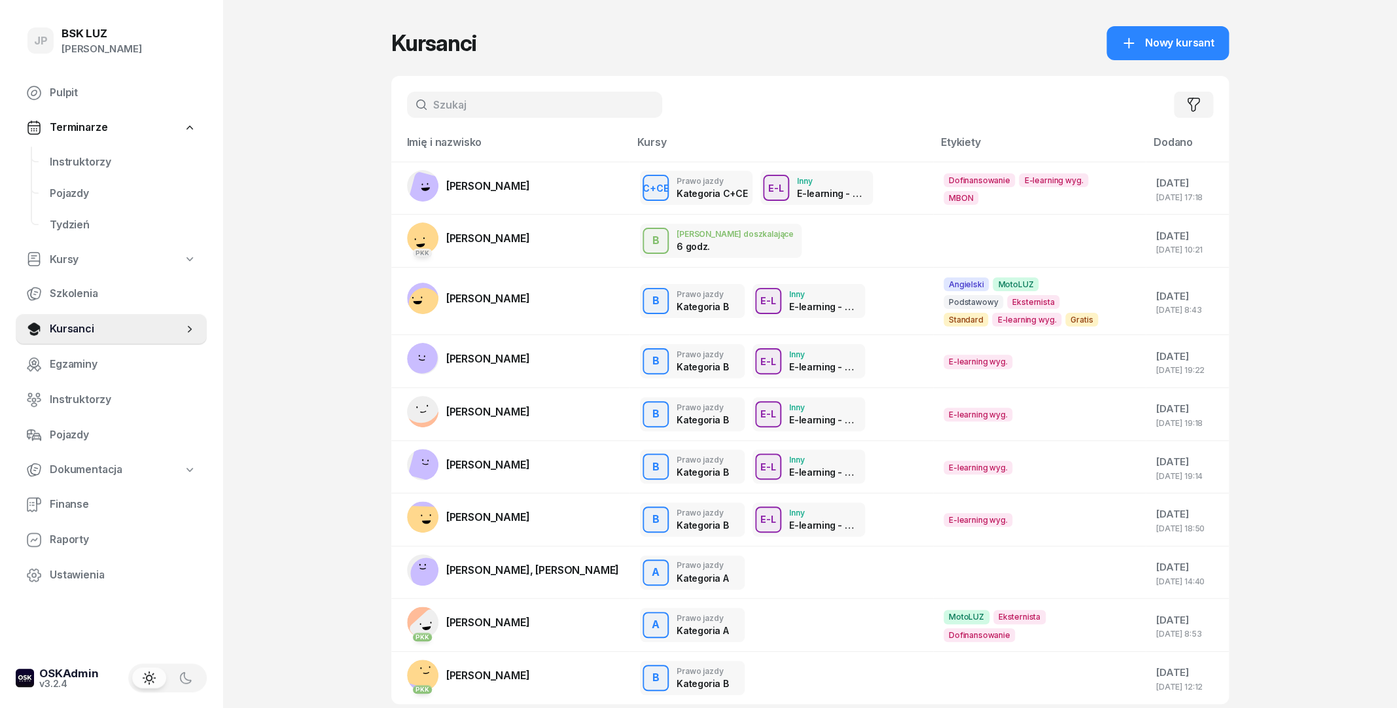
click at [548, 111] on input "text" at bounding box center [534, 105] width 255 height 26
type input "goraj"
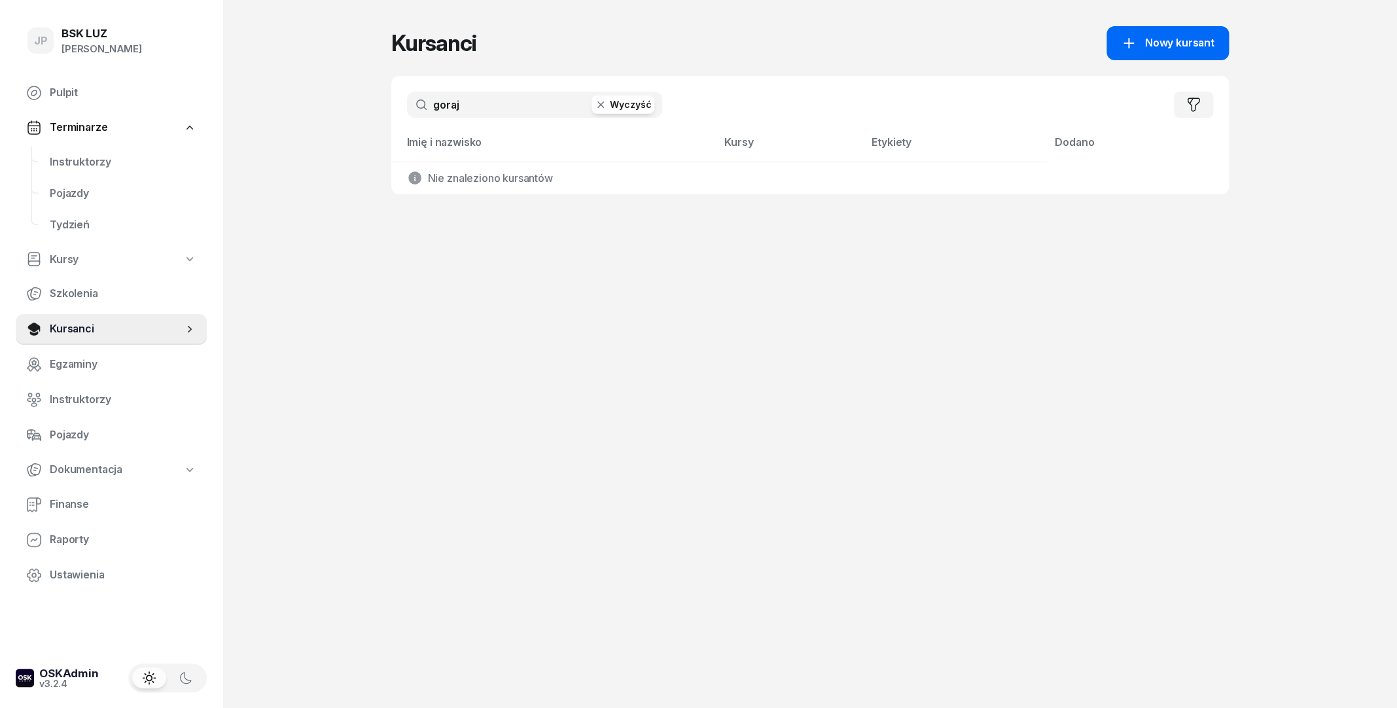
click at [1125, 50] on icon at bounding box center [1129, 43] width 16 height 16
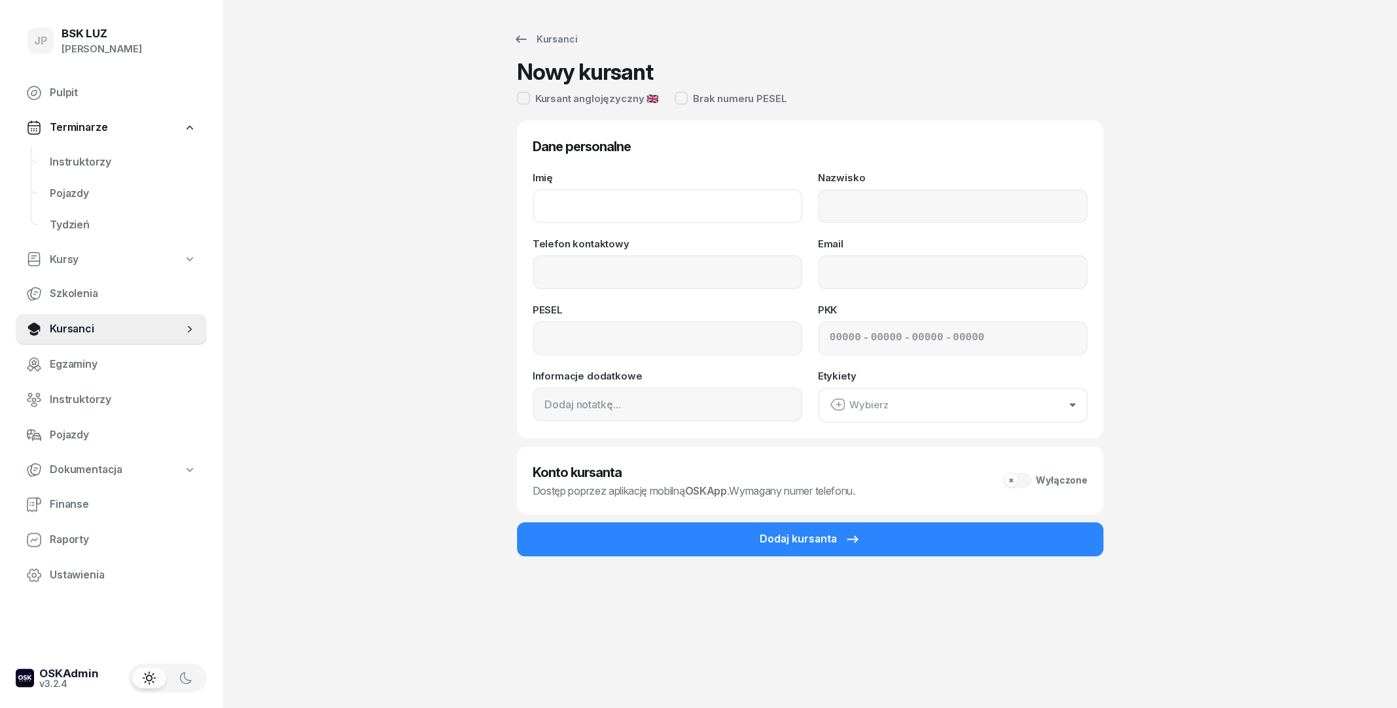
click at [565, 216] on input "Imię" at bounding box center [668, 206] width 270 height 34
type input "G"
type input "Dariusz"
click at [824, 203] on input "Nazwisko" at bounding box center [953, 206] width 270 height 34
type input "Goraj"
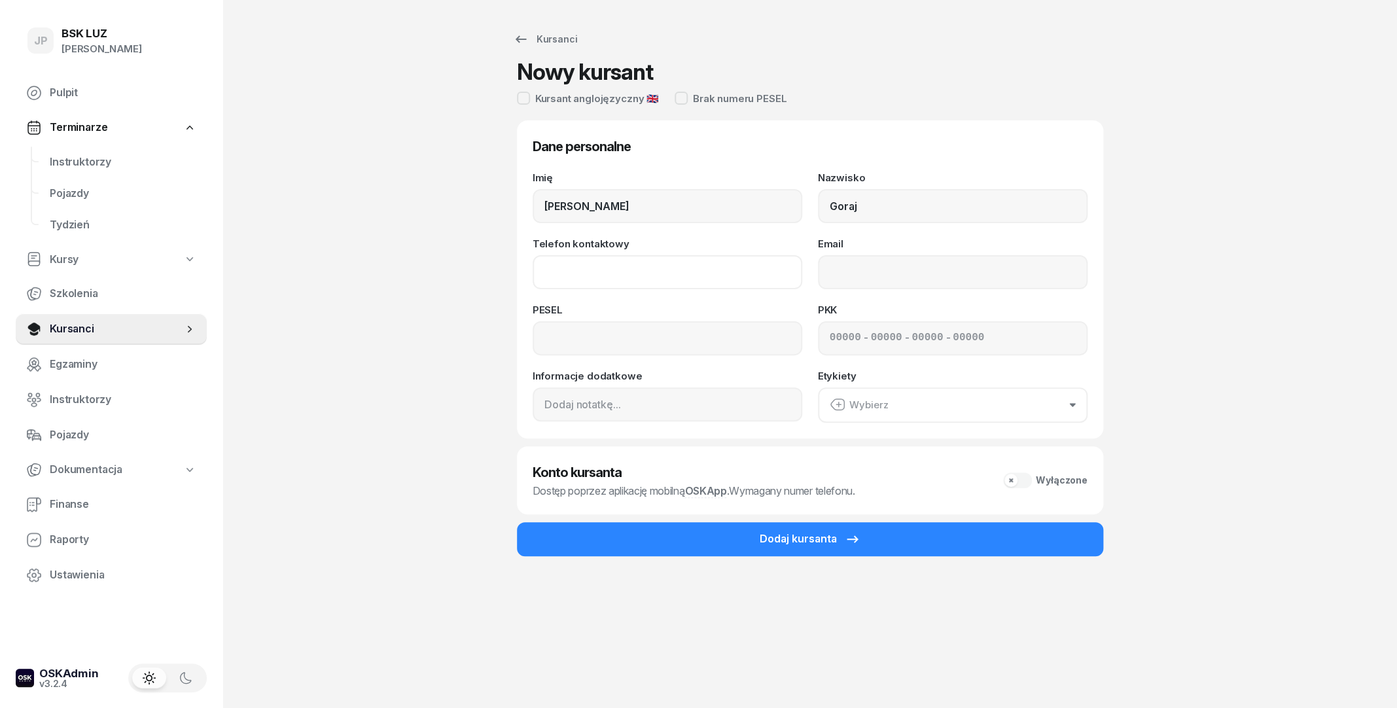
click at [620, 277] on input "Telefon kontaktowy" at bounding box center [668, 272] width 270 height 34
type input "576 395 850"
click at [871, 277] on input "Email" at bounding box center [953, 272] width 270 height 34
type input "d.goraj@vp.pl"
click at [726, 342] on input at bounding box center [668, 338] width 270 height 34
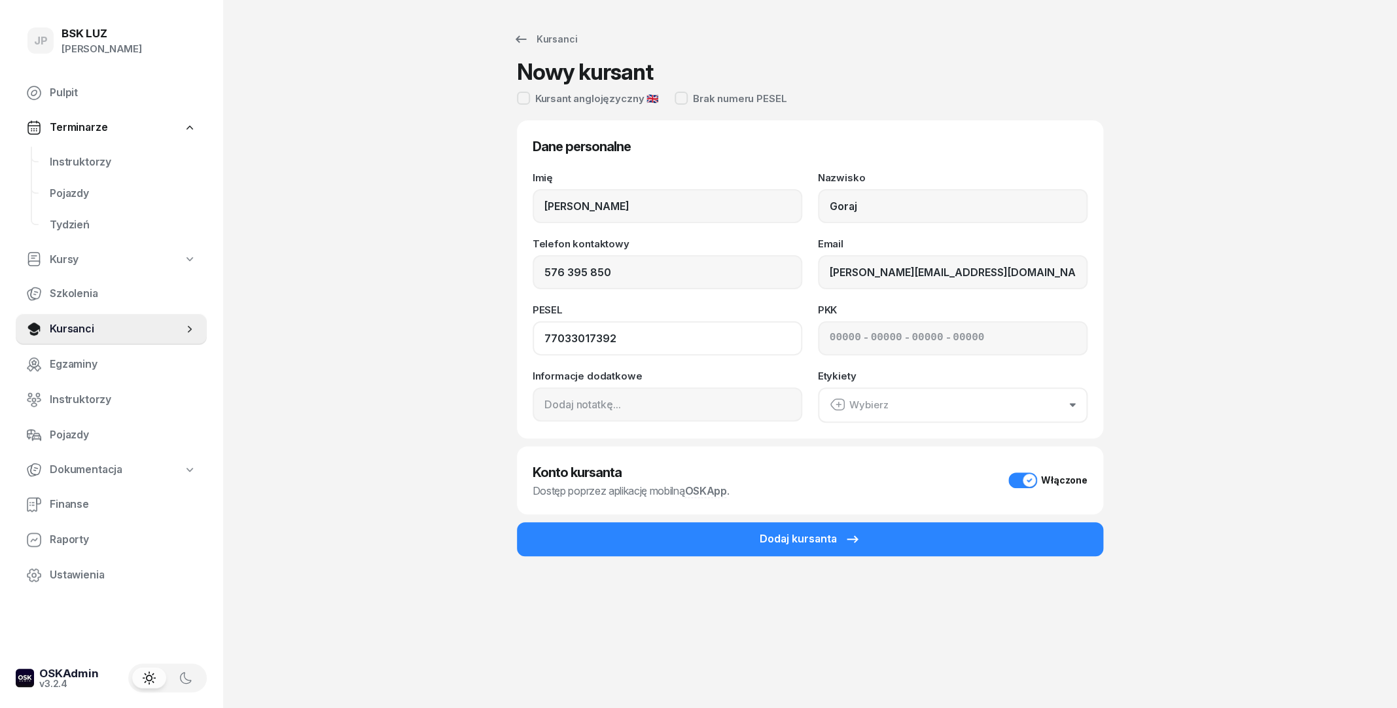
type input "77033017392"
click at [891, 412] on button "Wybierz" at bounding box center [953, 404] width 270 height 35
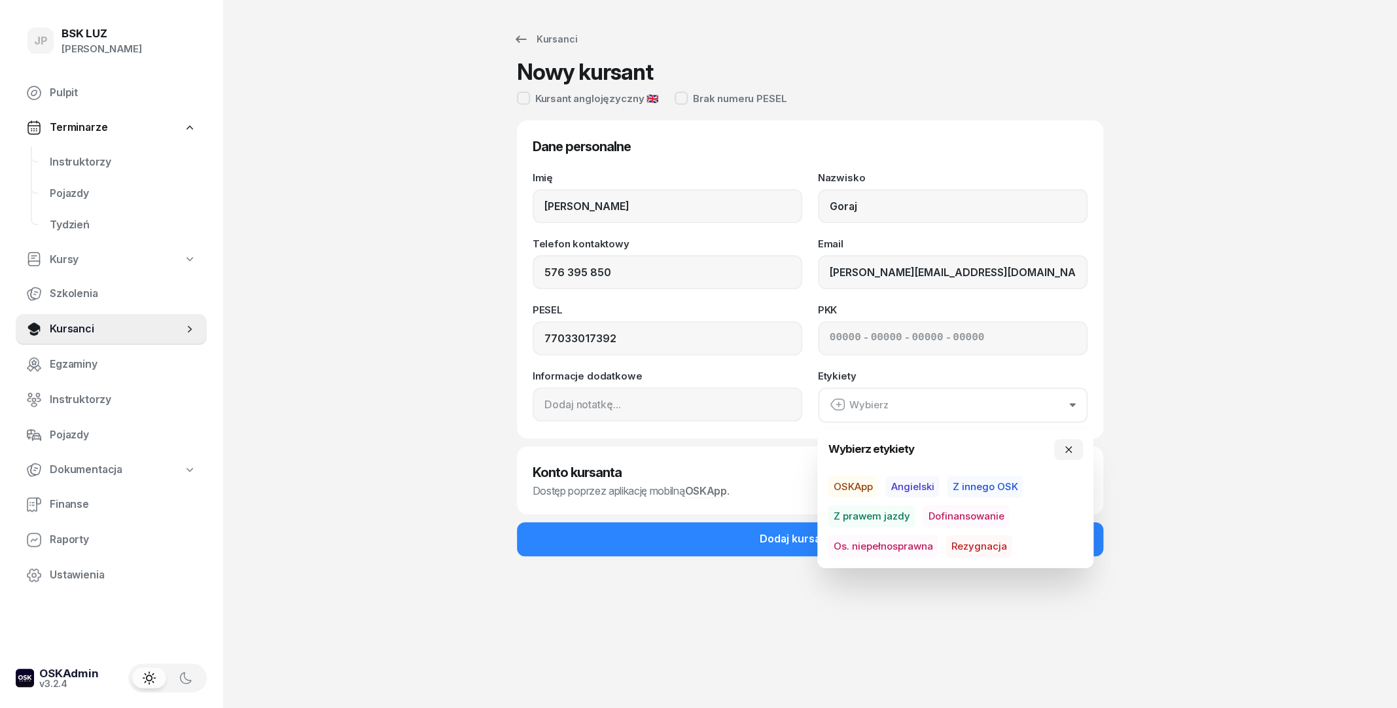
click at [934, 516] on span "Dofinansowanie" at bounding box center [965, 516] width 86 height 22
click at [1210, 478] on div "Kursanci Nowy kursant Kursant anglojęzyczny 🇬🇧 Brak numeru PESEL Dane personaln…" at bounding box center [809, 354] width 837 height 708
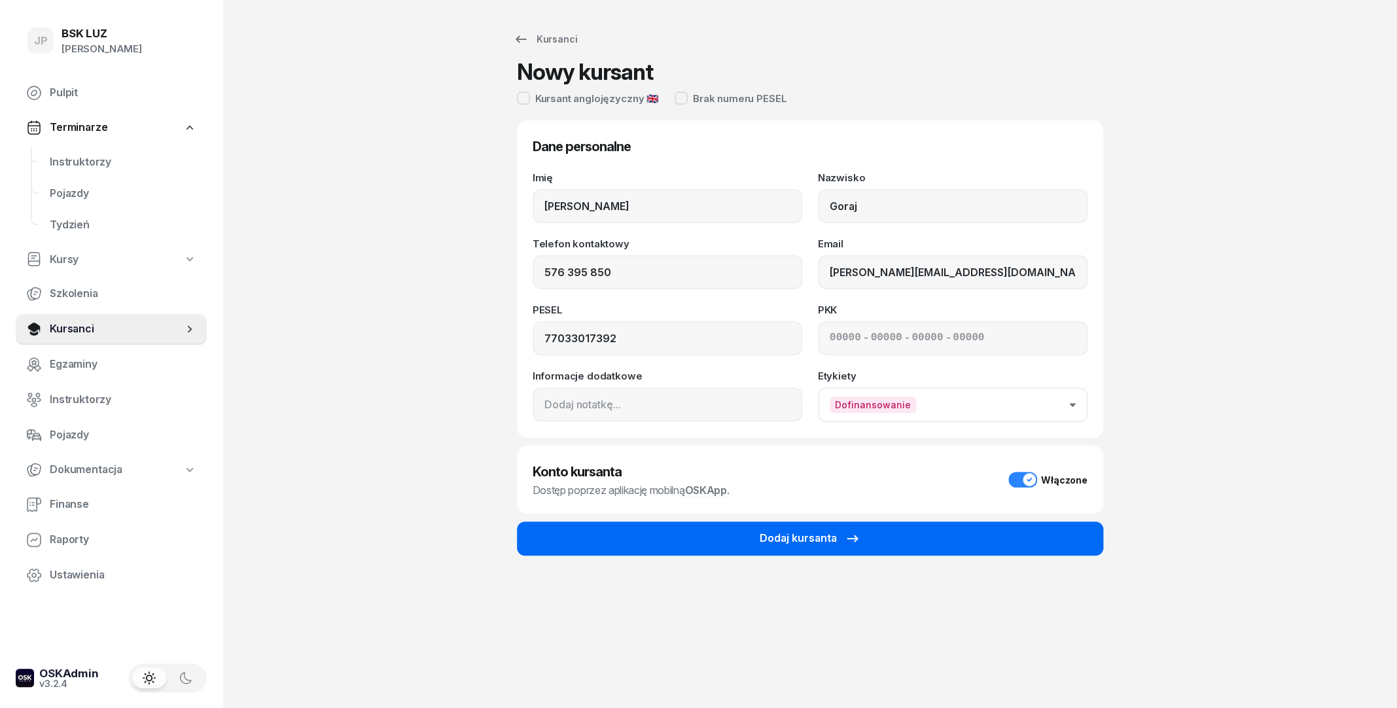
click at [964, 535] on button "Dodaj kursanta" at bounding box center [810, 538] width 586 height 34
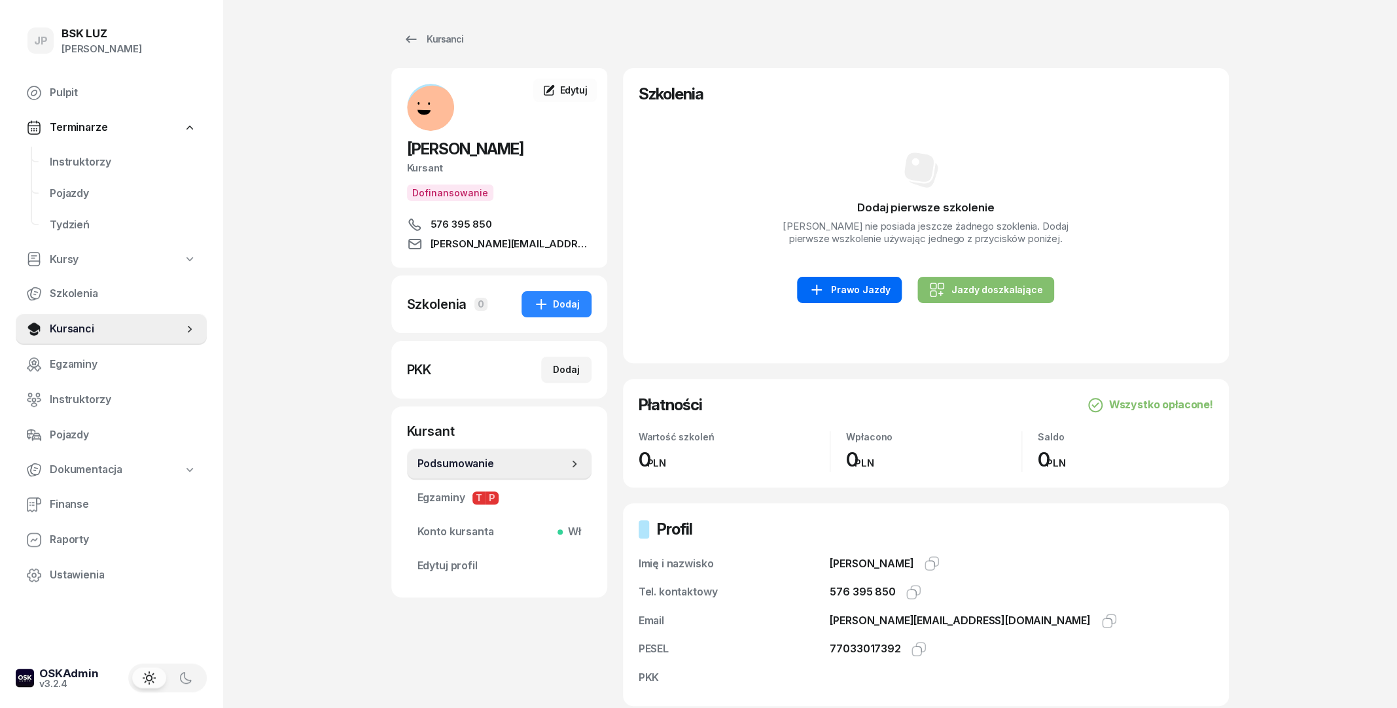
click at [824, 292] on icon at bounding box center [817, 290] width 16 height 16
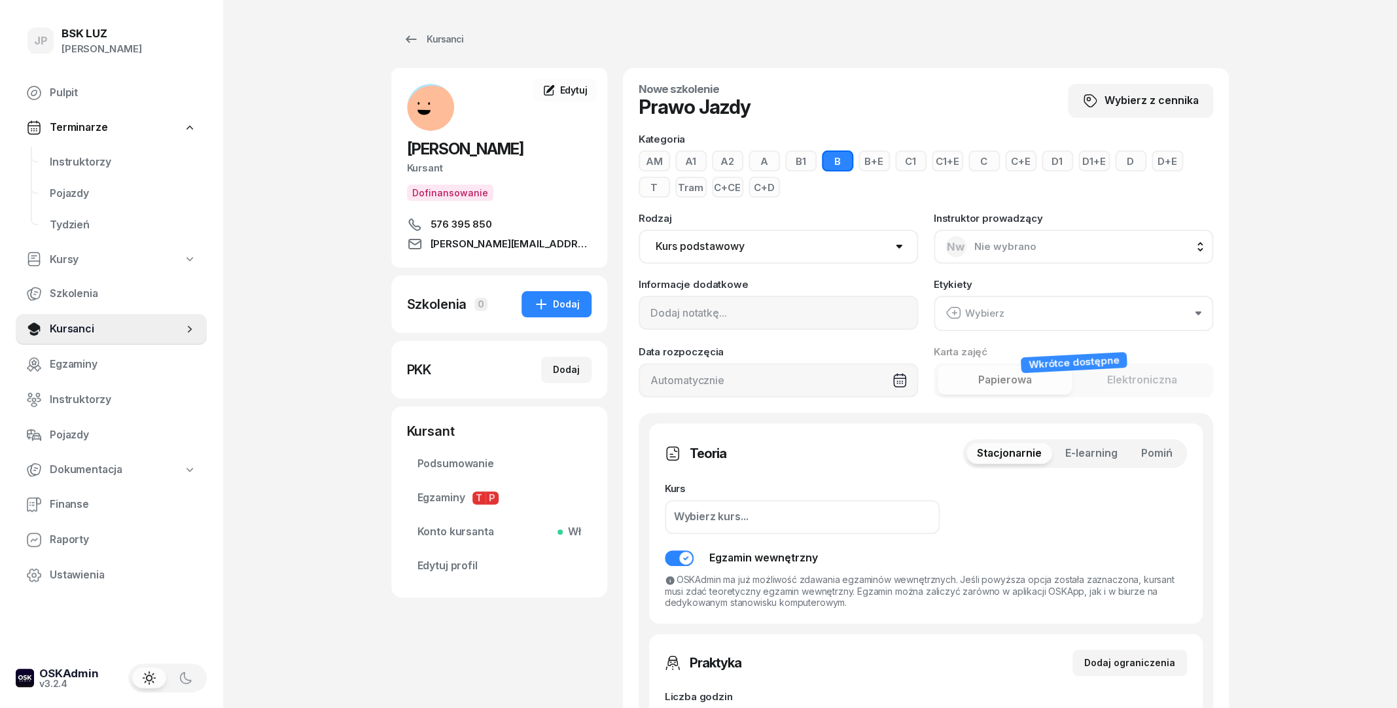
click at [733, 194] on button "C+CE" at bounding box center [727, 187] width 31 height 21
click at [987, 322] on button "Wybierz" at bounding box center [1073, 313] width 279 height 35
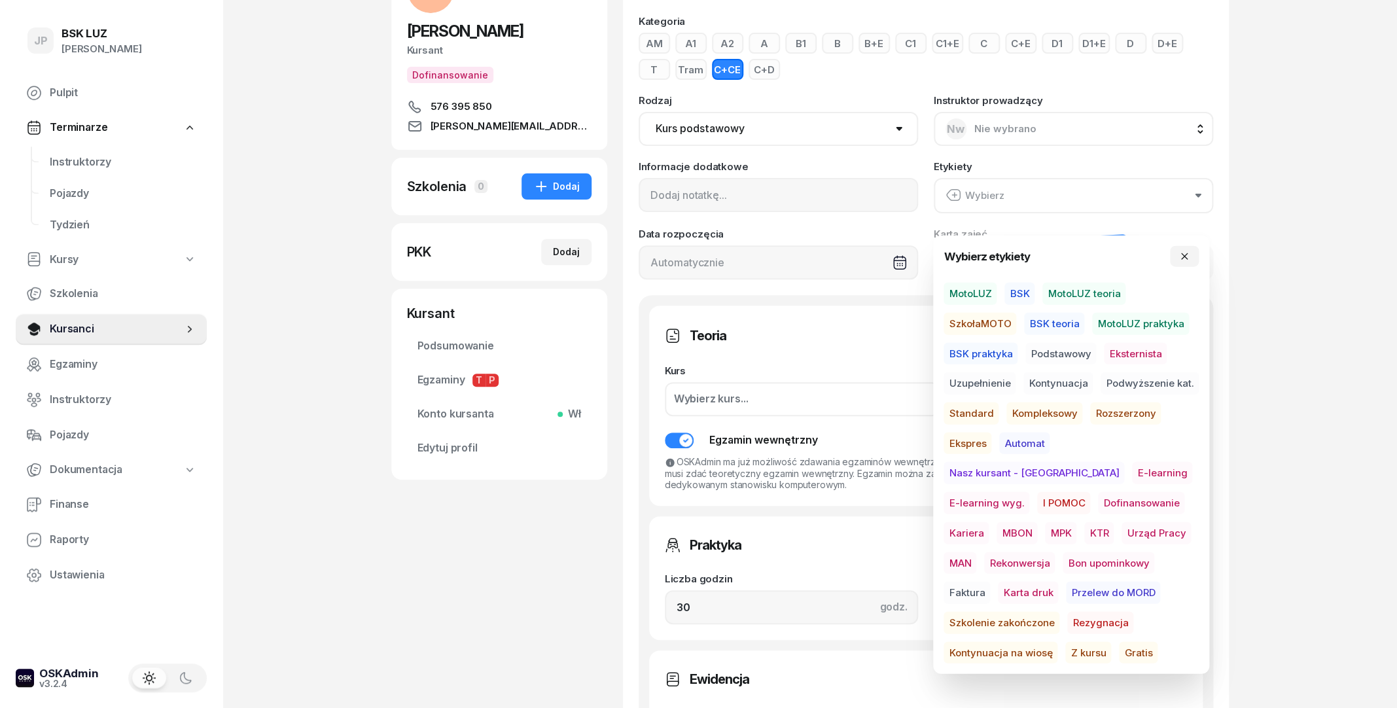
scroll to position [141, 0]
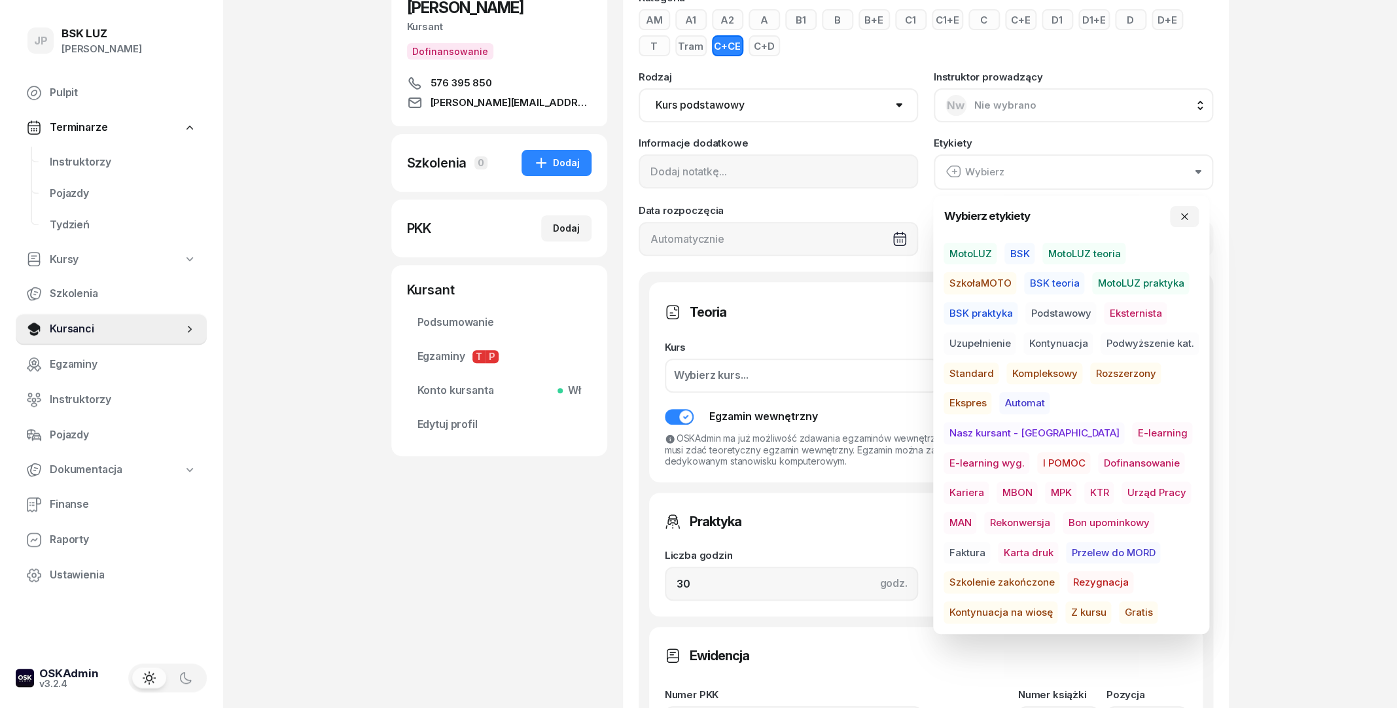
click at [1037, 482] on span "MBON" at bounding box center [1016, 493] width 41 height 22
click at [885, 323] on div "Teoria Stacjonarnie E-learning Pomiń" at bounding box center [926, 311] width 522 height 29
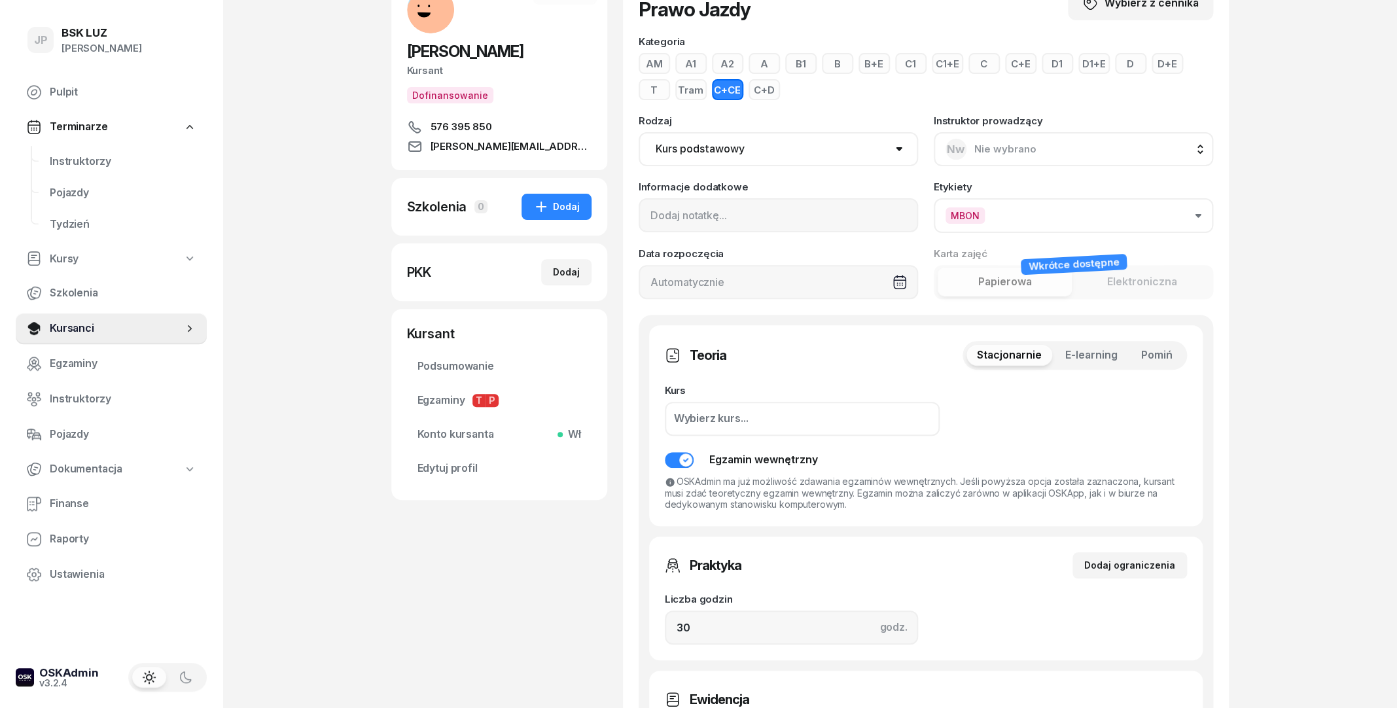
scroll to position [0, 0]
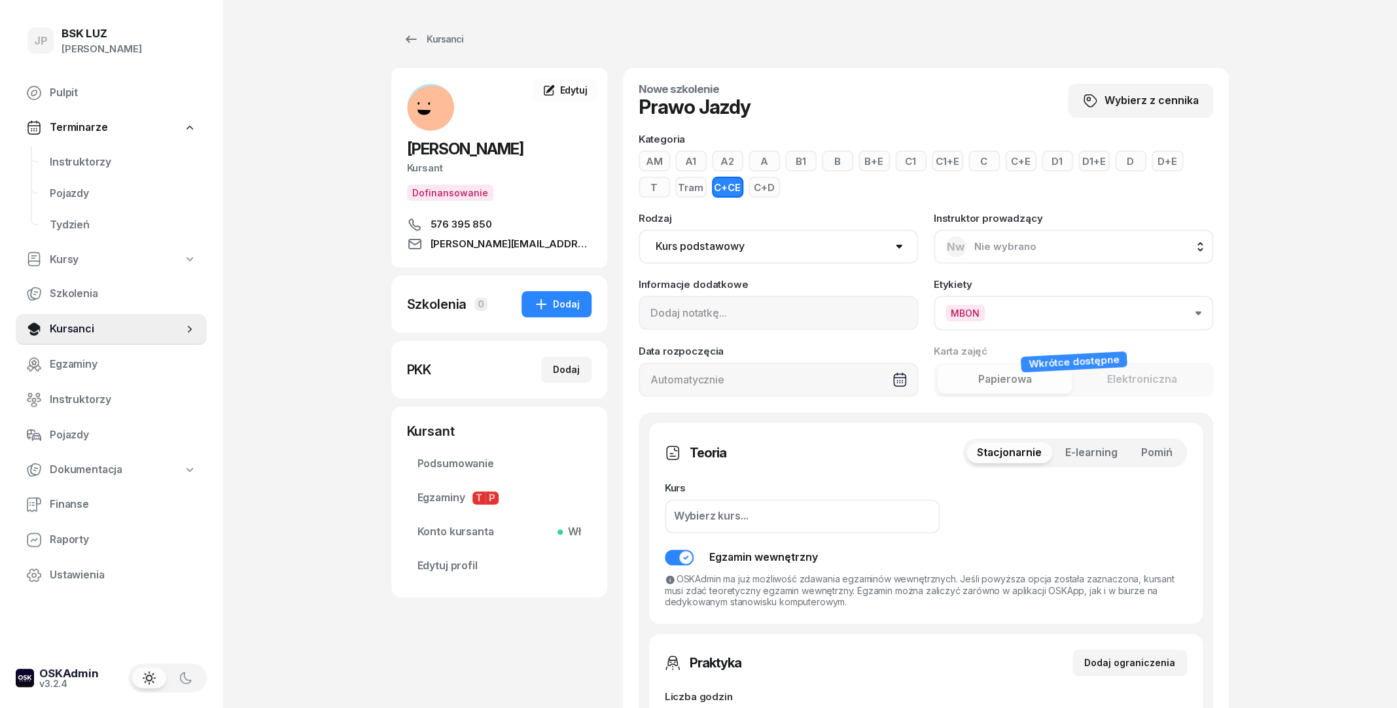
click at [639, 230] on select "Kurs podstawowy Kurs uzupełniający" at bounding box center [778, 247] width 279 height 34
click at [771, 247] on select "Kurs podstawowy Kurs uzupełniający" at bounding box center [778, 247] width 279 height 34
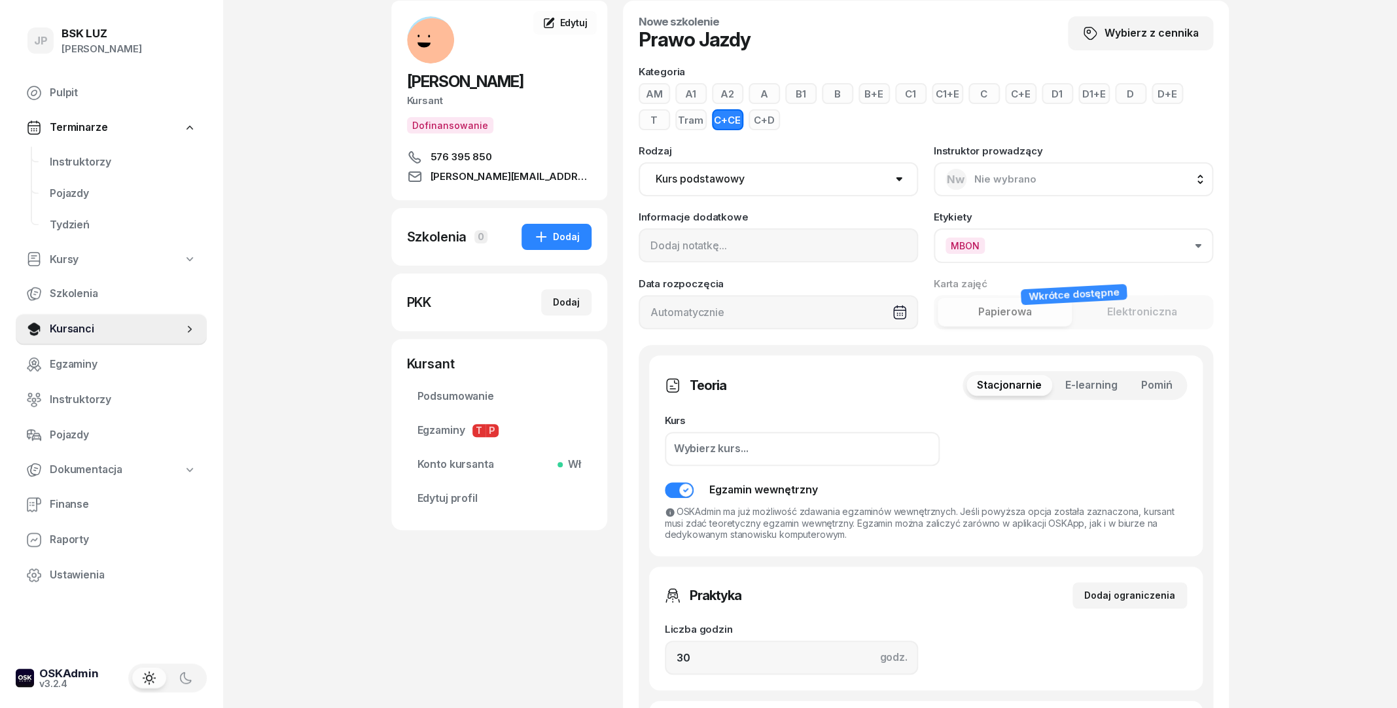
scroll to position [71, 0]
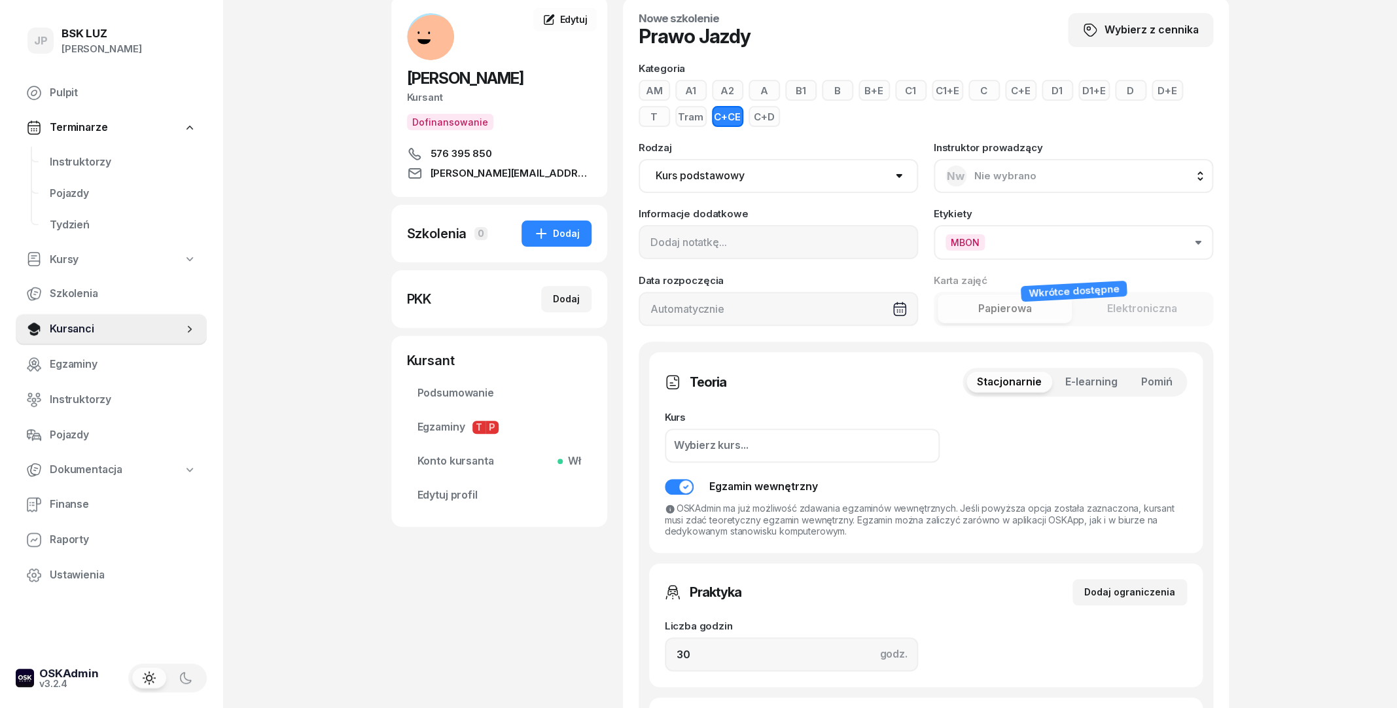
click at [822, 438] on div "Wybierz kurs..." at bounding box center [802, 446] width 275 height 34
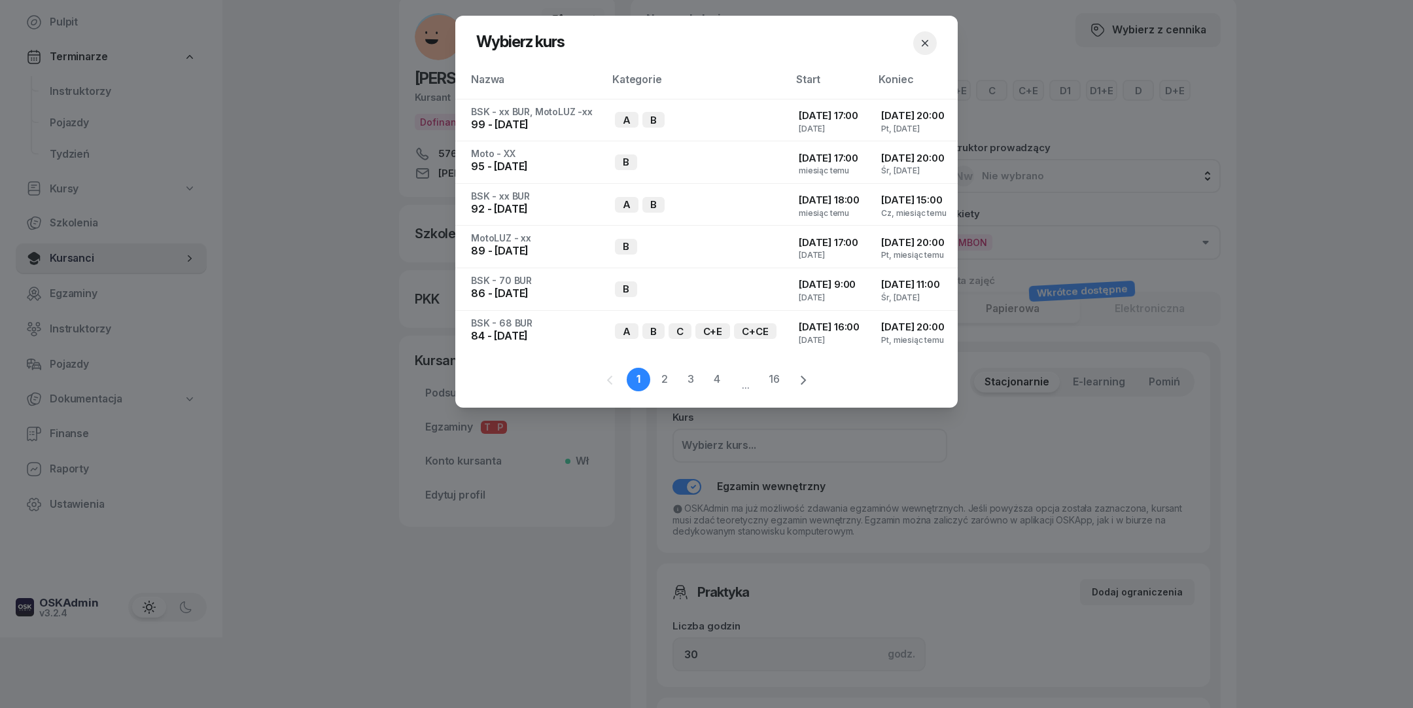
click at [921, 48] on icon "button" at bounding box center [925, 43] width 13 height 13
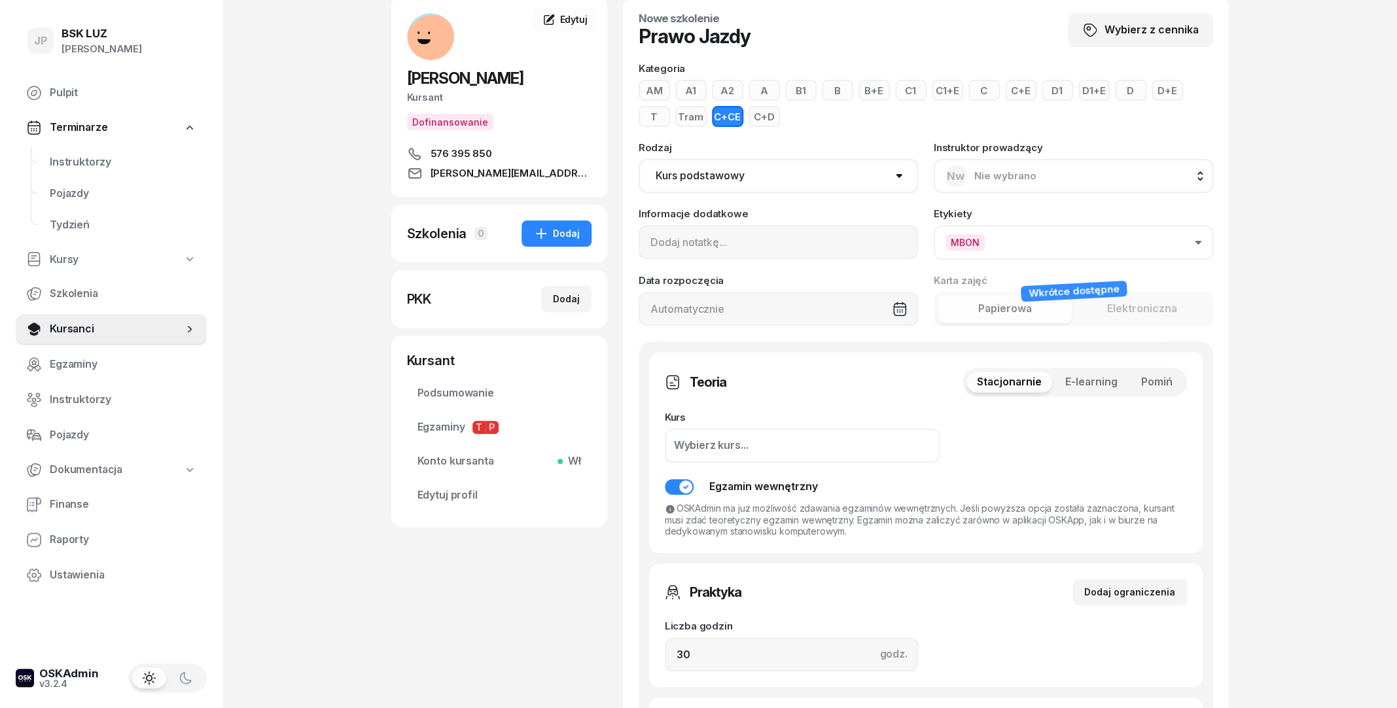
click at [1087, 389] on span "E-learning" at bounding box center [1091, 382] width 52 height 17
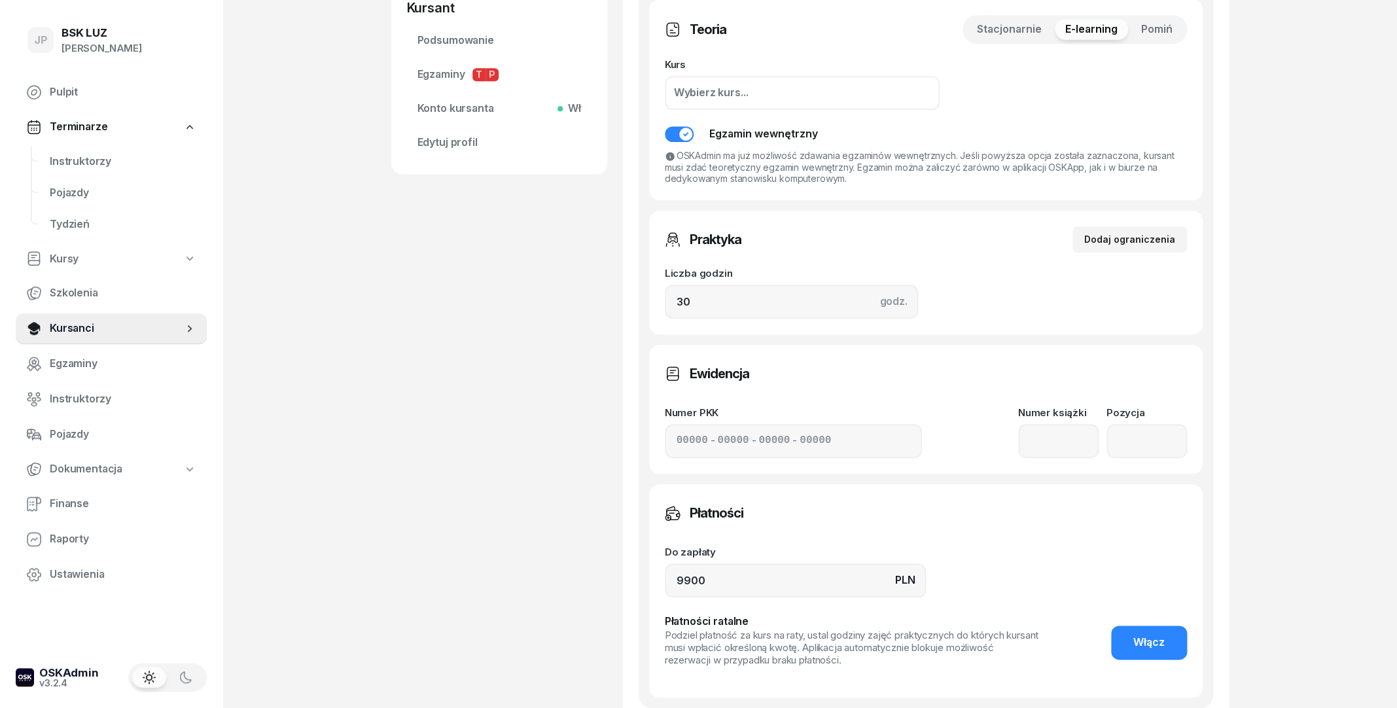
scroll to position [424, 0]
drag, startPoint x: 698, startPoint y: 306, endPoint x: 671, endPoint y: 304, distance: 26.9
click at [671, 304] on input "30" at bounding box center [791, 301] width 253 height 34
click at [684, 306] on input "30" at bounding box center [791, 301] width 253 height 34
click at [691, 308] on input "30" at bounding box center [791, 301] width 253 height 34
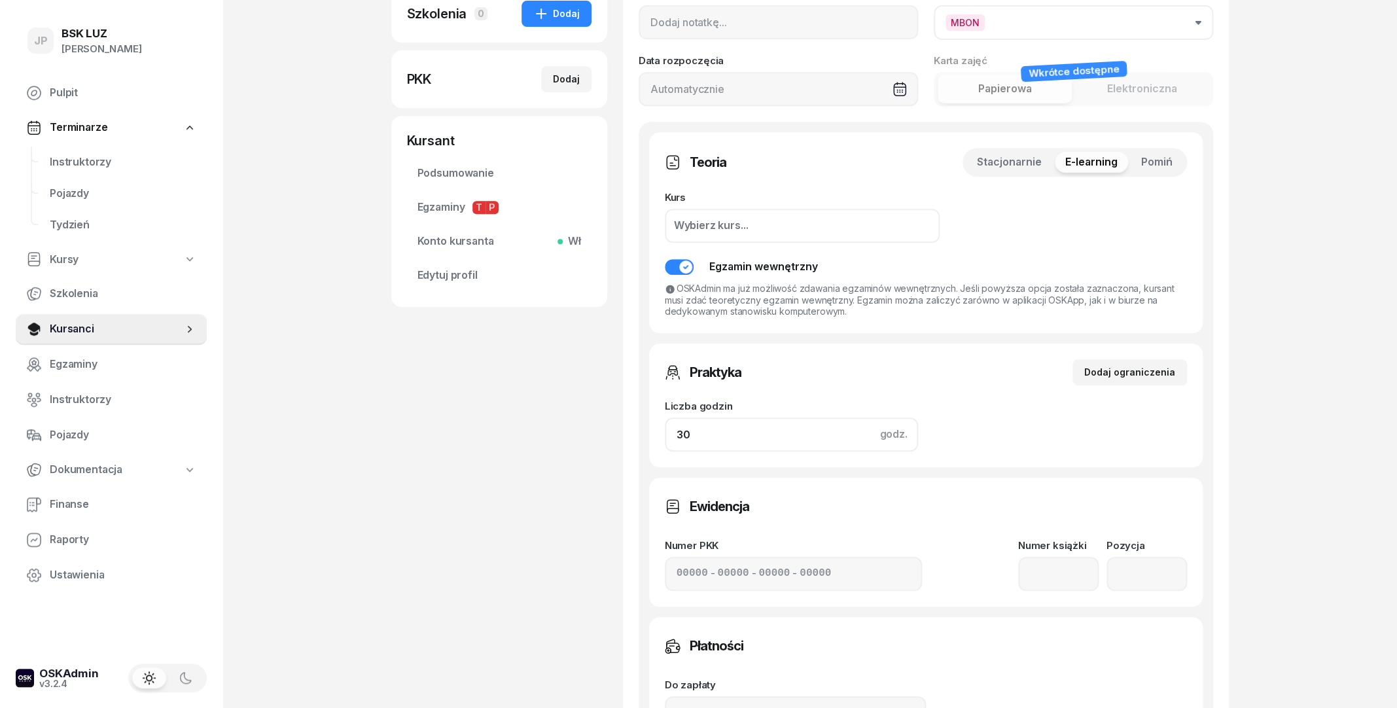
scroll to position [283, 0]
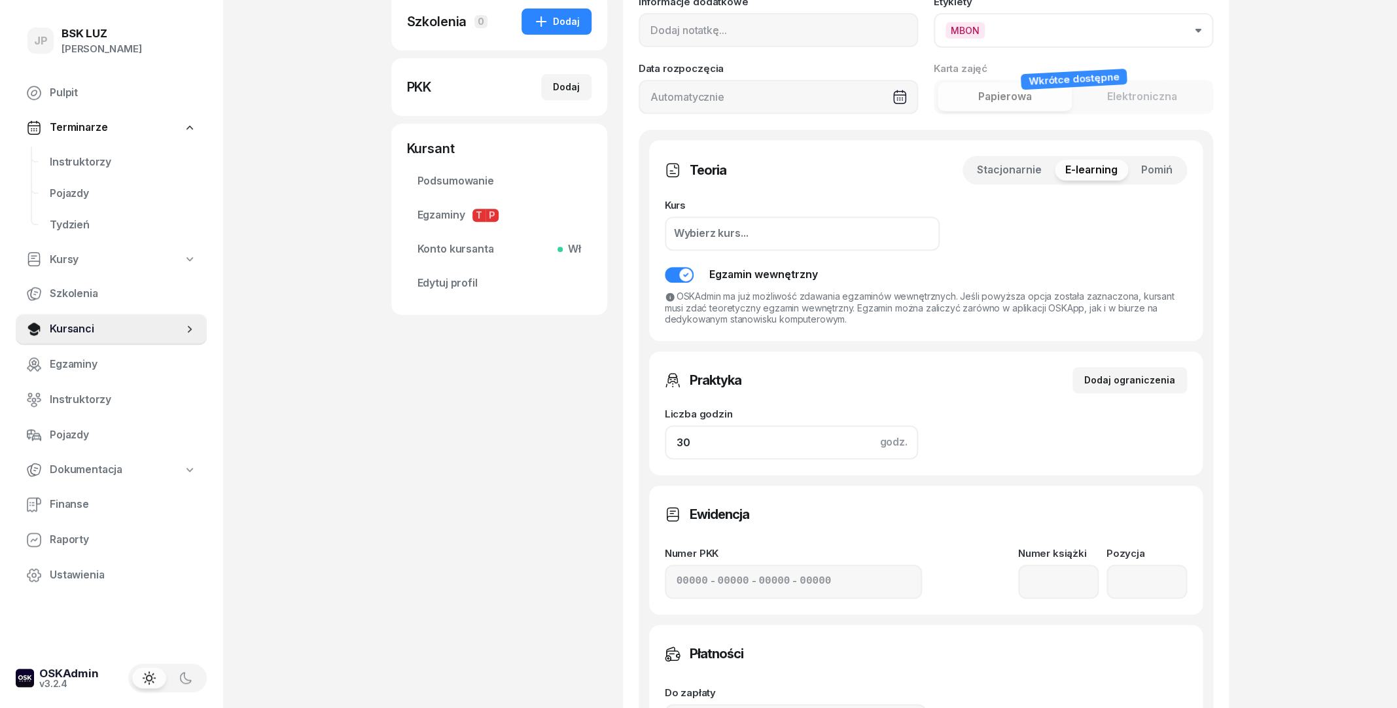
click at [683, 446] on input "30" at bounding box center [791, 442] width 253 height 34
type input "45"
click at [586, 550] on div "Dariusz Goraj Kursant Dofinansowanie 576 395 850 d.goraj@vp.pl DG Dariusz Goraj…" at bounding box center [499, 365] width 216 height 1160
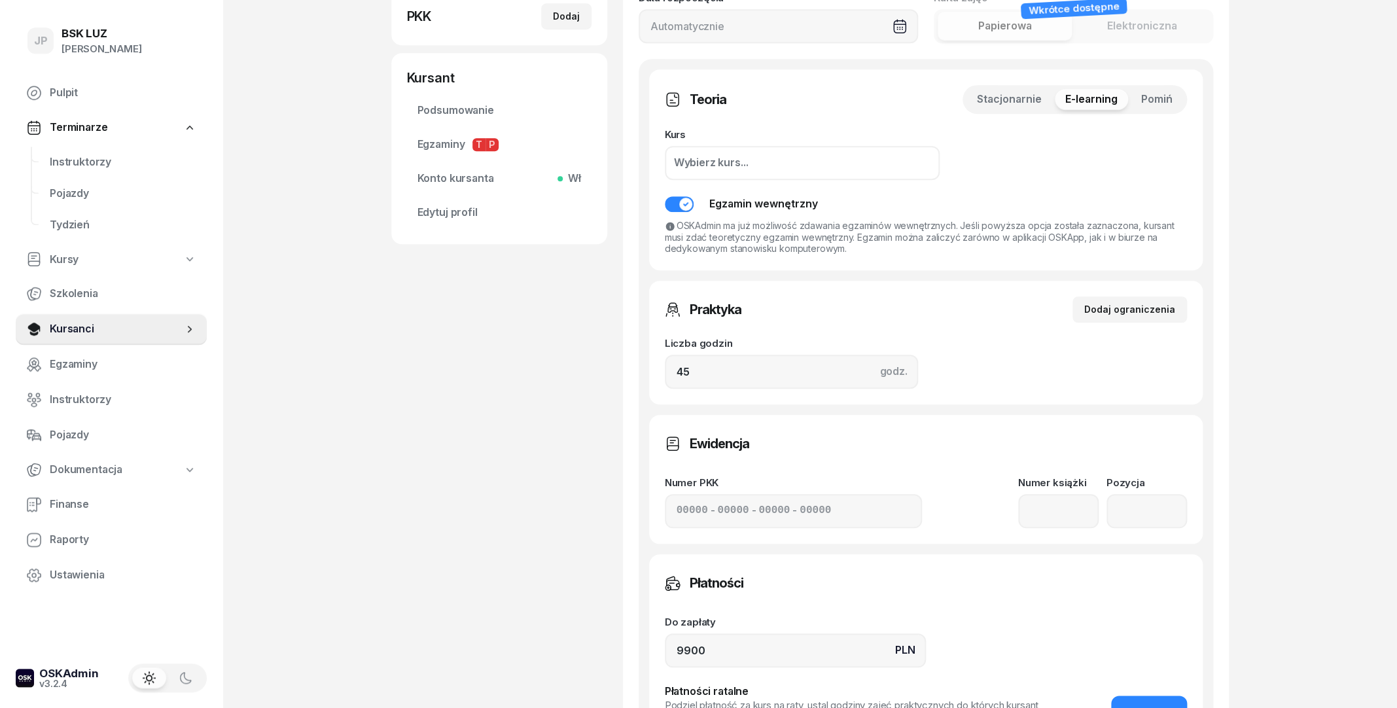
scroll to position [609, 0]
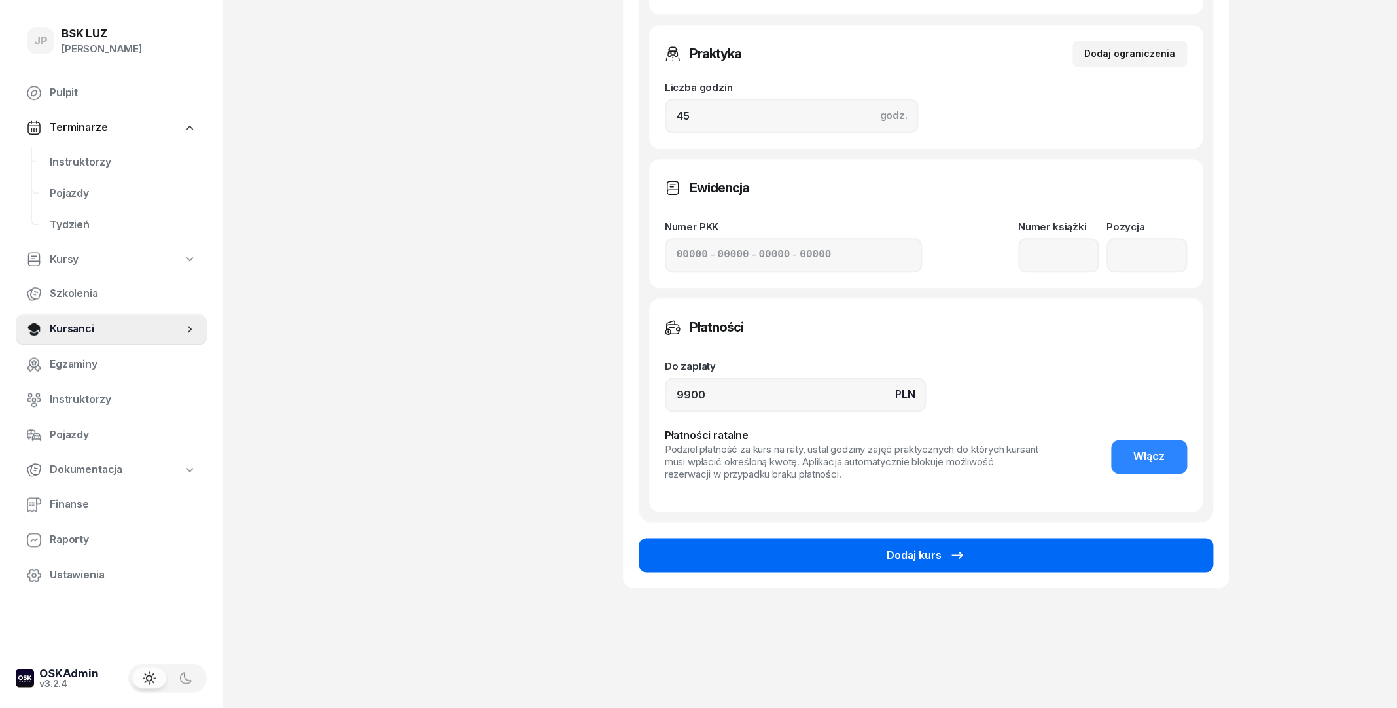
click at [830, 557] on button "Dodaj kurs" at bounding box center [926, 555] width 574 height 34
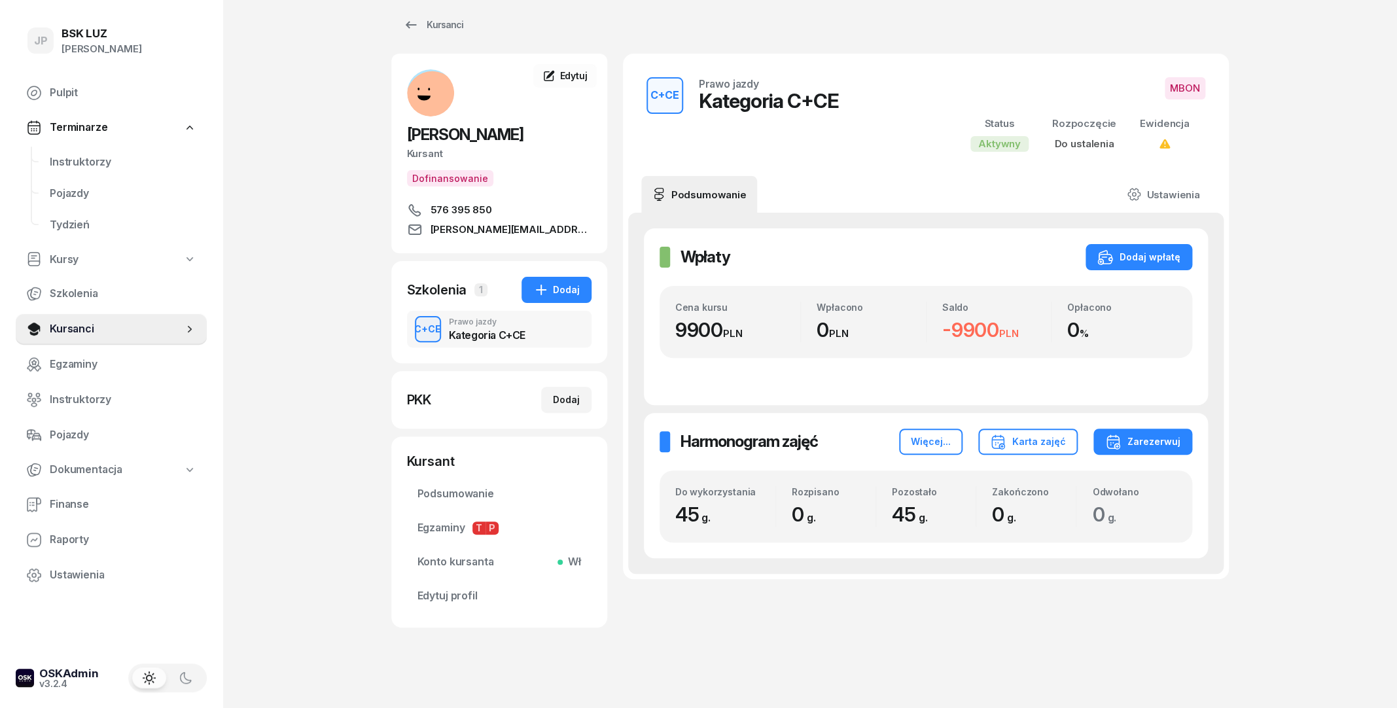
scroll to position [24, 0]
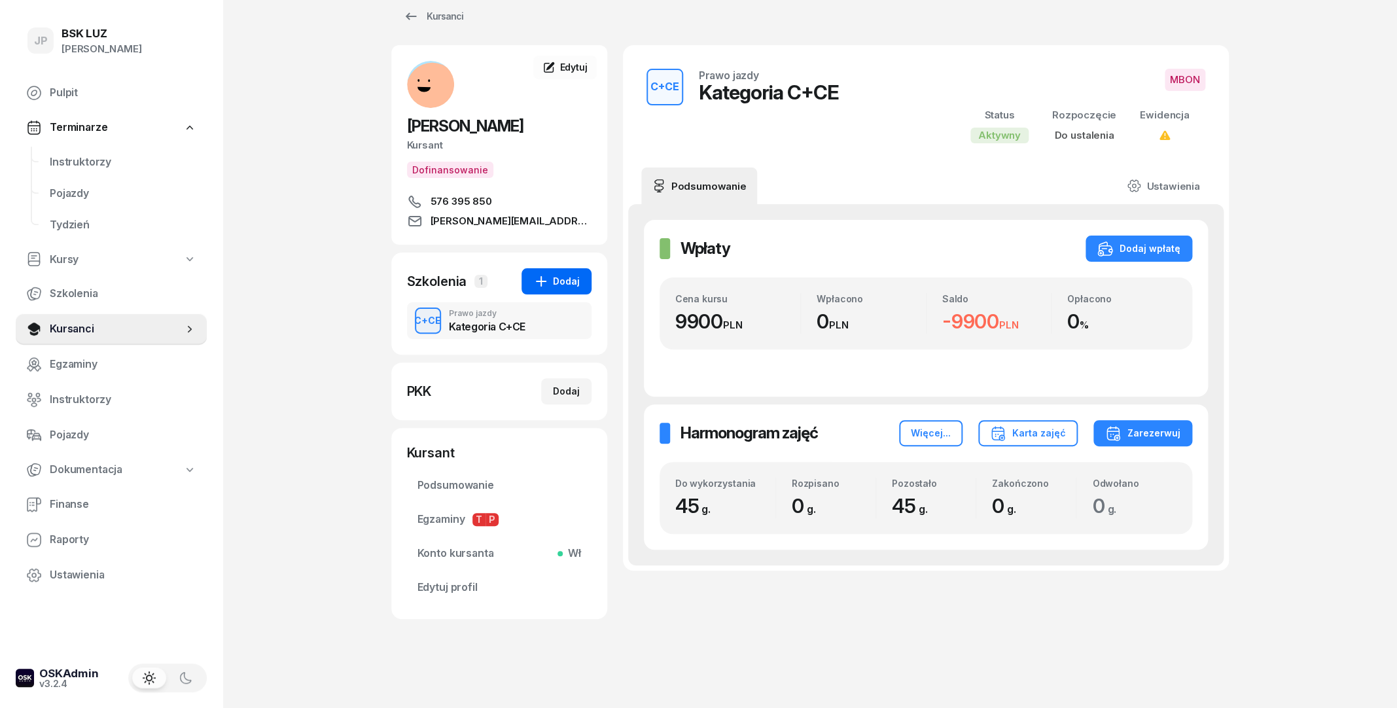
click at [561, 282] on div "Dodaj" at bounding box center [556, 281] width 46 height 16
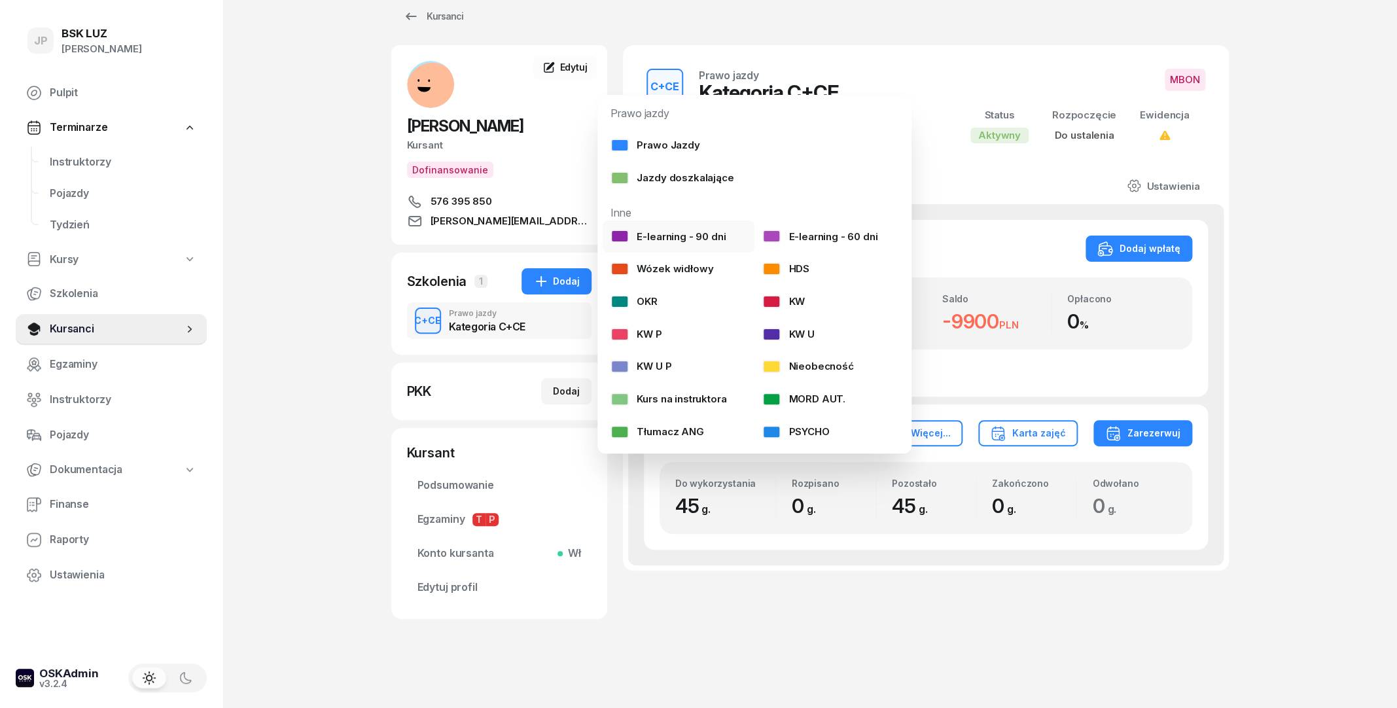
click at [632, 239] on div "E-learning - 90 dni" at bounding box center [667, 236] width 115 height 17
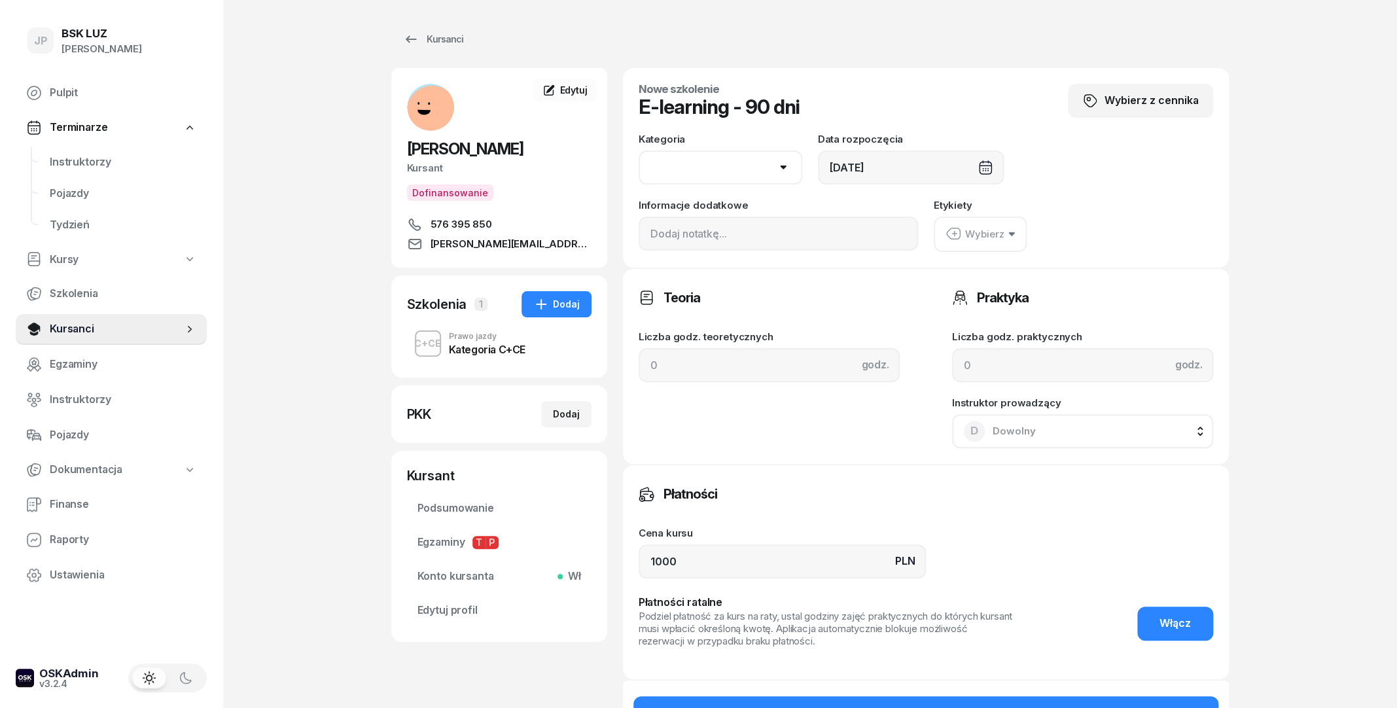
click at [639, 150] on select "AM A1 A2 A B1 B B+E C1 C1+E C C+E D1 D1+E D D+E T Tram C+CE C+D" at bounding box center [721, 167] width 164 height 34
select select "C+E"
click option "C+E" at bounding box center [0, 0] width 0 height 0
drag, startPoint x: 792, startPoint y: 565, endPoint x: 598, endPoint y: 577, distance: 194.7
click at [639, 577] on input "1000" at bounding box center [782, 561] width 287 height 34
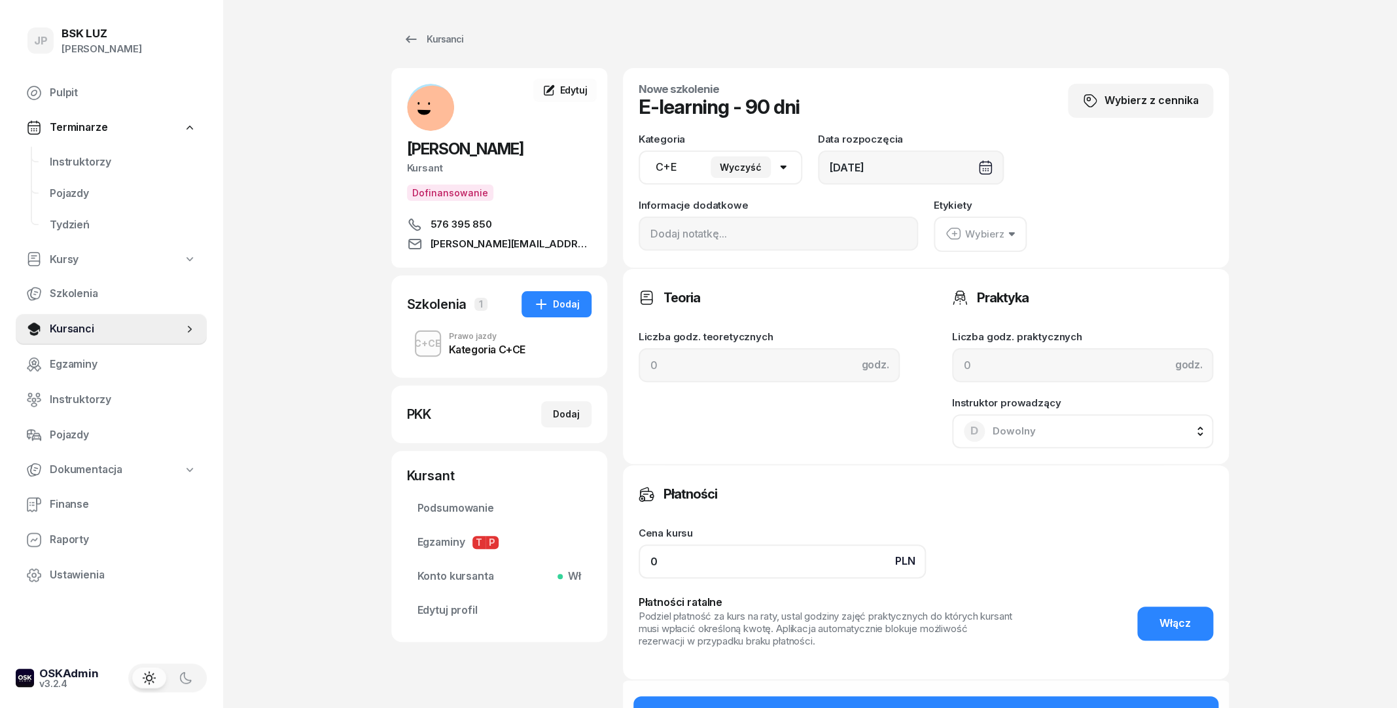
type input "0"
click at [875, 469] on div "Płatności Cena kursu PLN 0 Płatności ratalne Podziel płatność za kurs na raty, …" at bounding box center [926, 571] width 606 height 215
click at [754, 368] on input at bounding box center [769, 365] width 261 height 34
click at [952, 428] on div "Teoria Liczba godz. teoretycznych godz." at bounding box center [1082, 367] width 261 height 164
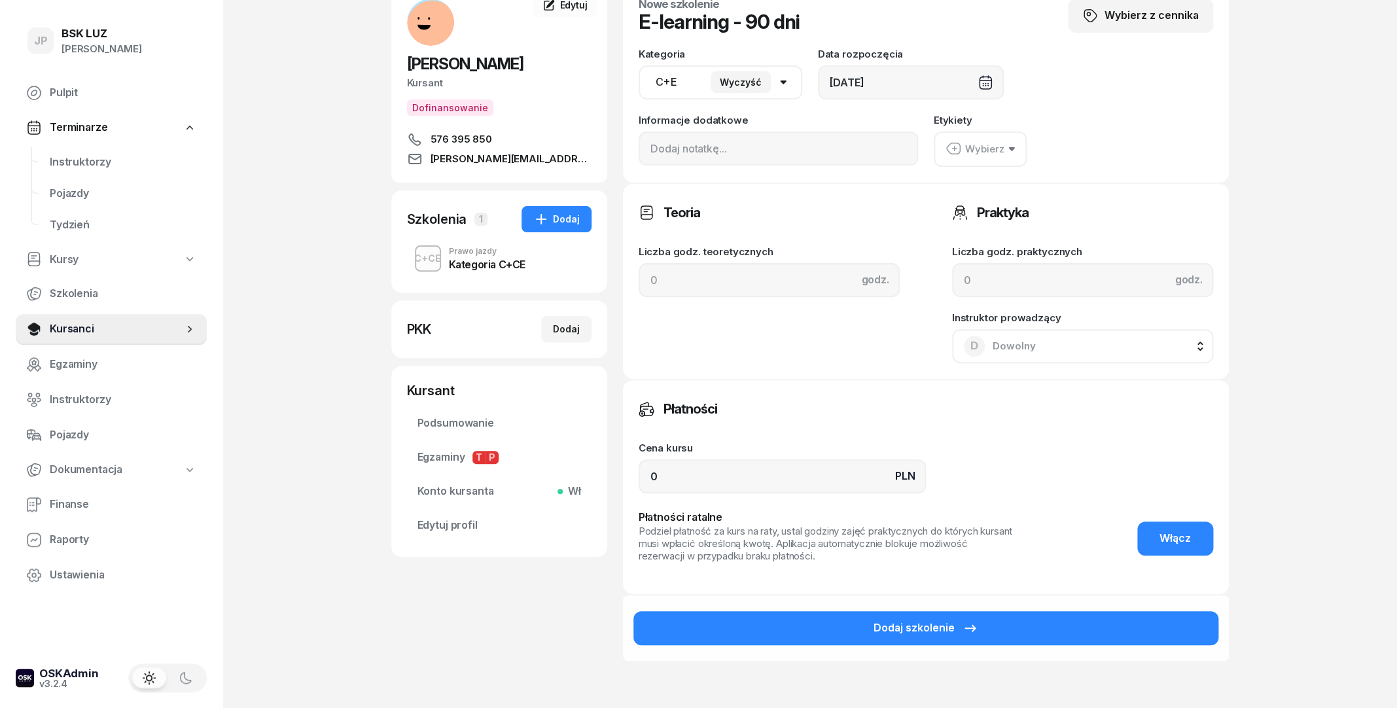
scroll to position [71, 0]
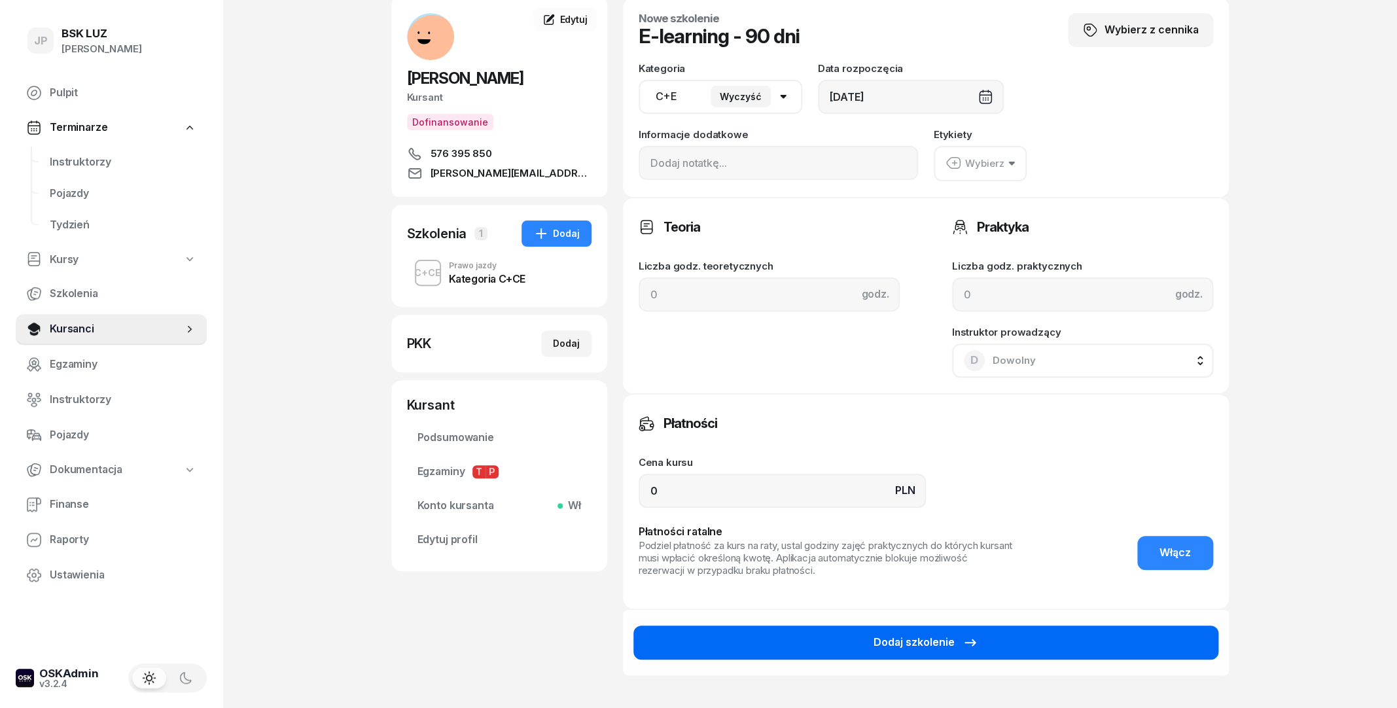
click at [873, 637] on button "Dodaj szkolenie" at bounding box center [925, 642] width 585 height 34
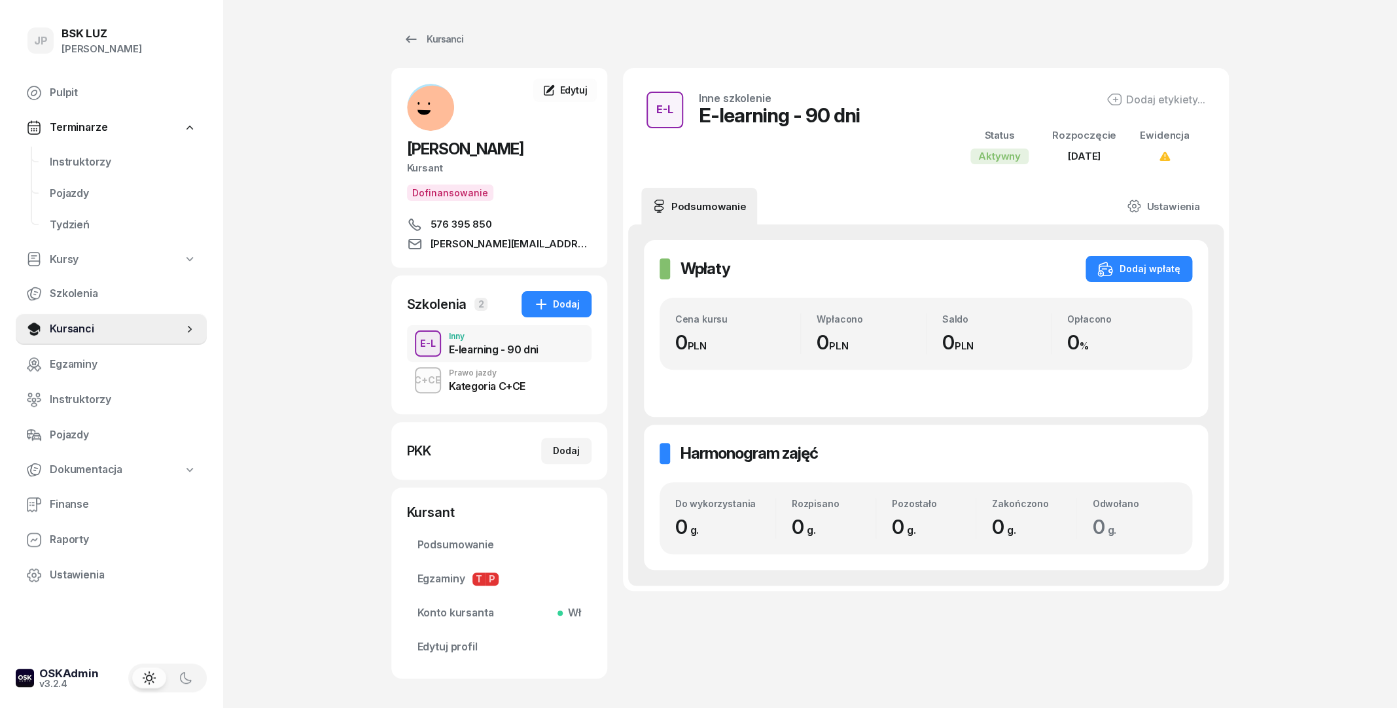
click at [516, 387] on div "Kategoria C+CE" at bounding box center [487, 386] width 77 height 10
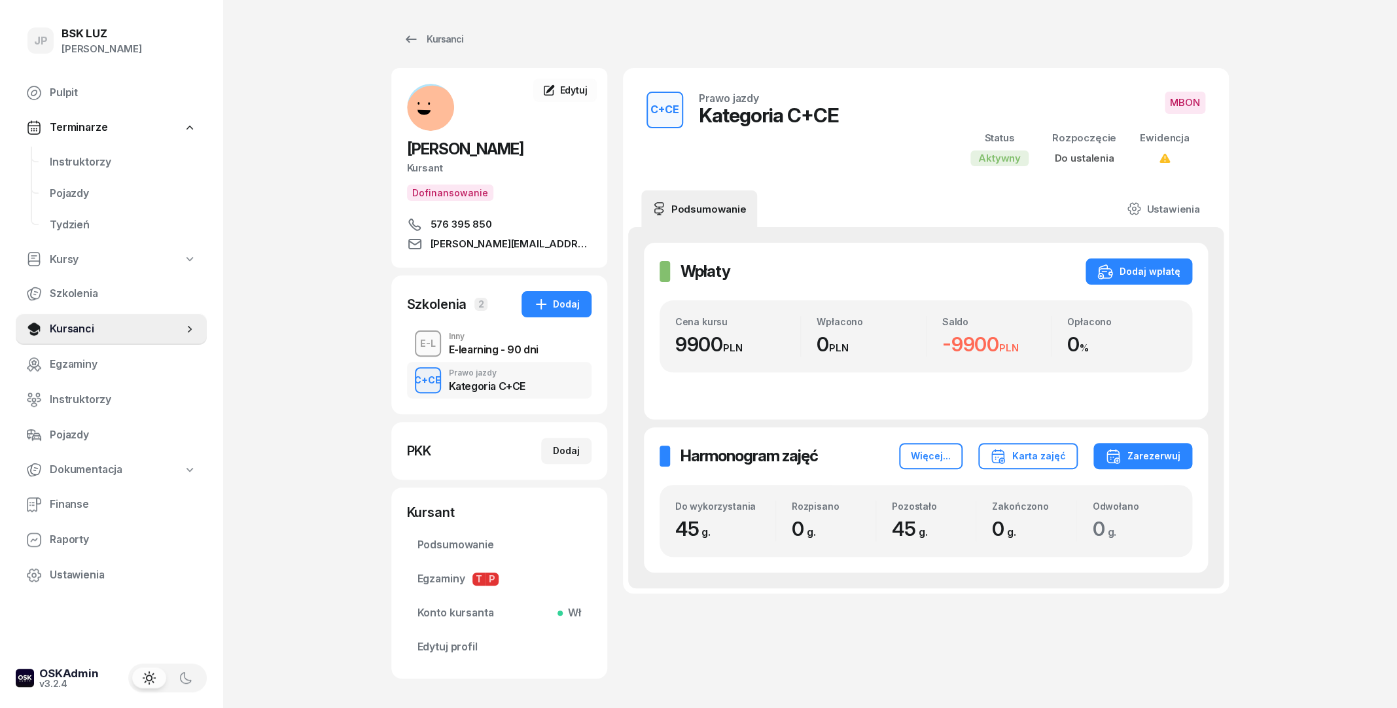
click at [510, 349] on div "E-learning - 90 dni" at bounding box center [494, 349] width 90 height 10
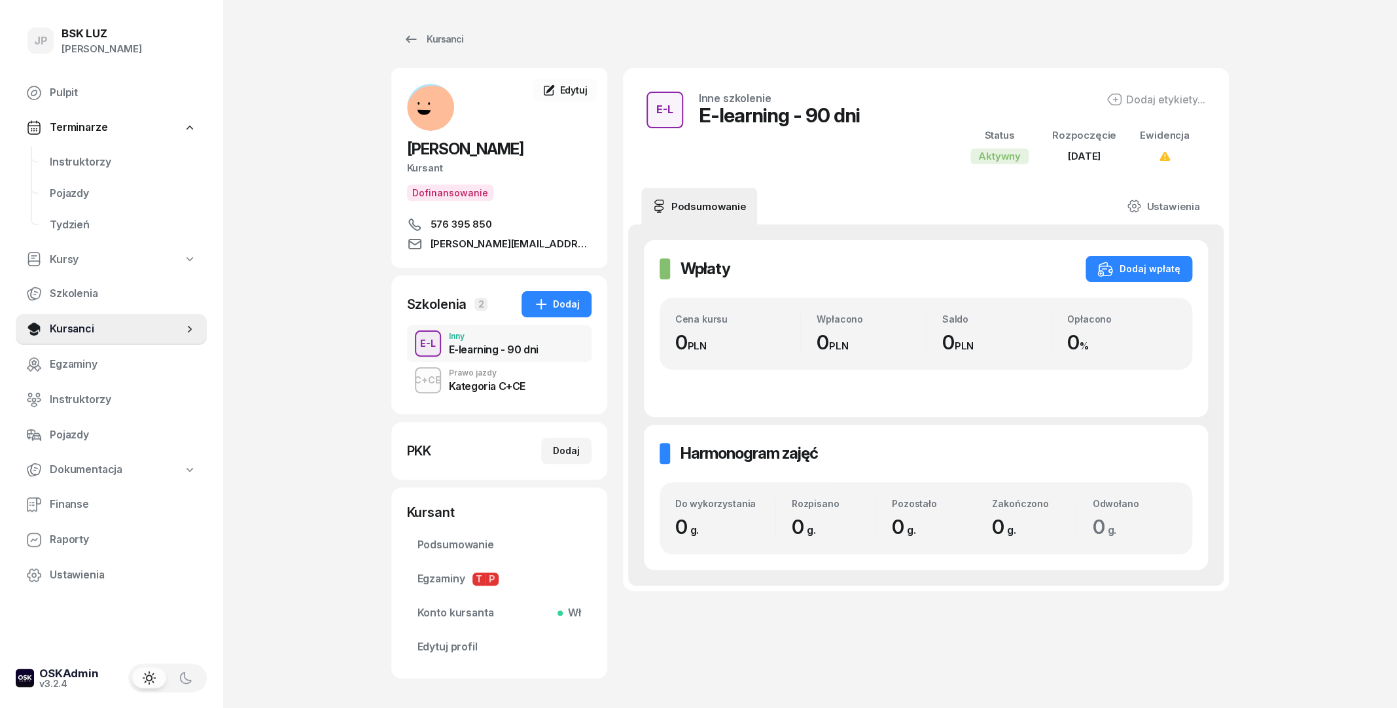
click at [1125, 99] on div "Dodaj etykiety..." at bounding box center [1155, 100] width 99 height 16
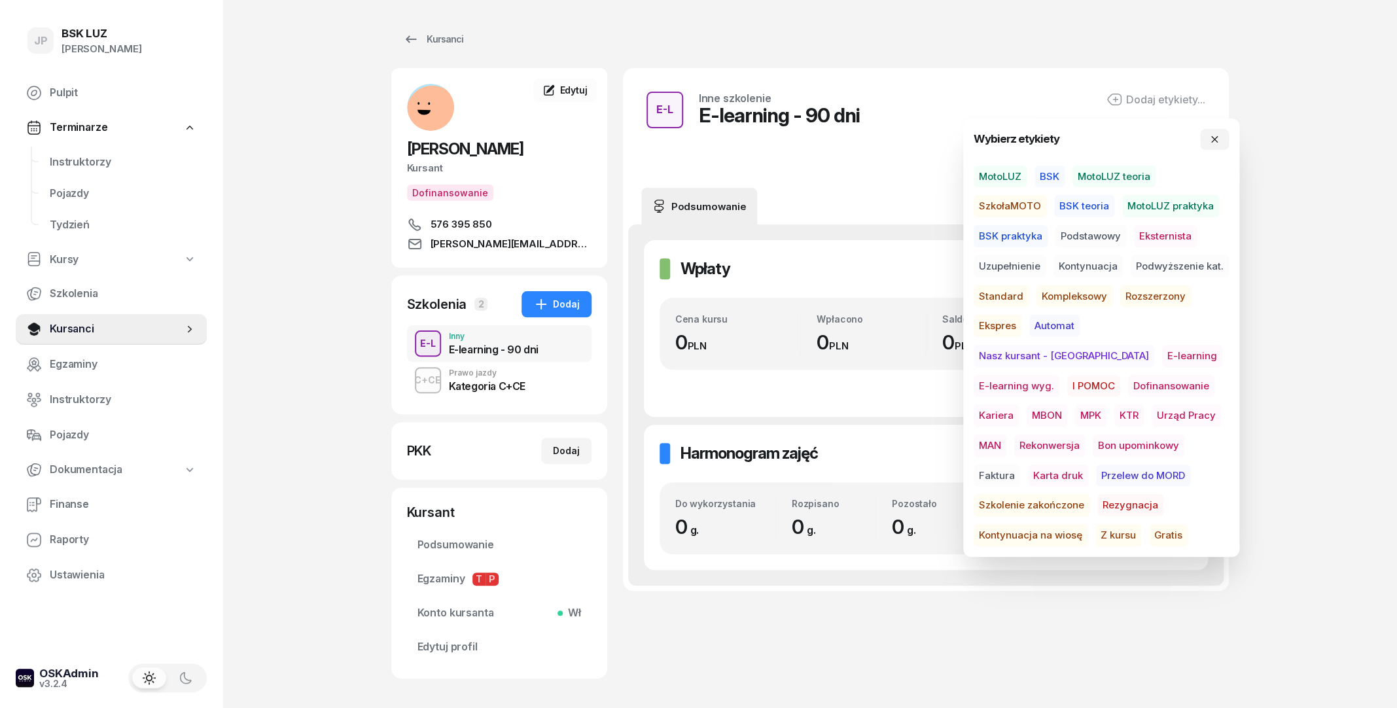
click at [1059, 375] on span "E-learning wyg." at bounding box center [1017, 386] width 86 height 22
click at [555, 378] on div "C+CE Prawo jazdy Kategoria C+CE" at bounding box center [499, 380] width 184 height 37
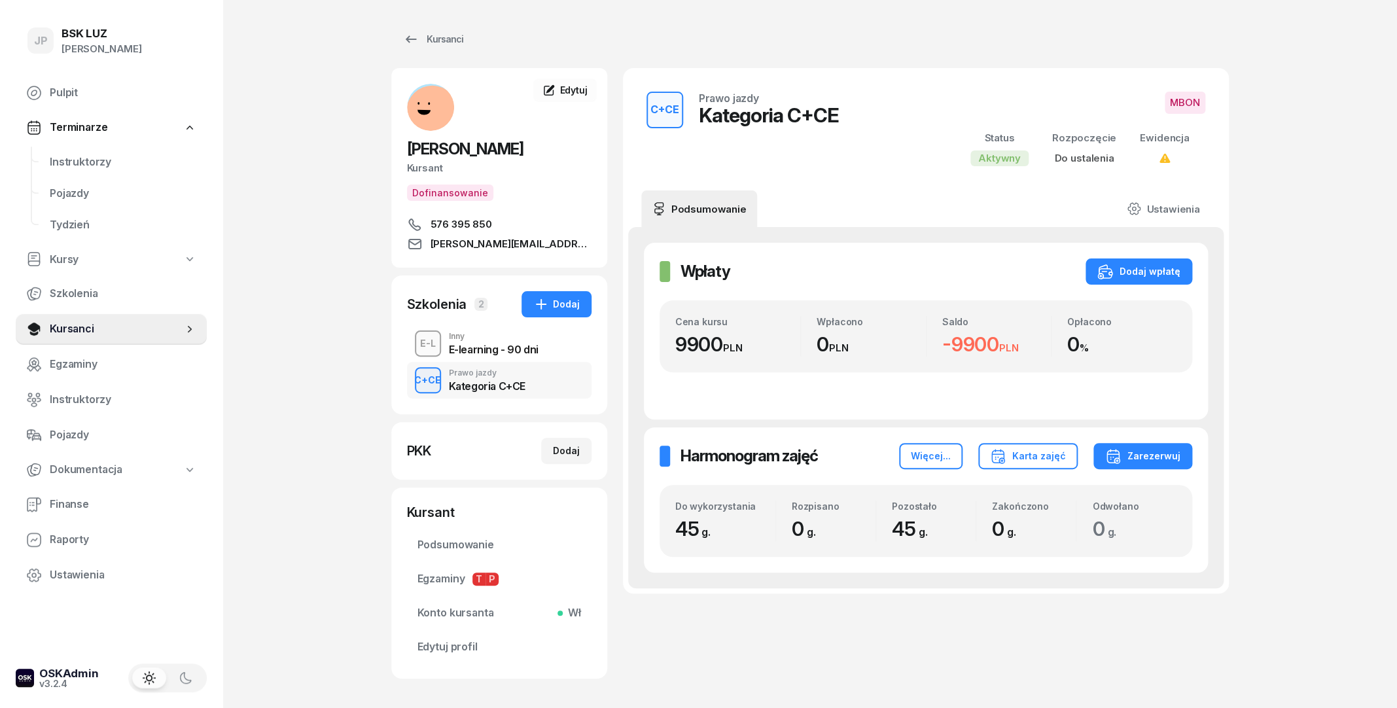
click at [830, 157] on div "C+CE Prawo jazdy Kategoria C+CE" at bounding box center [742, 129] width 192 height 75
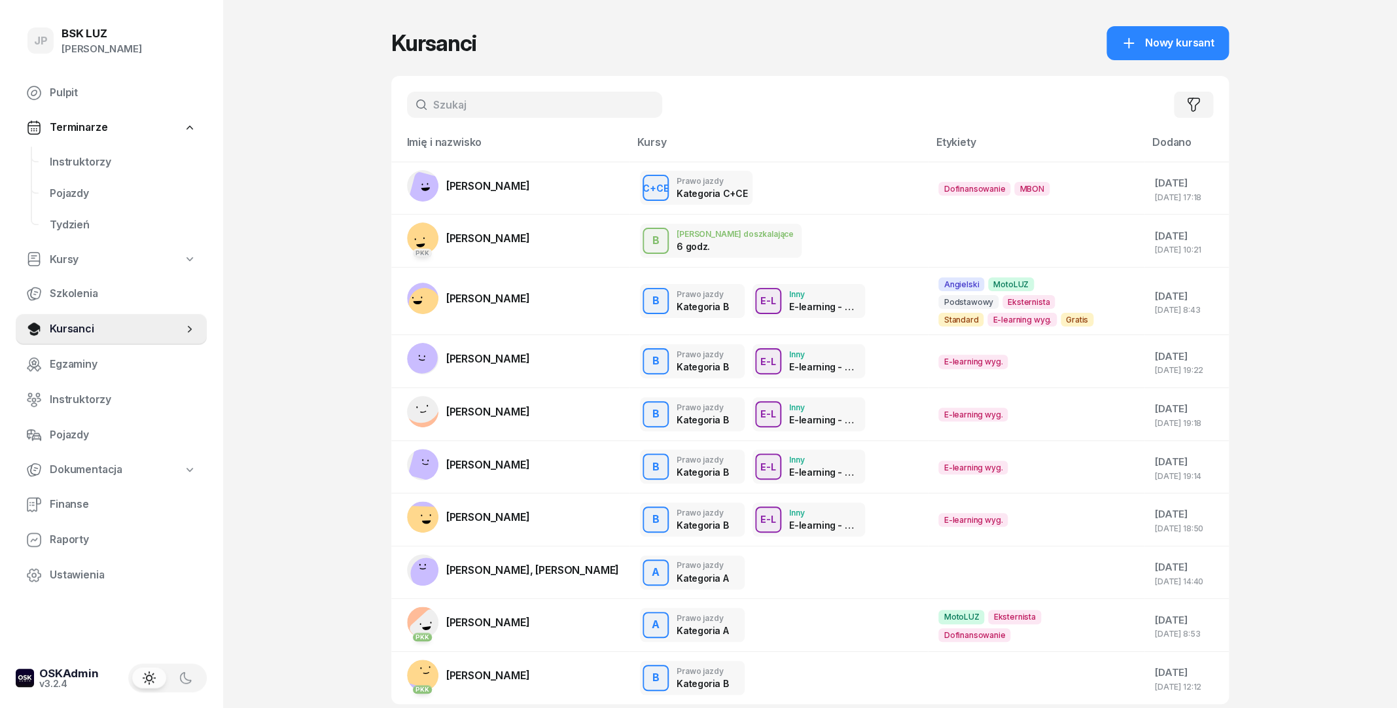
click at [463, 113] on input "text" at bounding box center [534, 105] width 255 height 26
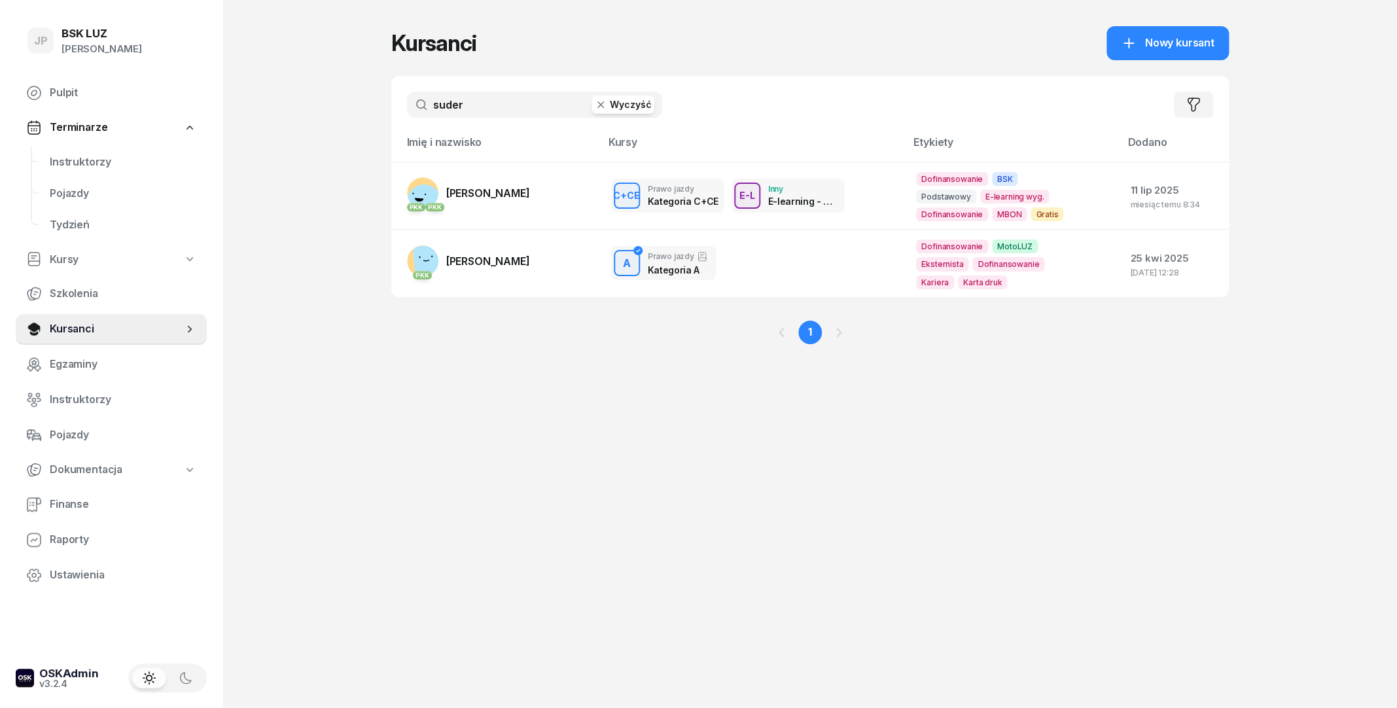
type input "suder"
click at [506, 200] on link "[DEMOGRAPHIC_DATA] PKK [PERSON_NAME]" at bounding box center [468, 192] width 123 height 31
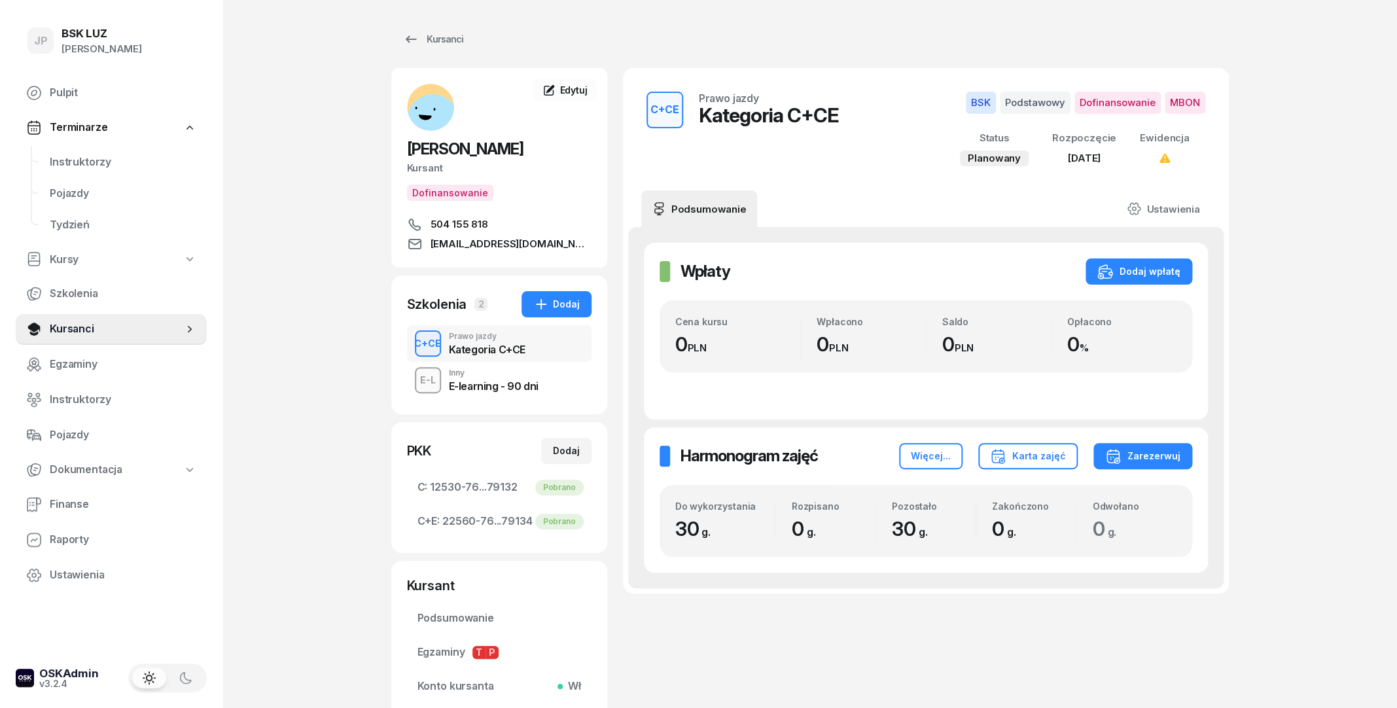
click at [510, 377] on div "Inny" at bounding box center [494, 373] width 90 height 8
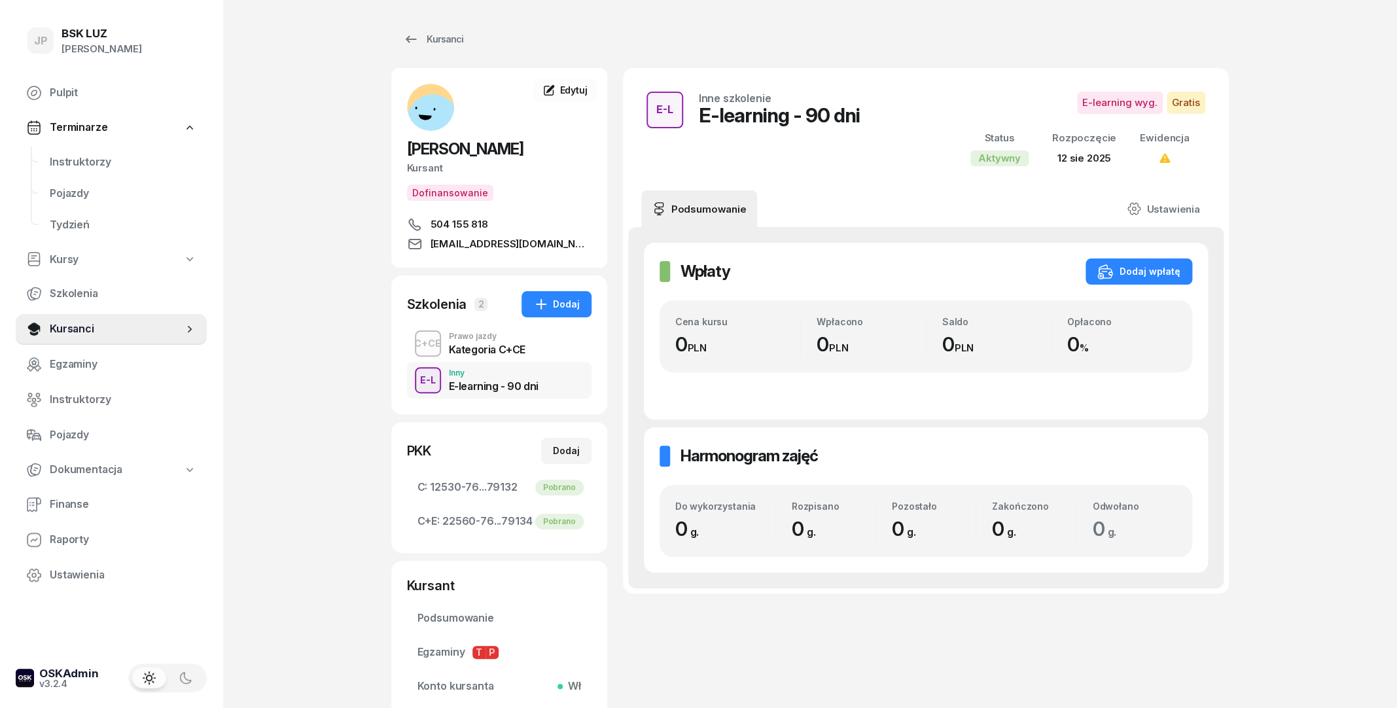
click at [497, 355] on div "Kategoria C+CE" at bounding box center [487, 349] width 77 height 10
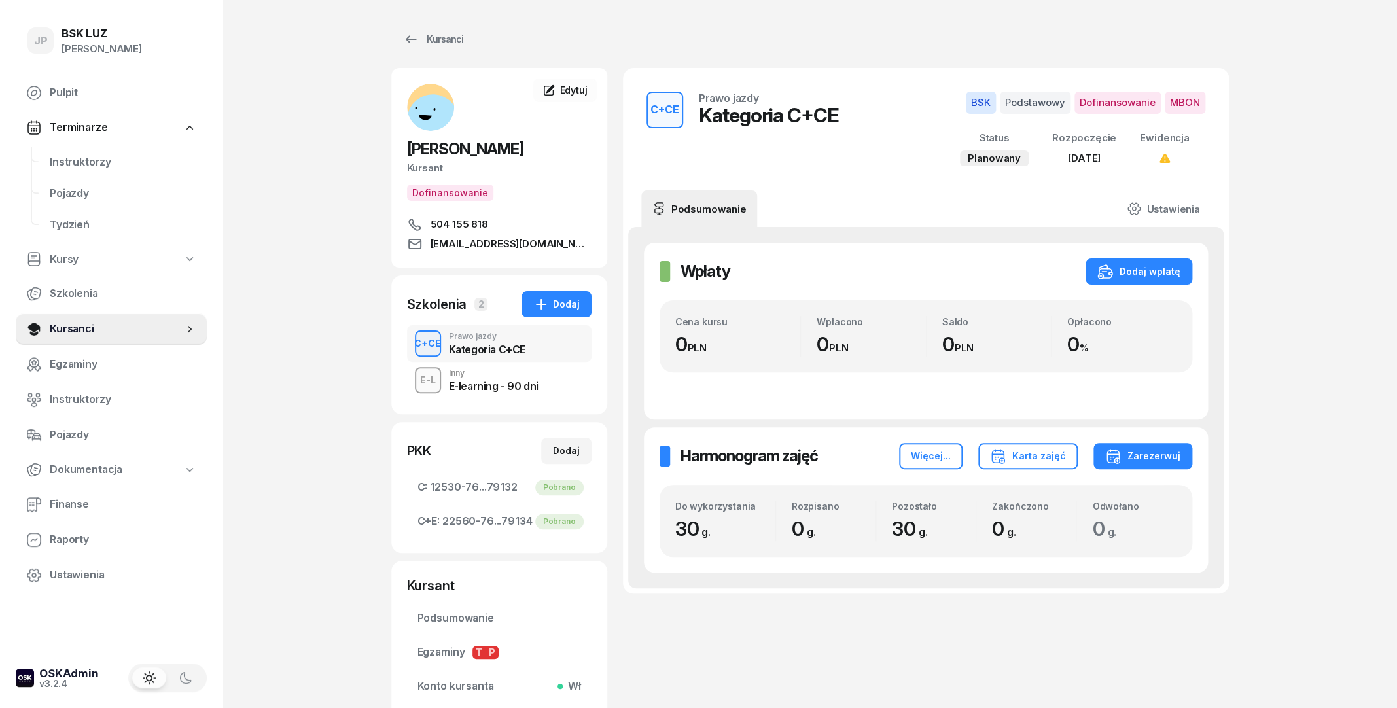
click at [504, 377] on div "Inny" at bounding box center [494, 373] width 90 height 8
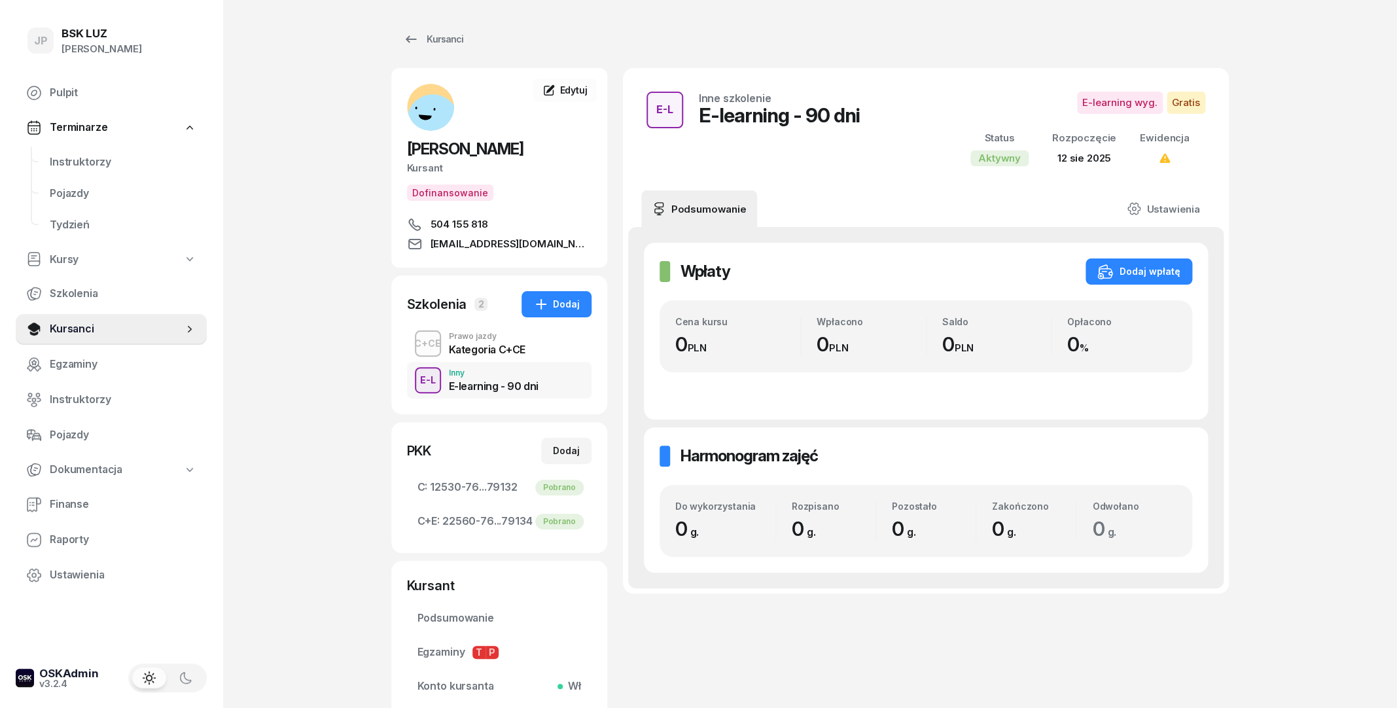
click at [498, 355] on div "Kategoria C+CE" at bounding box center [487, 349] width 77 height 10
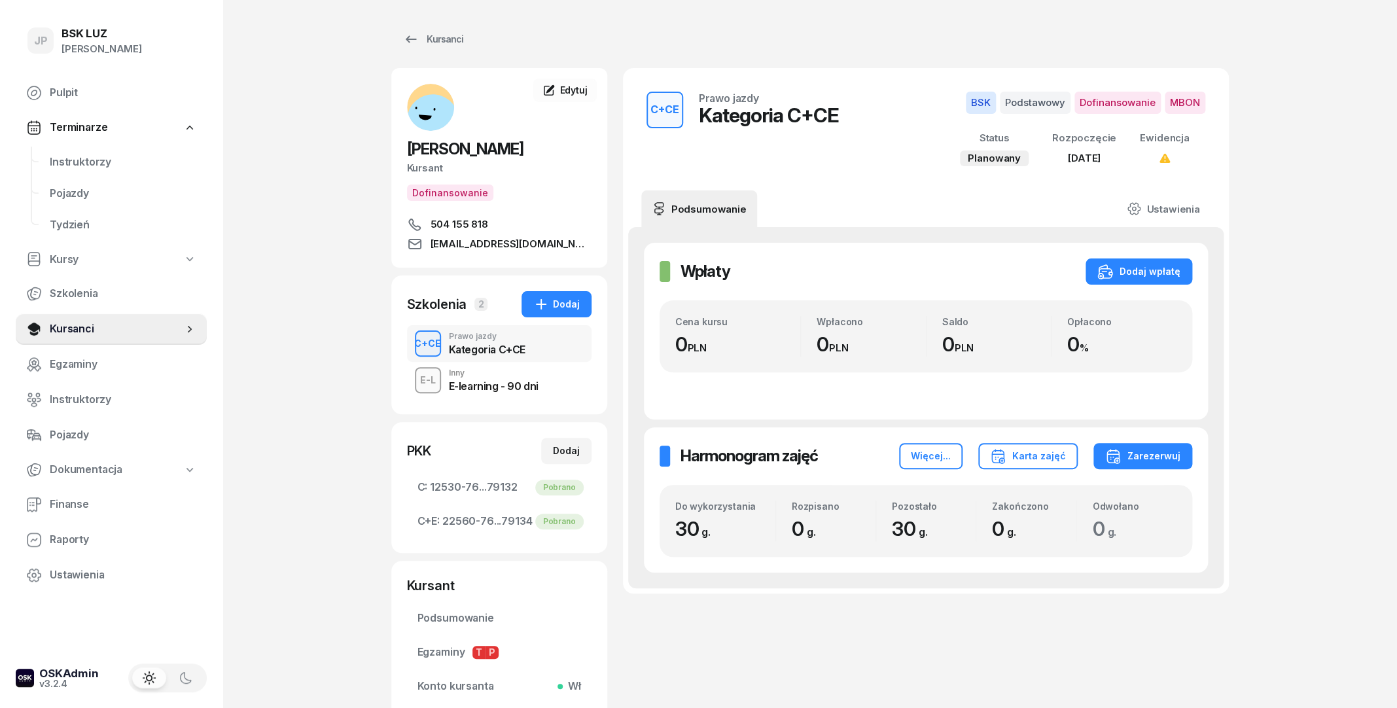
click at [514, 391] on div "E-learning - 90 dni" at bounding box center [494, 386] width 90 height 10
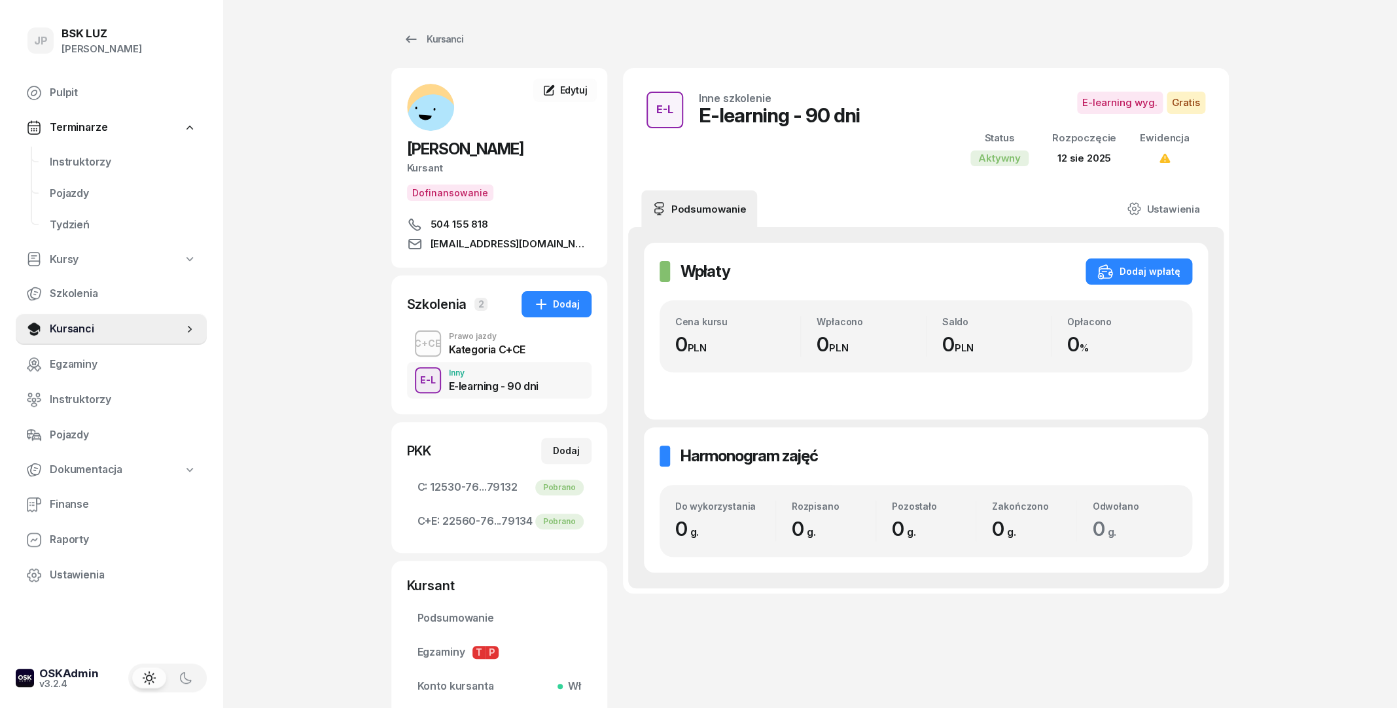
click at [506, 362] on div "C+CE Prawo jazdy Kategoria C+CE" at bounding box center [499, 343] width 184 height 37
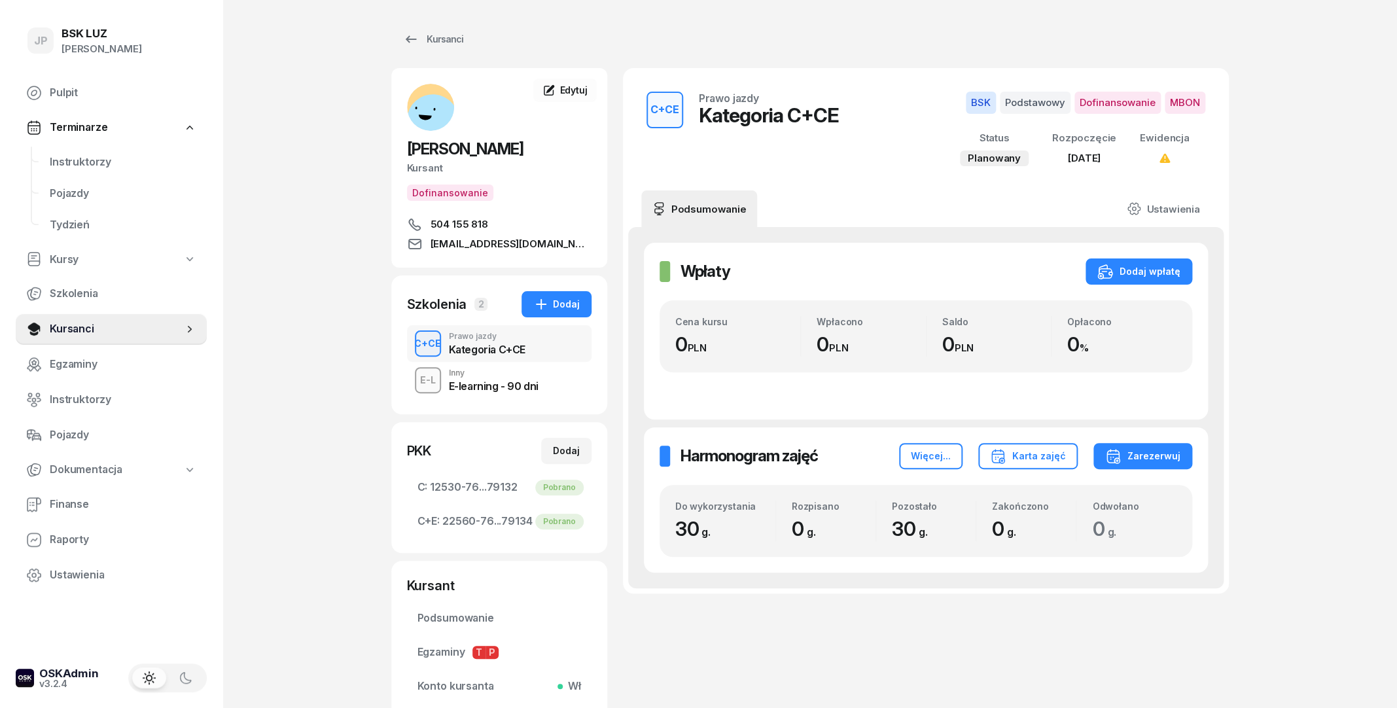
click at [490, 391] on div "E-learning - 90 dni" at bounding box center [494, 384] width 90 height 14
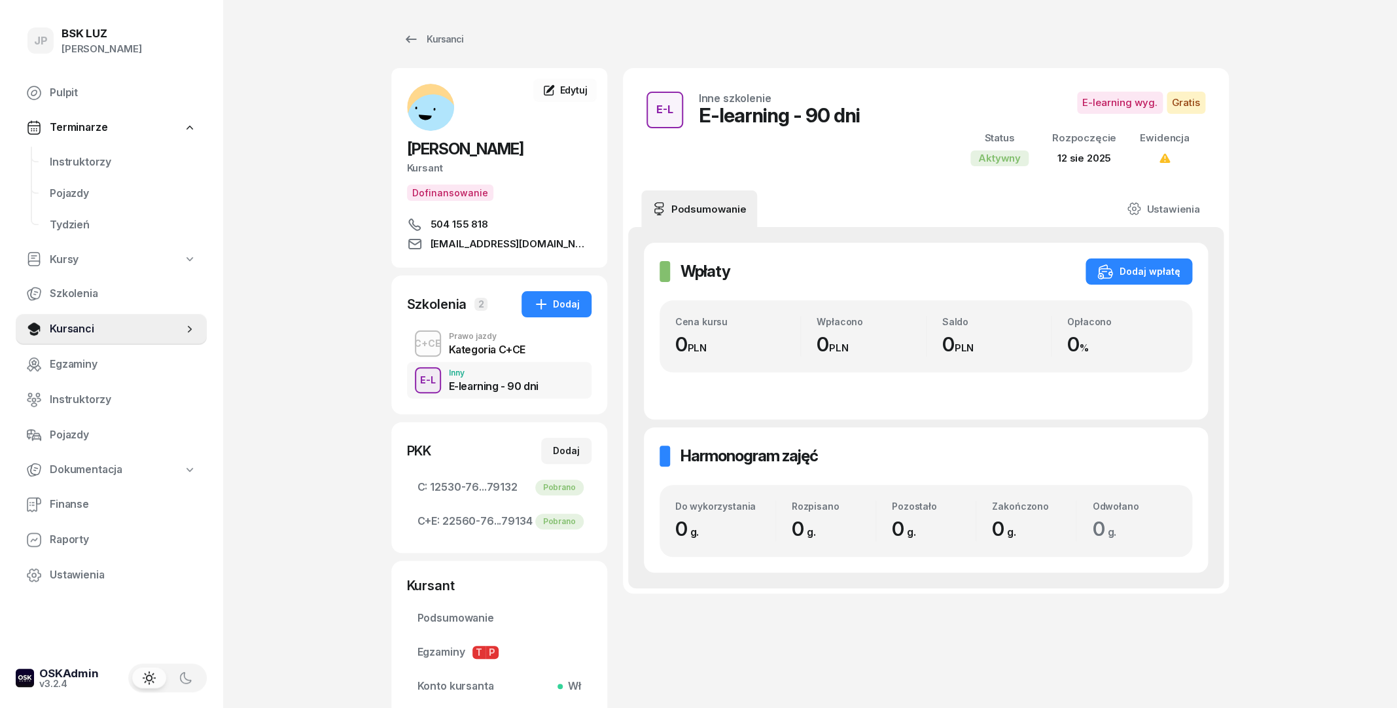
click at [471, 355] on div "Kategoria C+CE" at bounding box center [487, 349] width 77 height 10
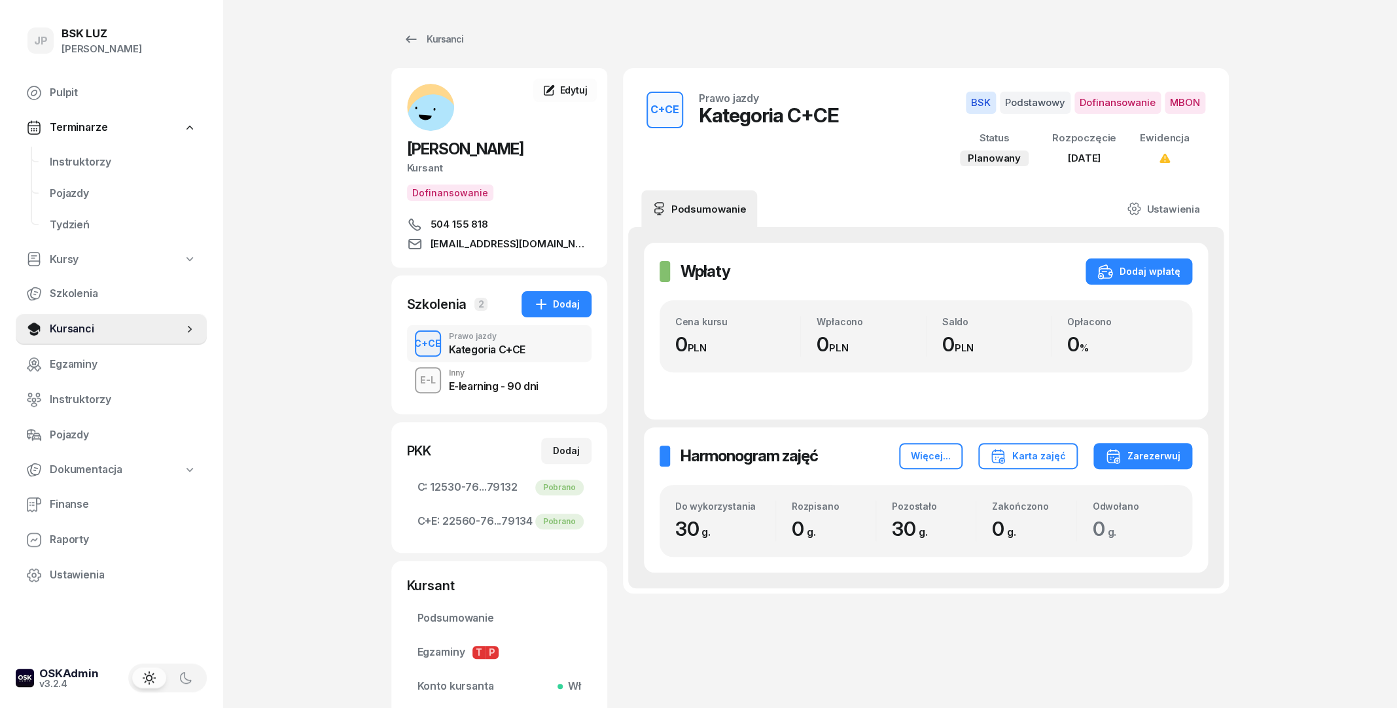
click at [476, 377] on div "Inny" at bounding box center [494, 373] width 90 height 8
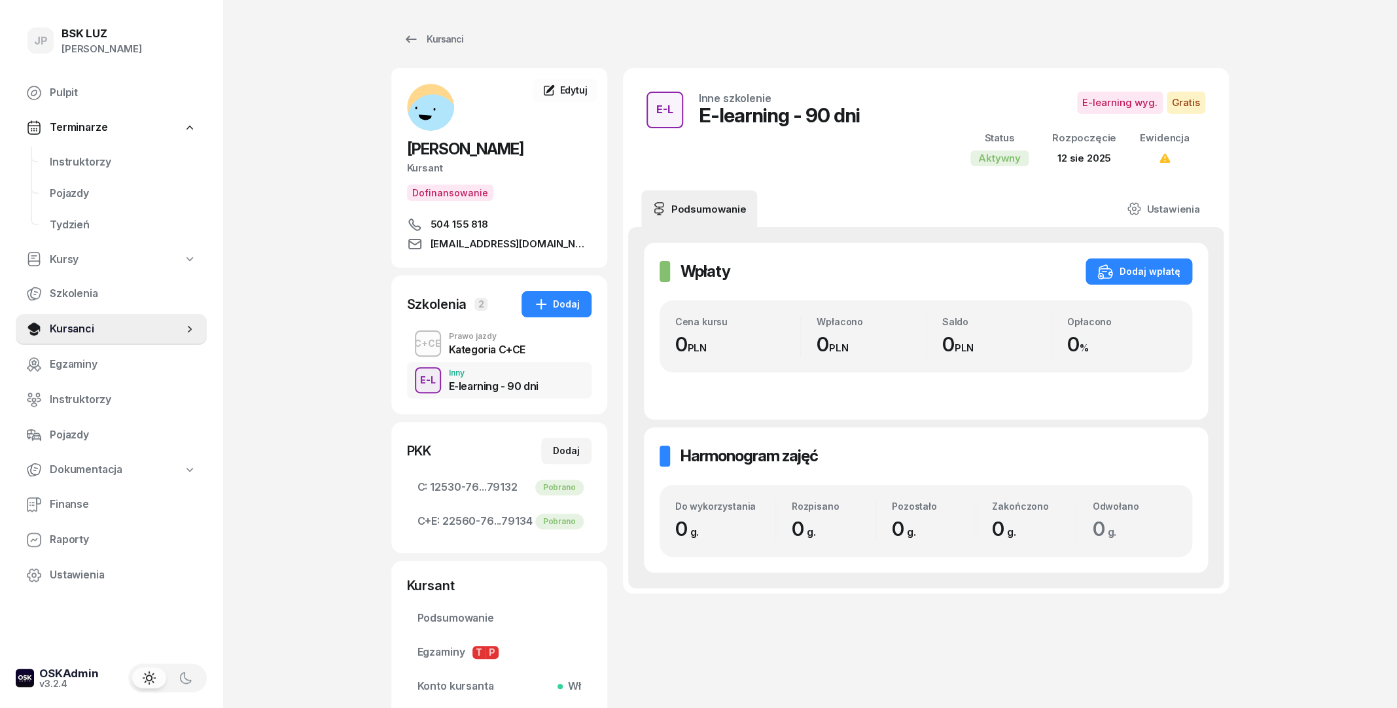
click at [479, 355] on div "Kategoria C+CE" at bounding box center [487, 349] width 77 height 10
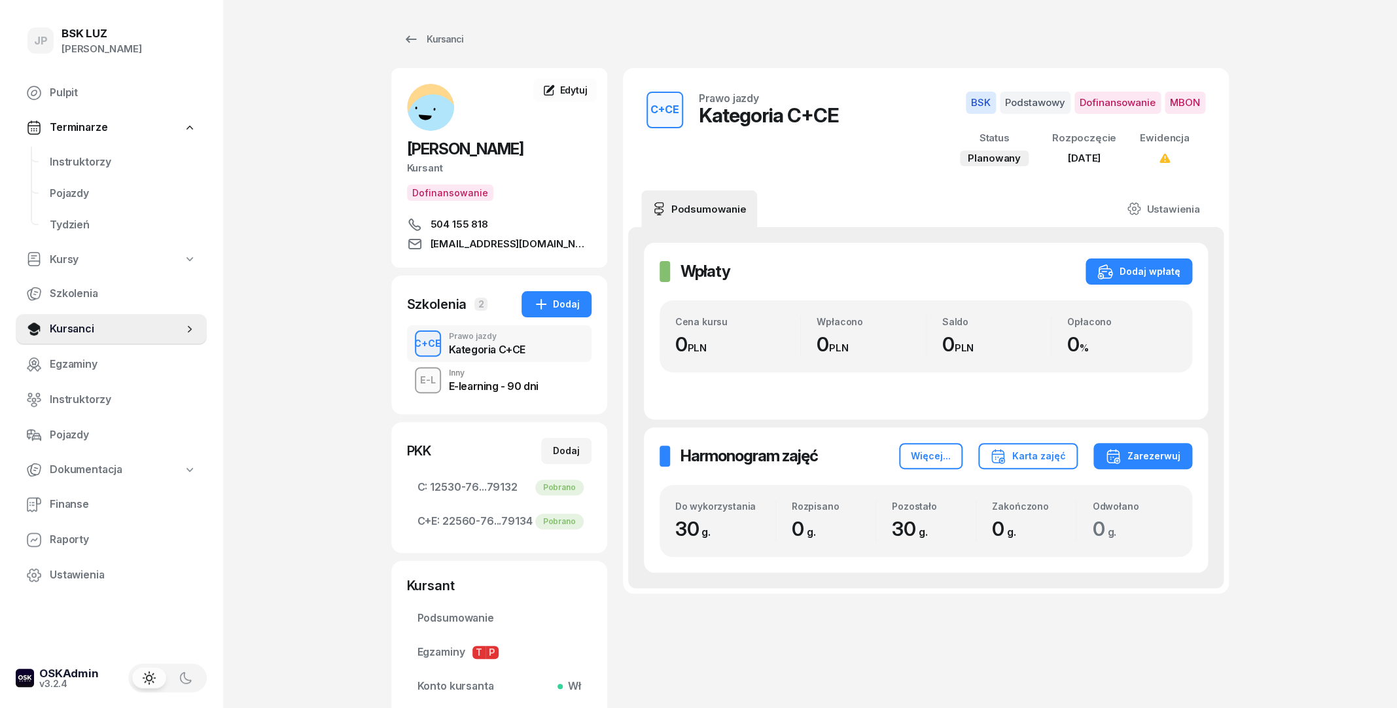
click at [502, 391] on div "E-learning - 90 dni" at bounding box center [494, 386] width 90 height 10
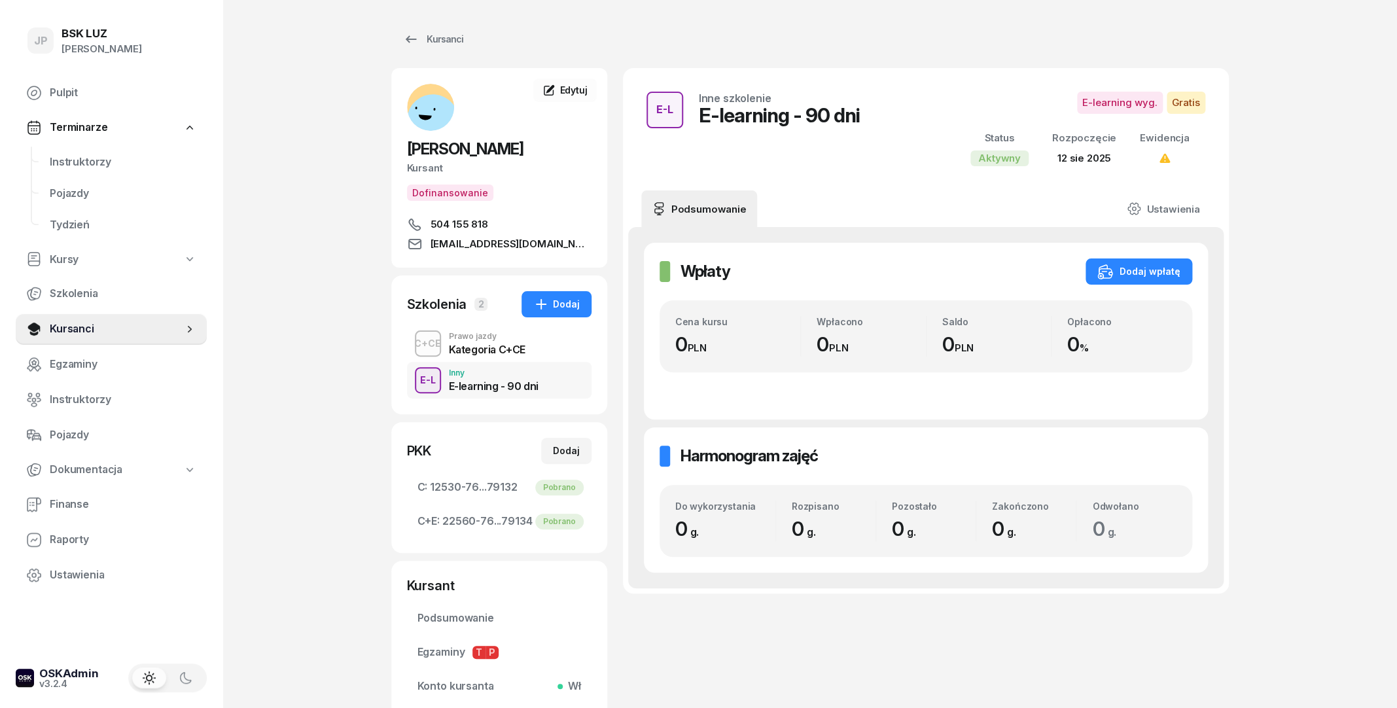
click at [502, 355] on div "Kategoria C+CE" at bounding box center [487, 349] width 77 height 10
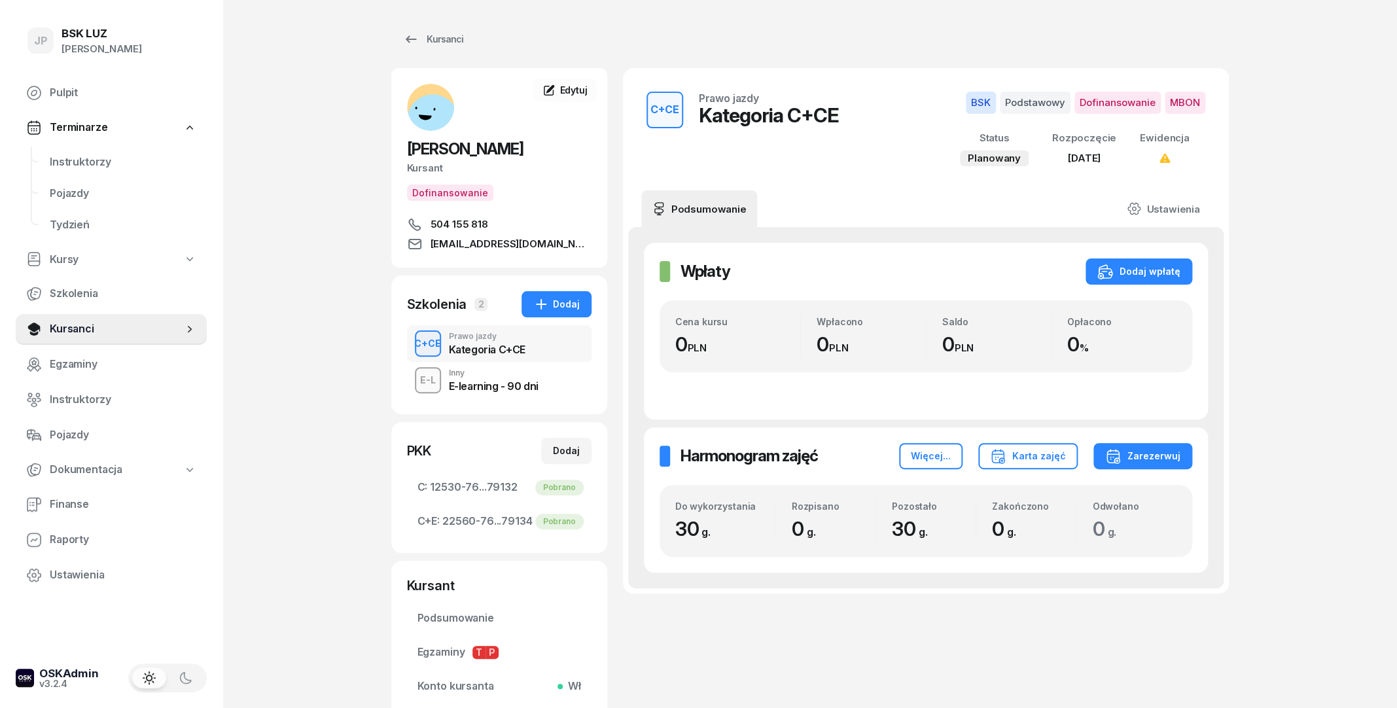
click at [504, 391] on div "E-learning - 90 dni" at bounding box center [494, 386] width 90 height 10
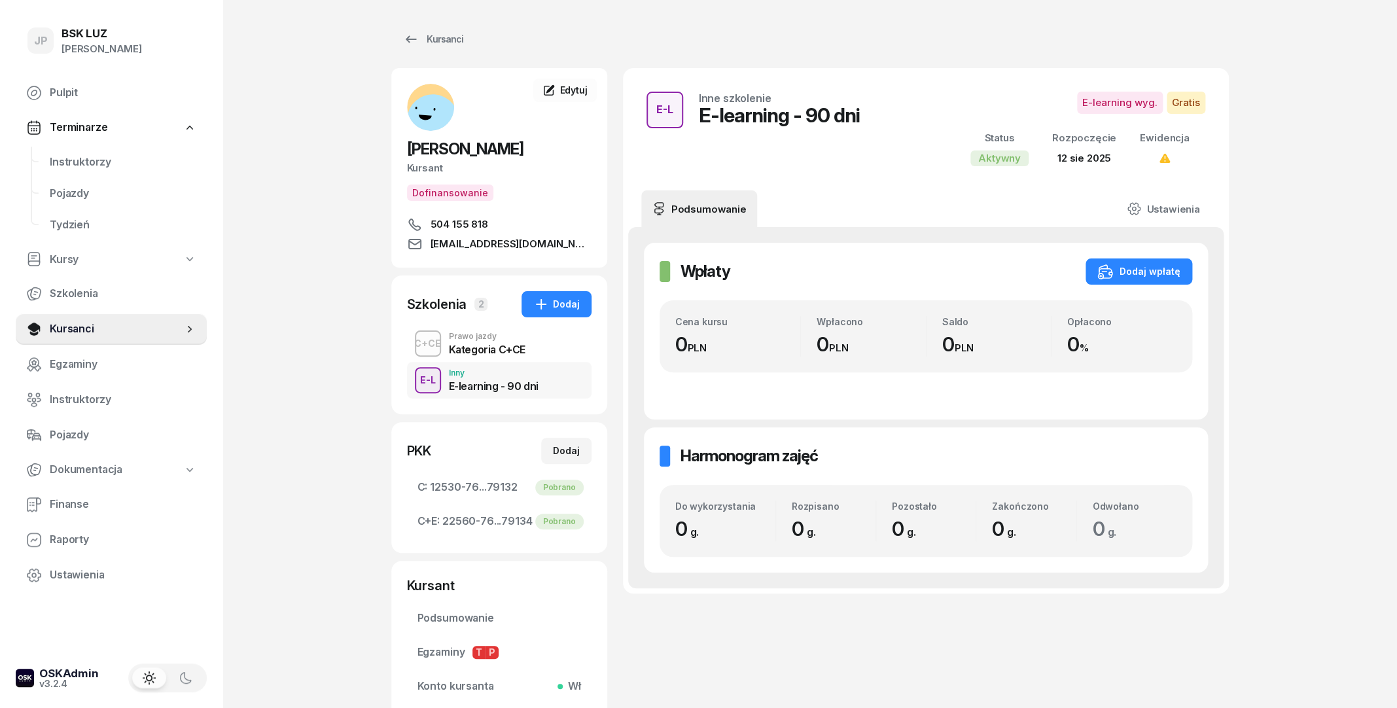
click at [499, 355] on div "Kategoria C+CE" at bounding box center [487, 349] width 77 height 10
